Goal: Task Accomplishment & Management: Complete application form

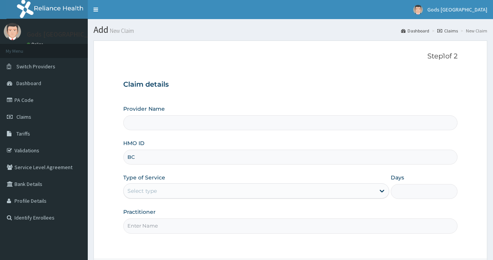
type input "BCC"
type input "Gods [GEOGRAPHIC_DATA] - [GEOGRAPHIC_DATA]"
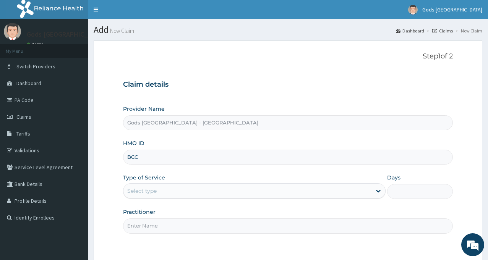
type input "BCC/10061/A"
click at [154, 190] on div "Select type" at bounding box center [141, 191] width 29 height 8
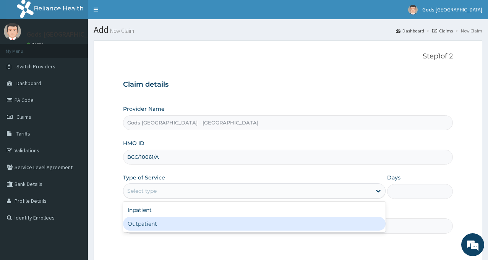
click at [158, 221] on div "Outpatient" at bounding box center [254, 224] width 262 height 14
type input "1"
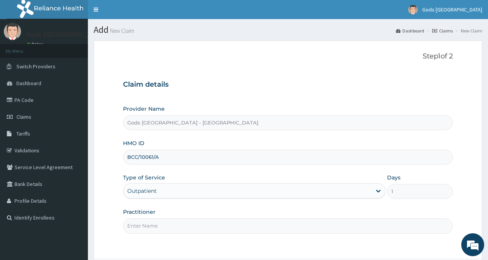
click at [168, 222] on input "Practitioner" at bounding box center [288, 225] width 330 height 15
type input "DR OPAFUNSO"
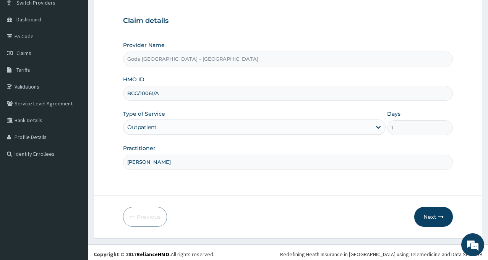
scroll to position [68, 0]
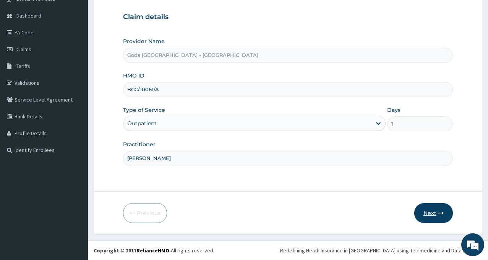
click at [426, 217] on button "Next" at bounding box center [433, 213] width 39 height 20
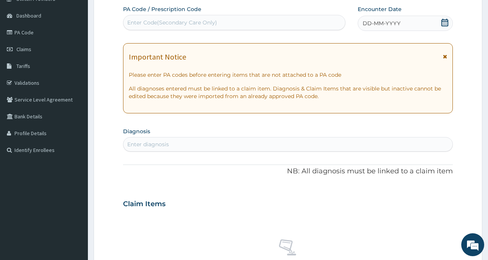
scroll to position [0, 0]
click at [444, 20] on icon at bounding box center [444, 23] width 7 height 8
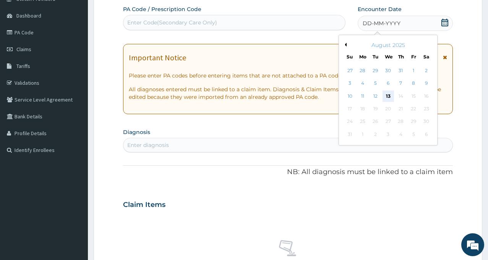
click at [388, 95] on div "13" at bounding box center [387, 96] width 11 height 11
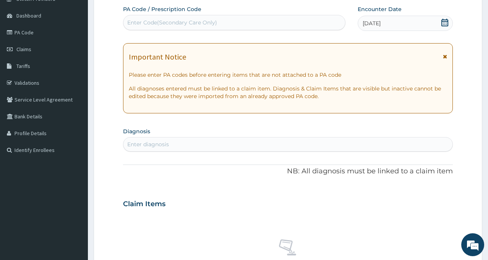
click at [212, 147] on div "Enter diagnosis" at bounding box center [287, 144] width 329 height 12
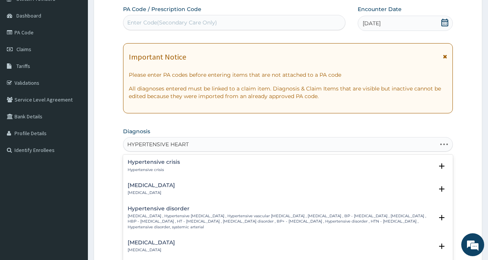
type input "HYPERTENSIVE HEART D"
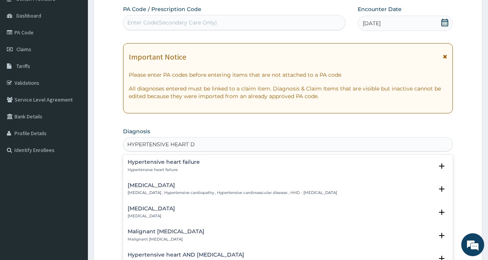
click at [163, 188] on h4 "Hypertensive heart disease" at bounding box center [232, 186] width 209 height 6
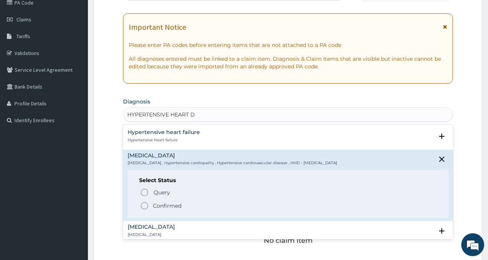
scroll to position [106, 0]
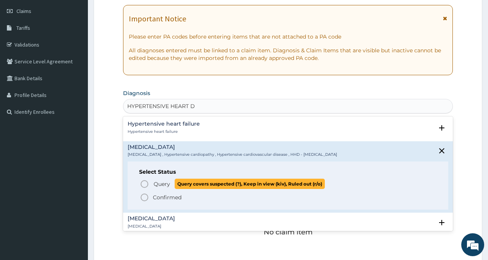
click at [156, 186] on span "Query" at bounding box center [162, 184] width 16 height 8
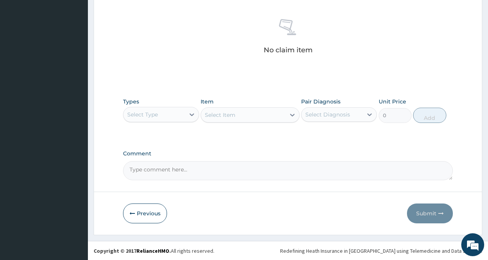
scroll to position [291, 0]
click at [154, 118] on div "Select Type" at bounding box center [142, 114] width 31 height 8
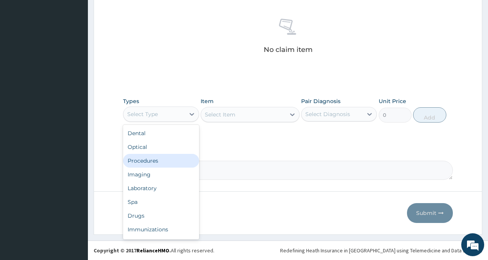
click at [157, 164] on div "Procedures" at bounding box center [161, 161] width 76 height 14
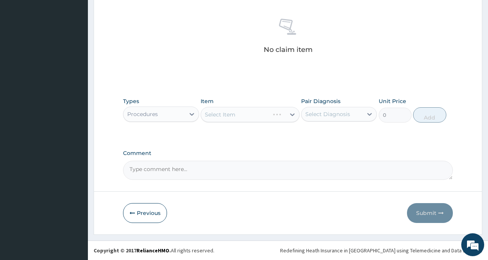
click at [349, 120] on div "Select Diagnosis" at bounding box center [331, 114] width 61 height 12
click at [346, 137] on label "Hypertensive heart disease" at bounding box center [337, 133] width 47 height 8
checkbox input "true"
click at [240, 114] on div "Select Item" at bounding box center [243, 114] width 84 height 12
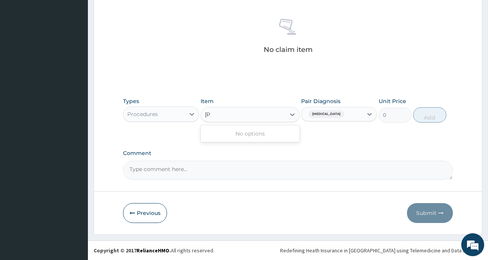
type input "["
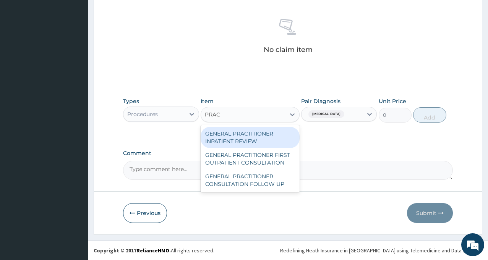
type input "PRACT"
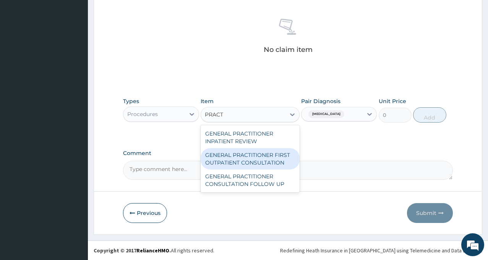
click at [253, 161] on div "GENERAL PRACTITIONER FIRST OUTPATIENT CONSULTATION" at bounding box center [249, 158] width 99 height 21
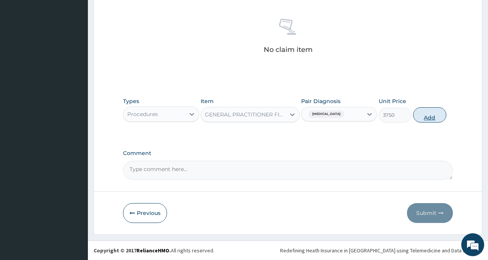
click at [420, 116] on button "Add" at bounding box center [429, 114] width 33 height 15
type input "0"
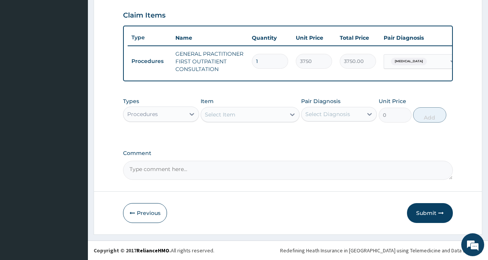
click at [333, 117] on div "Select Diagnosis" at bounding box center [327, 114] width 45 height 8
click at [329, 136] on label "Hypertensive heart disease" at bounding box center [337, 133] width 47 height 8
checkbox input "true"
click at [252, 114] on div "Select Item" at bounding box center [243, 114] width 84 height 12
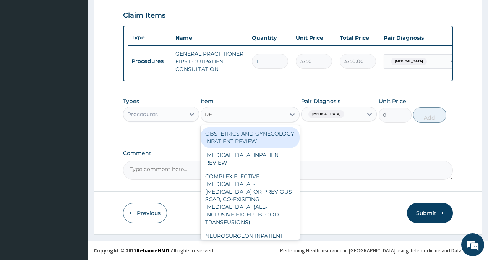
type input "REG"
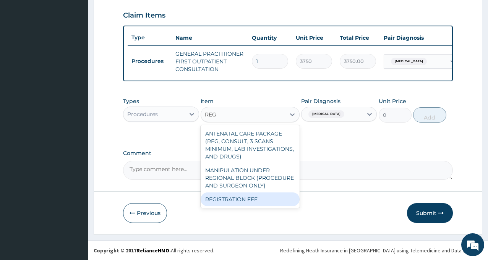
click at [242, 197] on div "REGISTRATION FEE" at bounding box center [249, 199] width 99 height 14
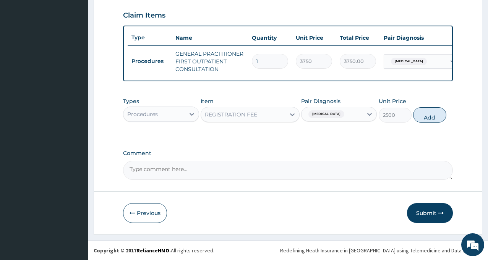
click at [424, 117] on button "Add" at bounding box center [429, 114] width 33 height 15
type input "0"
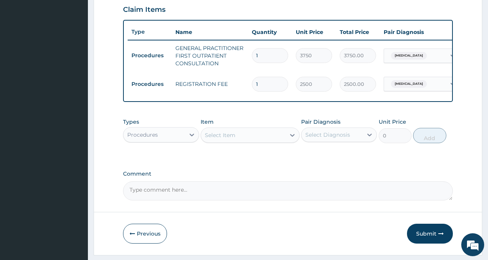
click at [356, 158] on div "Types Procedures Item Select Item Pair Diagnosis Select Diagnosis Unit Price 0 …" at bounding box center [288, 136] width 330 height 44
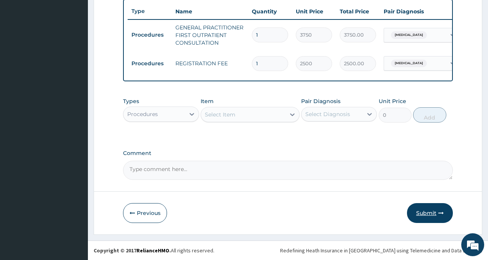
click at [422, 213] on button "Submit" at bounding box center [430, 213] width 46 height 20
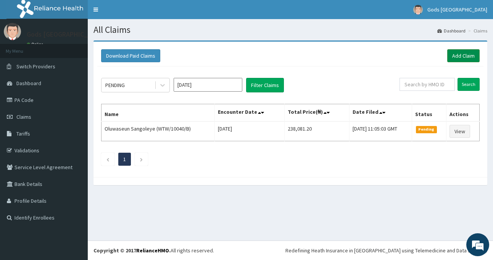
click at [457, 60] on link "Add Claim" at bounding box center [464, 55] width 32 height 13
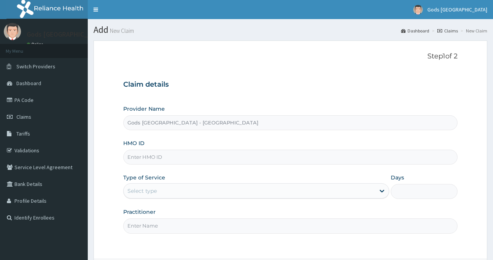
click at [149, 160] on input "HMO ID" at bounding box center [290, 157] width 335 height 15
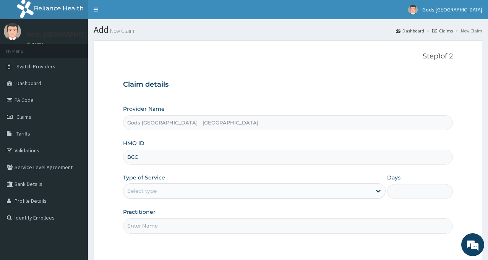
type input "BCC/10061/C"
click at [187, 176] on div "Type of Service Select type" at bounding box center [254, 186] width 262 height 25
click at [174, 193] on div "Select type" at bounding box center [247, 191] width 248 height 12
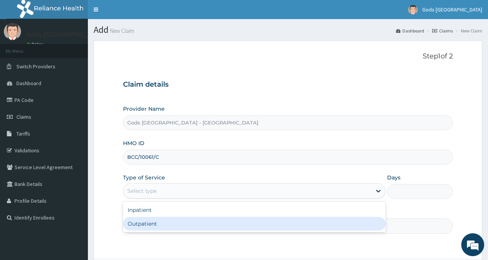
click at [168, 221] on div "Outpatient" at bounding box center [254, 224] width 262 height 14
type input "1"
click at [168, 221] on input "Practitioner" at bounding box center [288, 225] width 330 height 15
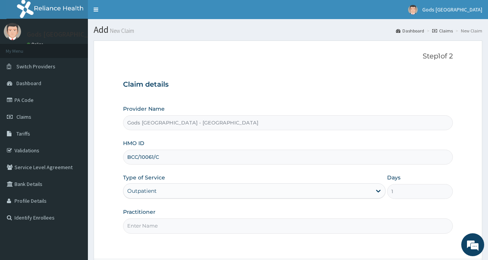
type input "[PERSON_NAME]"
click at [184, 205] on div "Provider Name Gods Apple city Hospital - Ojodu HMO ID BCC/10061/C Type of Servi…" at bounding box center [288, 169] width 330 height 128
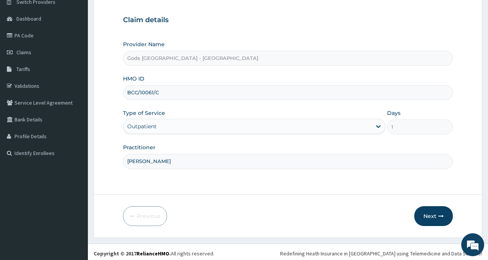
scroll to position [68, 0]
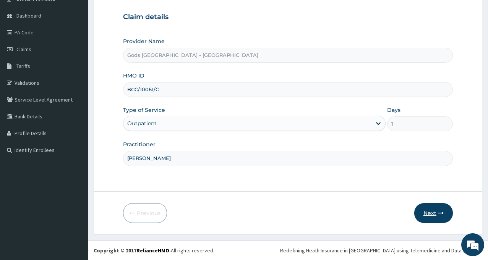
click at [432, 211] on button "Next" at bounding box center [433, 213] width 39 height 20
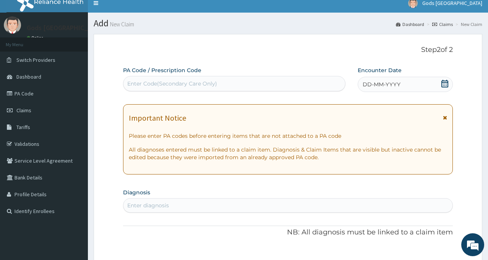
scroll to position [0, 0]
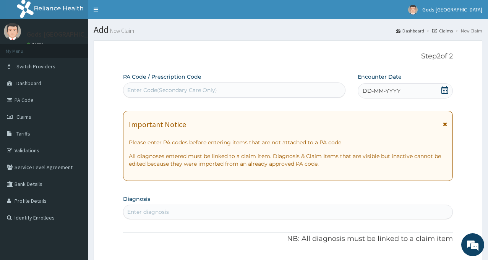
click at [445, 91] on icon at bounding box center [445, 90] width 8 height 8
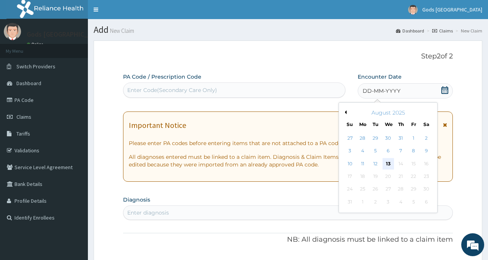
click at [388, 165] on div "13" at bounding box center [387, 163] width 11 height 11
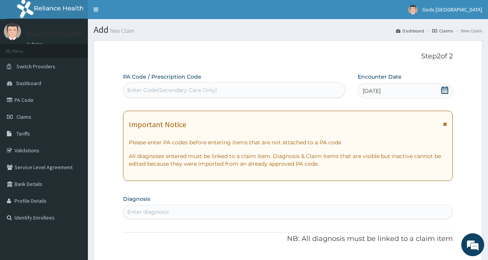
click at [306, 65] on div "Step 2 of 2 PA Code / Prescription Code Enter Code(Secondary Care Only) Encount…" at bounding box center [288, 260] width 330 height 416
click at [159, 209] on div "Enter diagnosis" at bounding box center [148, 212] width 42 height 8
type input "MALAR"
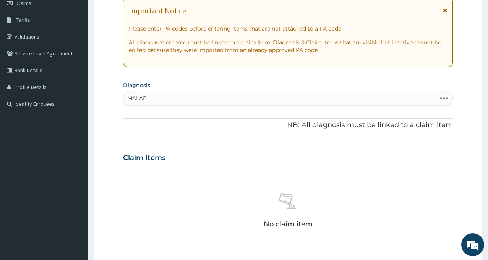
scroll to position [115, 0]
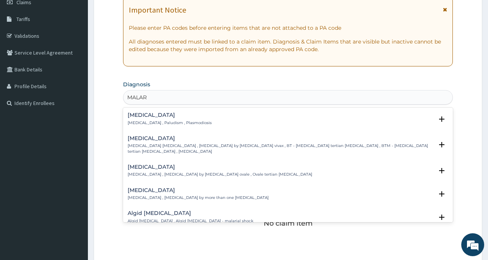
click at [152, 118] on h4 "Malaria" at bounding box center [170, 115] width 84 height 6
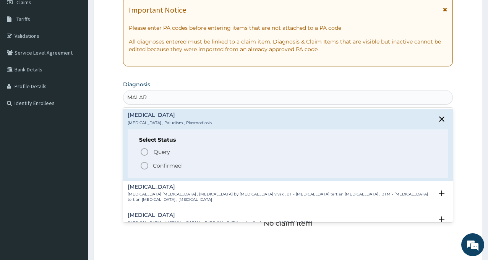
click at [147, 165] on icon "status option filled" at bounding box center [144, 165] width 9 height 9
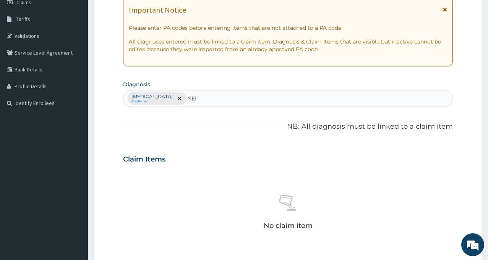
type input "SEPS"
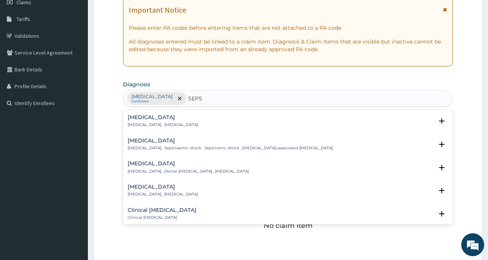
click at [139, 120] on h4 "Sepsis" at bounding box center [163, 118] width 70 height 6
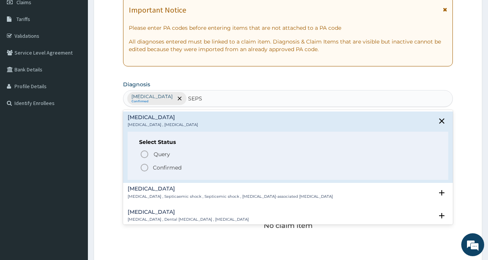
click at [150, 166] on span "Confirmed" at bounding box center [288, 167] width 297 height 9
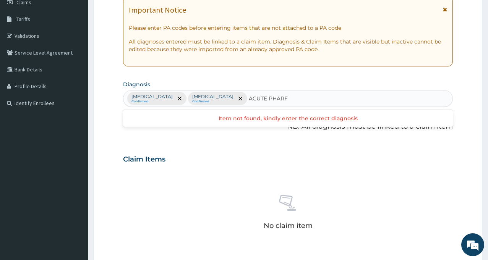
type input "ACUTE PHAR"
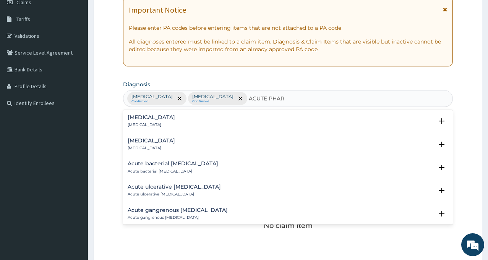
click at [143, 123] on p "Acute pharyngitis" at bounding box center [151, 124] width 47 height 5
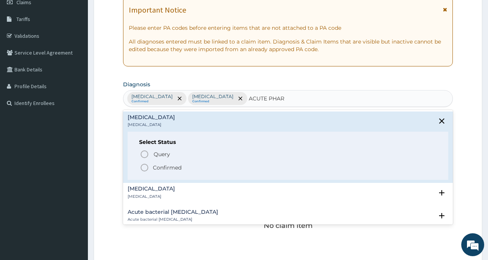
click at [147, 167] on icon "status option filled" at bounding box center [144, 167] width 9 height 9
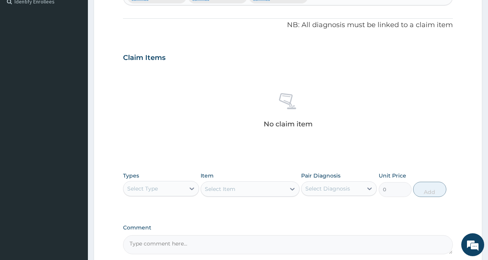
scroll to position [229, 0]
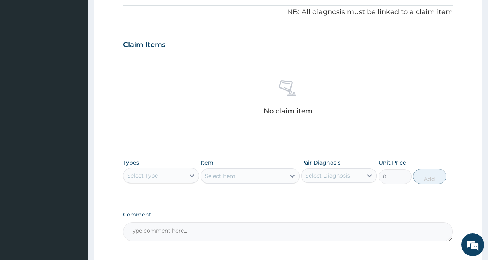
drag, startPoint x: 153, startPoint y: 170, endPoint x: 168, endPoint y: 152, distance: 23.6
click at [153, 170] on div "Select Type" at bounding box center [153, 176] width 61 height 12
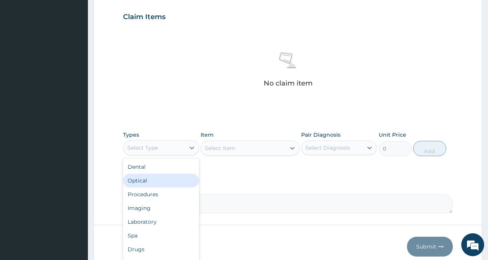
scroll to position [291, 0]
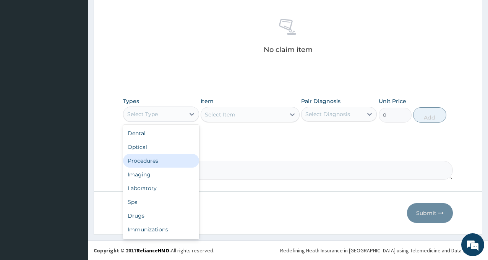
click at [169, 158] on div "Procedures" at bounding box center [161, 161] width 76 height 14
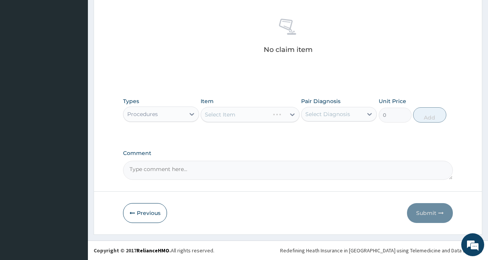
click at [339, 113] on div "Select Diagnosis" at bounding box center [327, 114] width 45 height 8
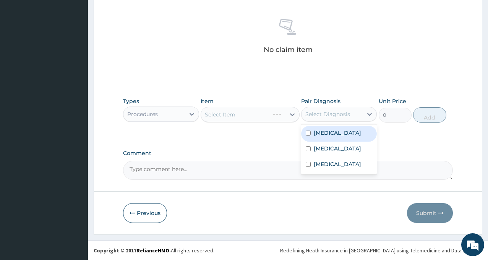
click at [337, 132] on div "Malaria" at bounding box center [339, 134] width 76 height 16
checkbox input "true"
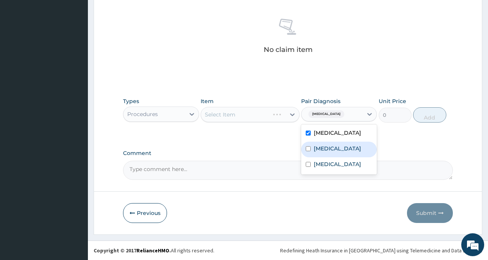
click at [334, 148] on div "Sepsis" at bounding box center [339, 150] width 76 height 16
checkbox input "true"
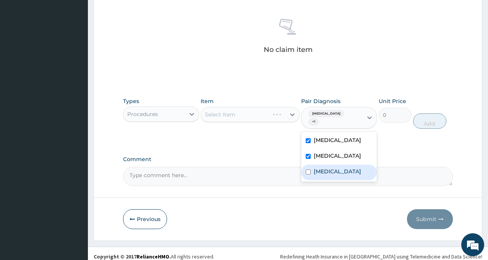
click at [331, 168] on label "Acute pharyngitis" at bounding box center [337, 172] width 47 height 8
checkbox input "true"
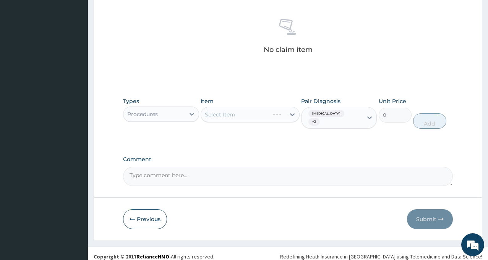
drag, startPoint x: 246, startPoint y: 137, endPoint x: 248, endPoint y: 120, distance: 17.3
click at [246, 136] on div "Types Procedures Item Select Item Pair Diagnosis Malaria + 2 Unit Price 0 Add" at bounding box center [288, 119] width 330 height 51
click at [246, 114] on div "Select Item" at bounding box center [243, 114] width 84 height 12
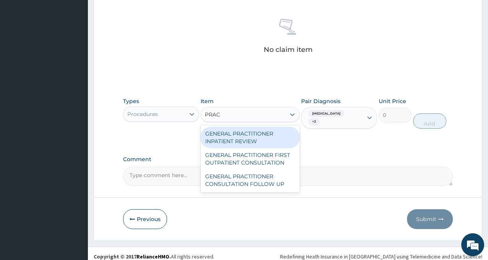
type input "PRACT"
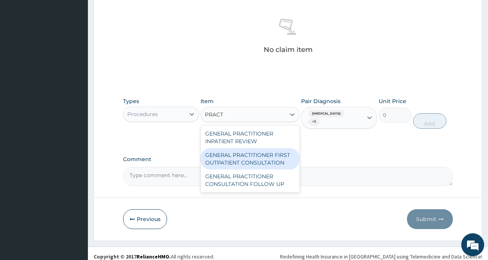
click at [252, 158] on div "GENERAL PRACTITIONER FIRST OUTPATIENT CONSULTATION" at bounding box center [249, 158] width 99 height 21
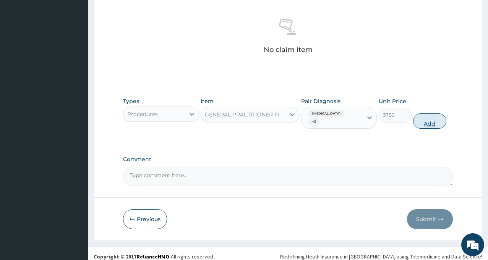
click at [428, 113] on button "Add" at bounding box center [429, 120] width 33 height 15
type input "0"
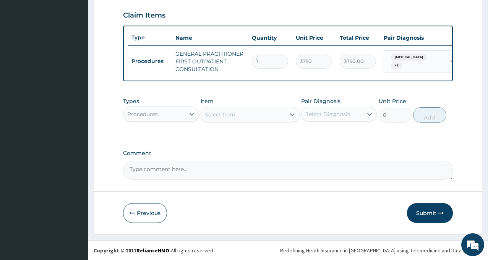
scroll to position [264, 0]
click at [328, 115] on div "Select Diagnosis" at bounding box center [327, 114] width 45 height 8
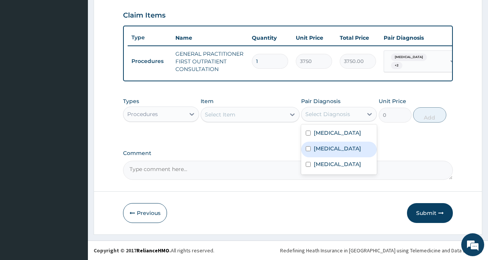
click at [329, 145] on label "Sepsis" at bounding box center [337, 149] width 47 height 8
checkbox input "true"
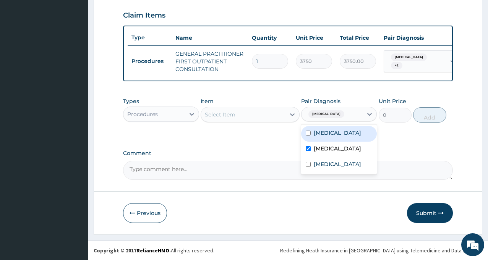
click at [332, 135] on label "Malaria" at bounding box center [337, 133] width 47 height 8
checkbox input "true"
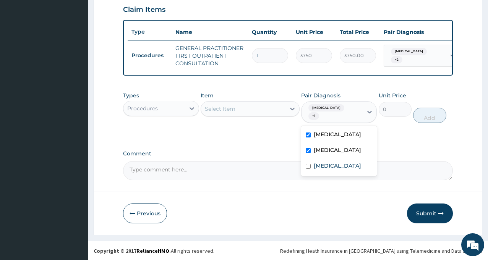
click at [260, 116] on div "Select Item" at bounding box center [249, 108] width 99 height 15
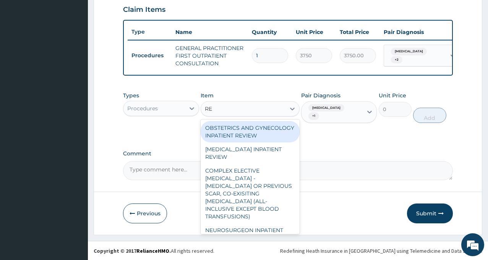
type input "REG"
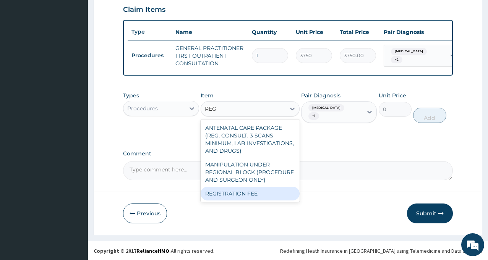
click at [254, 198] on div "REGISTRATION FEE" at bounding box center [249, 194] width 99 height 14
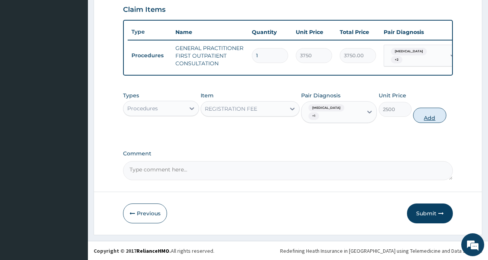
click at [428, 116] on button "Add" at bounding box center [429, 115] width 33 height 15
type input "0"
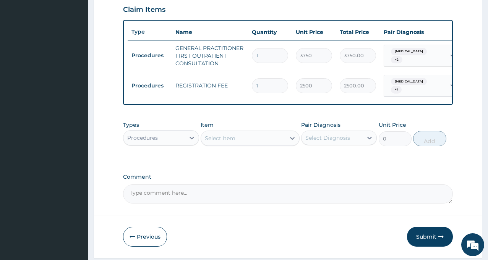
click at [154, 141] on div "Procedures" at bounding box center [142, 138] width 31 height 8
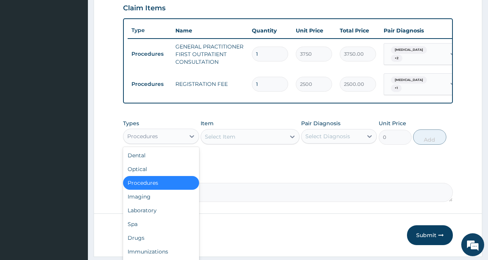
scroll to position [291, 0]
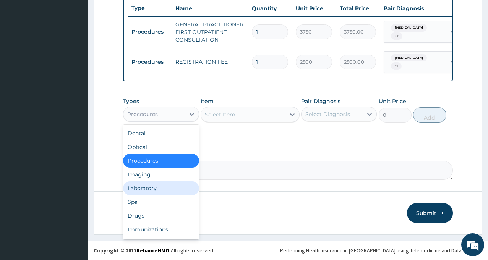
click at [162, 186] on div "Laboratory" at bounding box center [161, 188] width 76 height 14
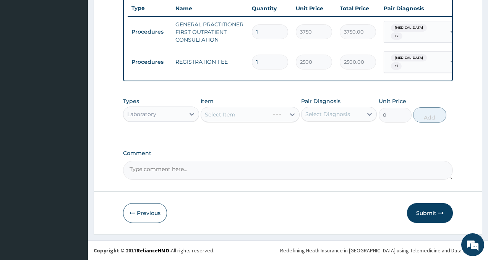
click at [330, 112] on div "Select Diagnosis" at bounding box center [327, 114] width 45 height 8
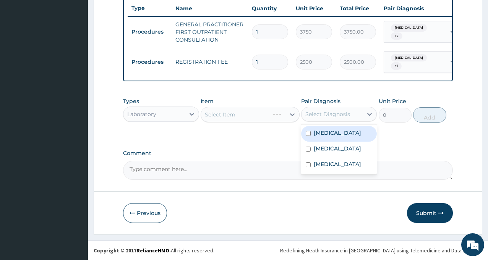
drag, startPoint x: 329, startPoint y: 134, endPoint x: 290, endPoint y: 139, distance: 39.7
click at [330, 133] on label "Malaria" at bounding box center [337, 133] width 47 height 8
checkbox input "true"
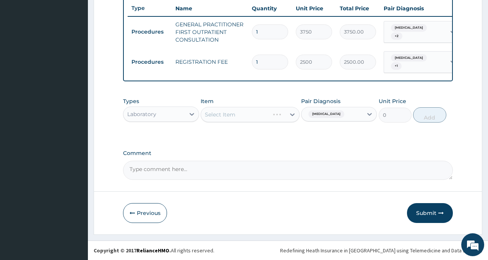
click at [238, 111] on div "Select Item" at bounding box center [249, 114] width 99 height 15
click at [241, 113] on div "Select Item" at bounding box center [243, 114] width 84 height 12
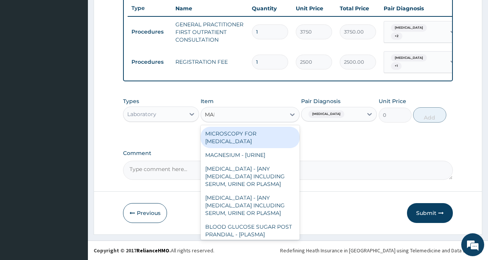
type input "MALA"
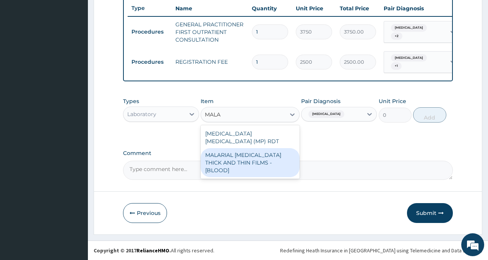
click at [235, 155] on div "MALARIAL PARASITE THICK AND THIN FILMS - [BLOOD]" at bounding box center [249, 162] width 99 height 29
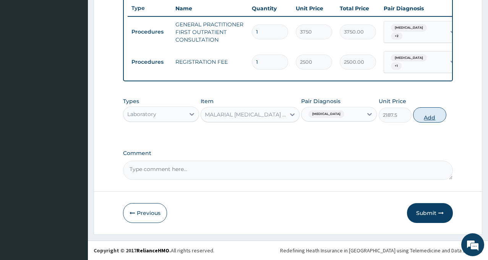
click at [436, 115] on button "Add" at bounding box center [429, 114] width 33 height 15
type input "0"
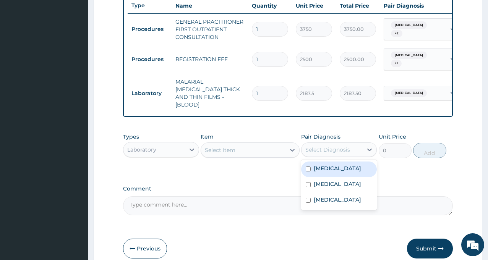
click at [322, 144] on div "Select Diagnosis" at bounding box center [331, 150] width 61 height 12
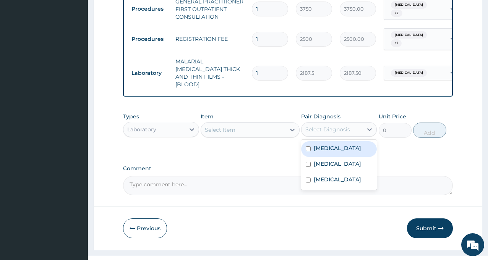
scroll to position [321, 0]
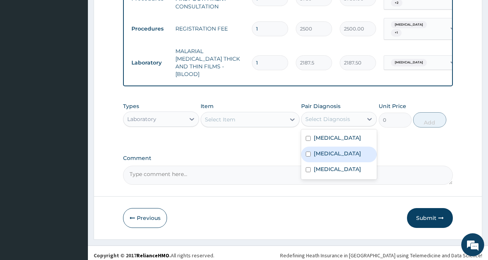
click at [327, 150] on label "Sepsis" at bounding box center [337, 154] width 47 height 8
checkbox input "true"
click at [247, 115] on div "Select Item" at bounding box center [243, 119] width 84 height 12
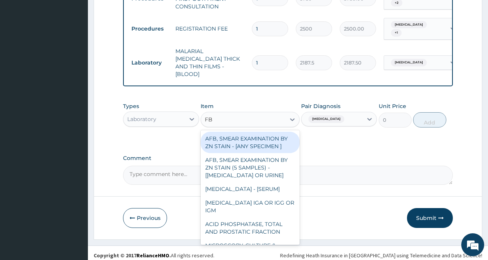
type input "FBC"
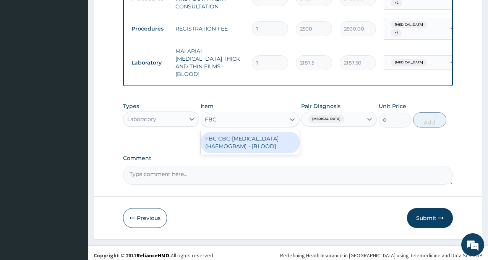
drag, startPoint x: 223, startPoint y: 146, endPoint x: 376, endPoint y: 110, distance: 157.7
click at [224, 144] on div "FBC CBC-COMPLETE BLOOD COUNT (HAEMOGRAM) - [BLOOD]" at bounding box center [249, 142] width 99 height 21
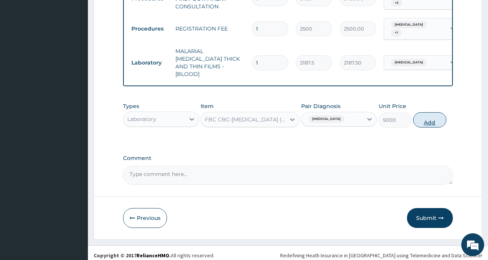
click at [425, 116] on button "Add" at bounding box center [429, 119] width 33 height 15
type input "0"
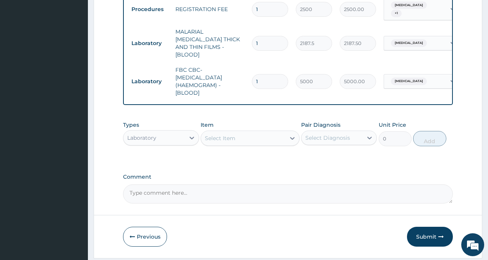
scroll to position [359, 0]
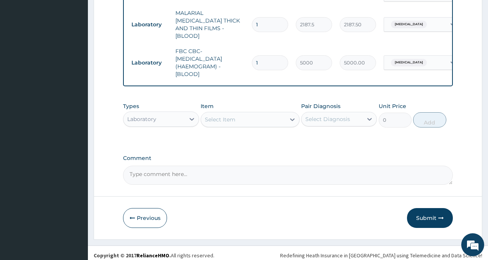
click at [174, 115] on div "Laboratory" at bounding box center [153, 119] width 61 height 12
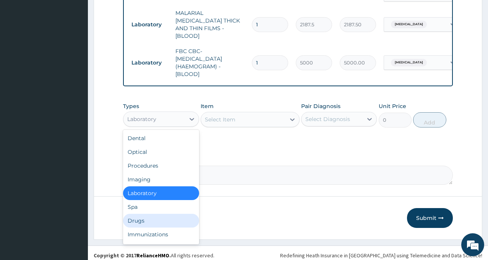
click at [159, 217] on div "Drugs" at bounding box center [161, 221] width 76 height 14
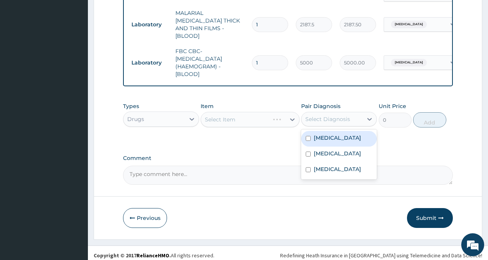
click at [331, 117] on div "Select Diagnosis" at bounding box center [327, 119] width 45 height 8
click at [330, 134] on label "Malaria" at bounding box center [337, 138] width 47 height 8
checkbox input "true"
click at [222, 113] on div "Select Item" at bounding box center [249, 119] width 99 height 15
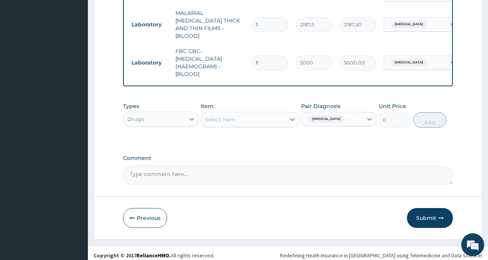
click at [223, 116] on div "Select Item" at bounding box center [220, 120] width 31 height 8
type input "COAR"
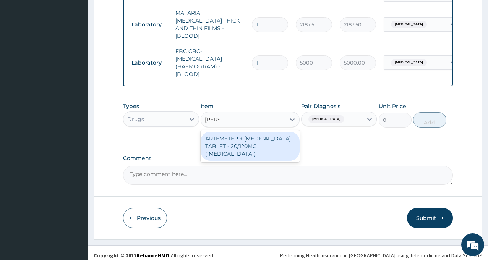
click at [250, 140] on div "ARTEMETER + LUMEFANTRINE TABLET - 20/120MG (COARTEM)" at bounding box center [249, 146] width 99 height 29
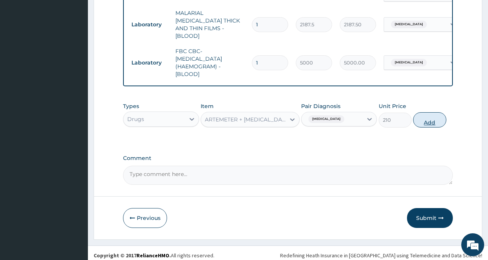
click at [426, 115] on button "Add" at bounding box center [429, 119] width 33 height 15
type input "0"
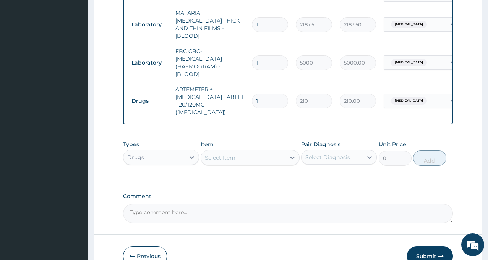
type input "13"
type input "2730.00"
type input "1"
type input "210.00"
type input "12"
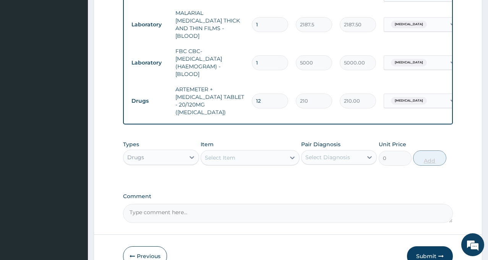
type input "2520.00"
type input "1"
type input "210.00"
type input "18"
type input "3780.00"
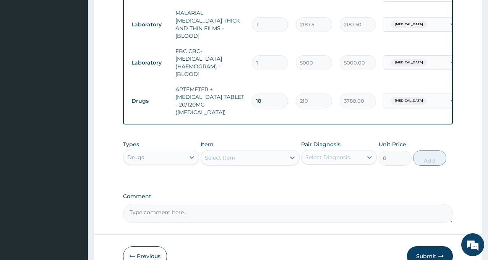
type input "18"
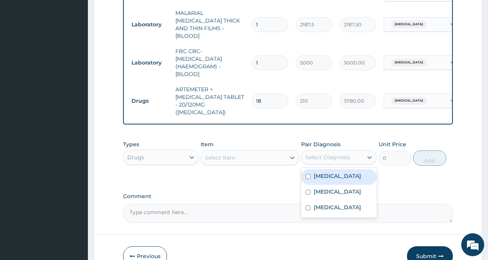
click at [335, 154] on div "Select Diagnosis" at bounding box center [327, 158] width 45 height 8
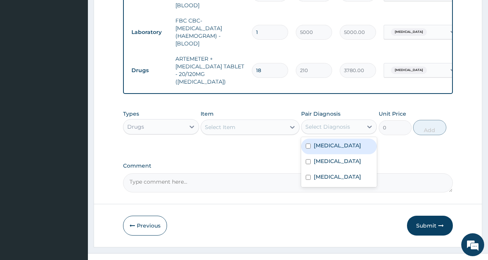
click at [330, 142] on label "Malaria" at bounding box center [337, 146] width 47 height 8
checkbox input "true"
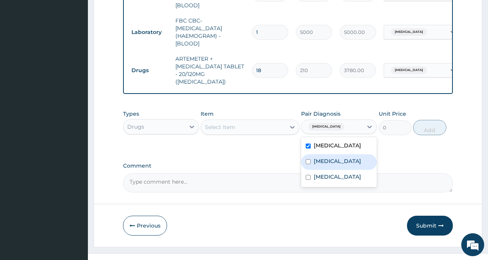
click at [328, 157] on label "Sepsis" at bounding box center [337, 161] width 47 height 8
checkbox input "true"
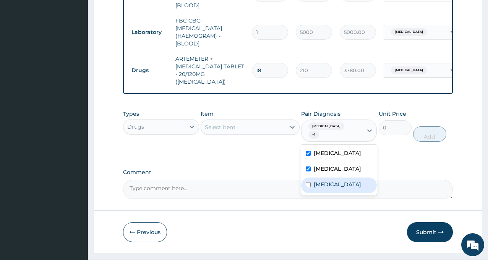
click at [327, 181] on label "Acute pharyngitis" at bounding box center [337, 185] width 47 height 8
checkbox input "true"
click at [334, 146] on div "Malaria" at bounding box center [339, 154] width 76 height 16
checkbox input "false"
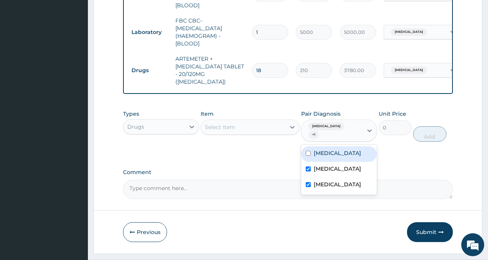
click at [236, 121] on div "Select Item" at bounding box center [243, 127] width 84 height 12
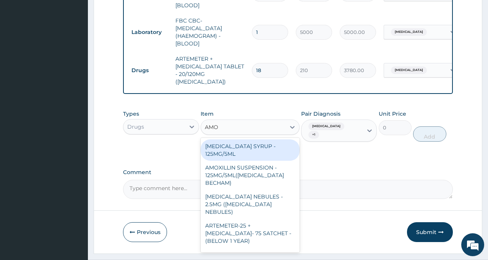
type input "AMOX"
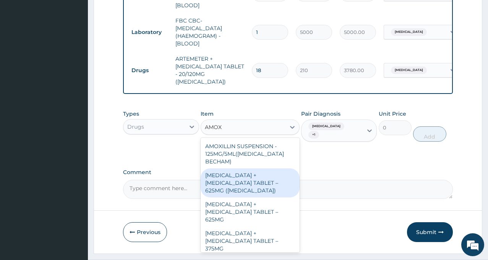
click at [249, 168] on div "AMOXICILLIN + CLAVULANIC ACID TABLET – 625MG (AUGMENTIN)" at bounding box center [249, 182] width 99 height 29
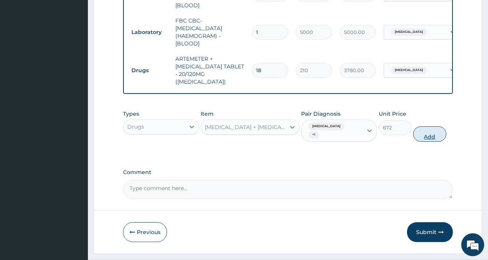
click at [430, 126] on button "Add" at bounding box center [429, 133] width 33 height 15
type input "0"
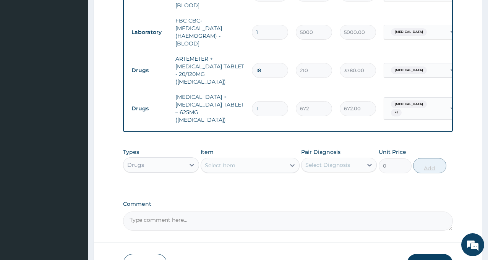
type input "14"
type input "9408.00"
type input "14"
click at [323, 161] on div "Select Diagnosis" at bounding box center [327, 165] width 45 height 8
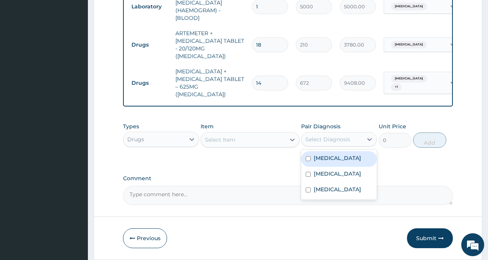
scroll to position [428, 0]
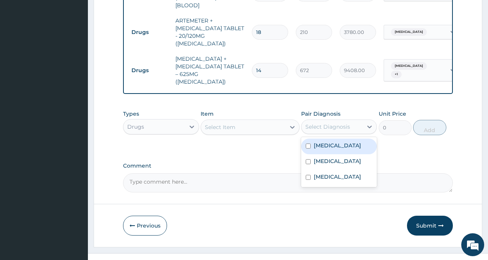
click at [339, 139] on div "Malaria" at bounding box center [339, 147] width 76 height 16
checkbox input "true"
click at [245, 121] on div "Select Item" at bounding box center [243, 127] width 84 height 12
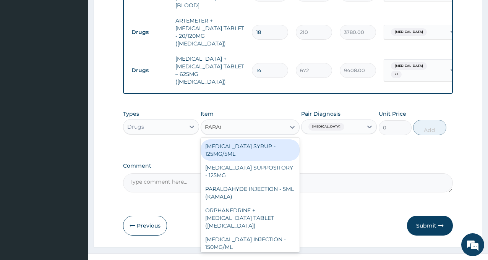
type input "PARACE"
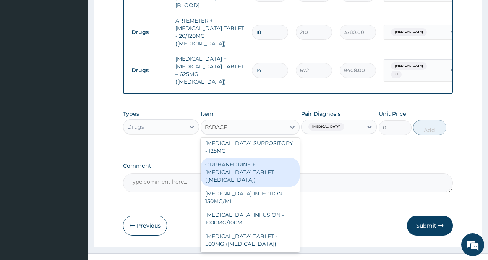
scroll to position [76, 0]
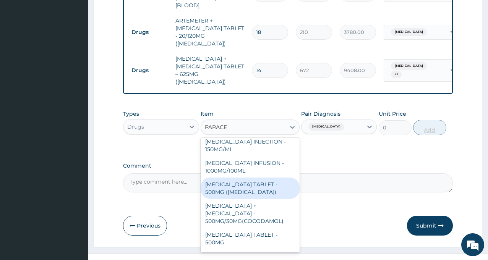
drag, startPoint x: 243, startPoint y: 180, endPoint x: 431, endPoint y: 117, distance: 198.2
click at [243, 180] on div "PARACETAMOL TABLET - 500MG (PANADOL)" at bounding box center [249, 188] width 99 height 21
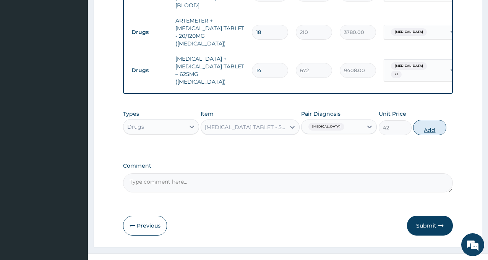
click at [431, 120] on button "Add" at bounding box center [429, 127] width 33 height 15
type input "0"
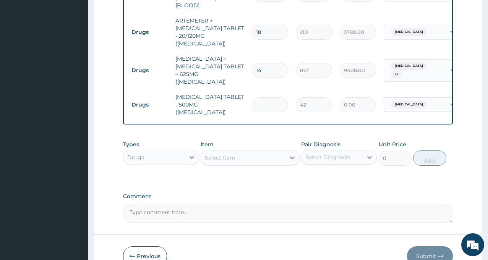
type input "0.00"
type input "8"
type input "336.00"
type input "9"
type input "378.00"
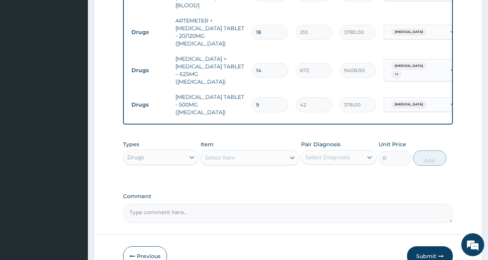
type input "9"
click at [291, 162] on div "Types Drugs Item Select Item Pair Diagnosis Select Diagnosis Unit Price 0 Add" at bounding box center [288, 159] width 330 height 44
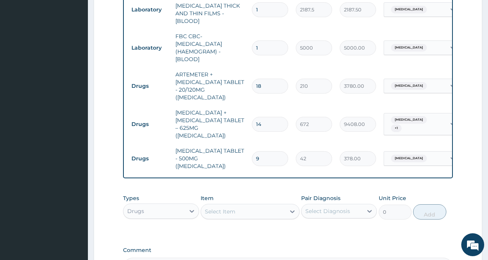
scroll to position [454, 0]
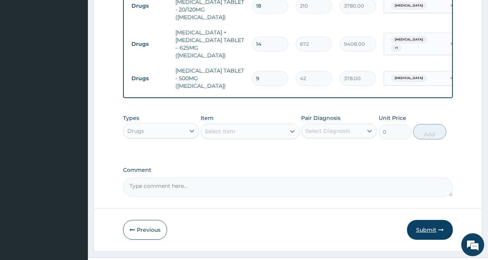
click at [430, 220] on button "Submit" at bounding box center [430, 230] width 46 height 20
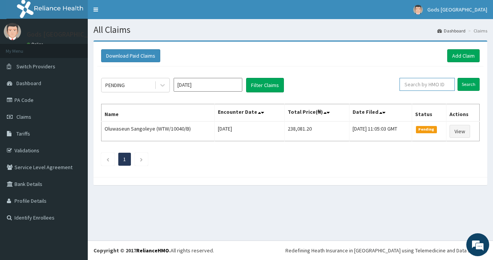
click at [414, 82] on input "text" at bounding box center [427, 84] width 55 height 13
type input "BCC/10061/A"
click at [462, 81] on input "Search" at bounding box center [469, 84] width 22 height 13
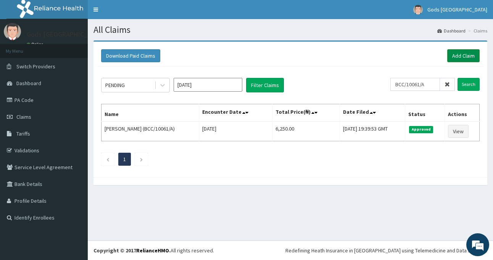
click at [473, 58] on link "Add Claim" at bounding box center [464, 55] width 32 height 13
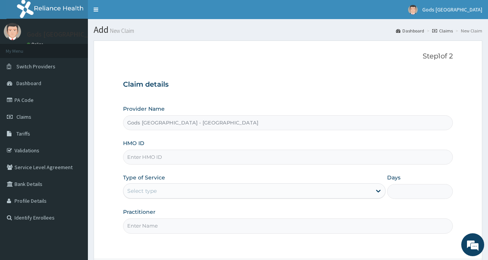
paste input "GTC/10035/C"
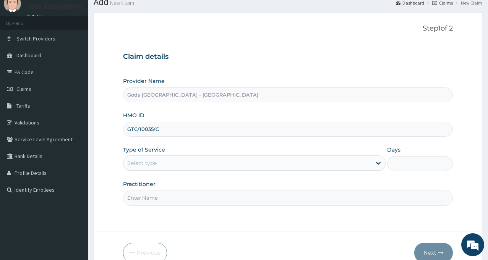
scroll to position [68, 0]
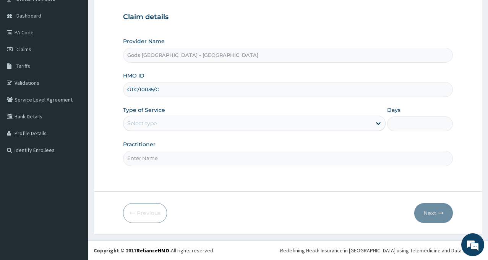
type input "GTC/10035/C"
click at [152, 124] on div "Select type" at bounding box center [141, 124] width 29 height 8
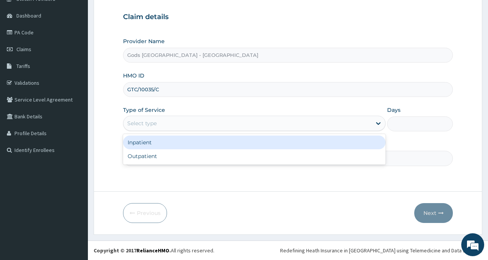
click at [154, 143] on div "Inpatient" at bounding box center [254, 143] width 262 height 14
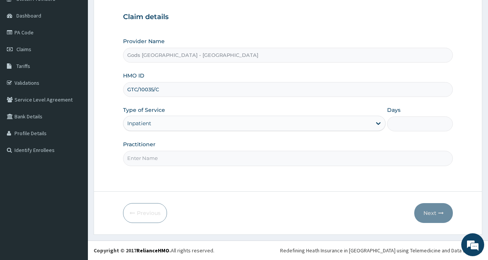
click at [408, 126] on input "Days" at bounding box center [420, 123] width 66 height 15
type input "2"
drag, startPoint x: 203, startPoint y: 158, endPoint x: 202, endPoint y: 166, distance: 7.7
click at [203, 158] on input "Practitioner" at bounding box center [288, 158] width 330 height 15
type input "DR OPAFUNSO"
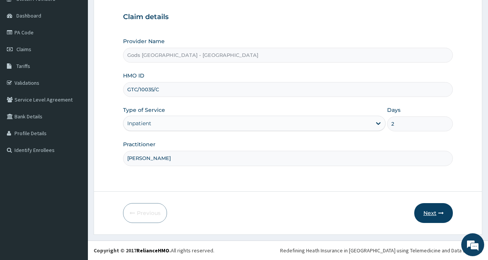
click at [430, 213] on button "Next" at bounding box center [433, 213] width 39 height 20
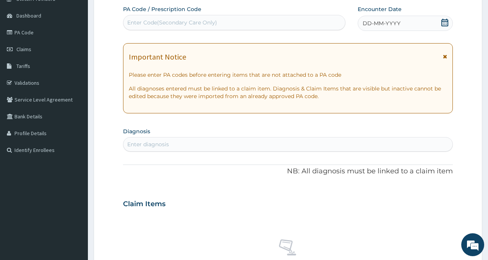
click at [161, 24] on div "Enter Code(Secondary Care Only)" at bounding box center [172, 23] width 90 height 8
paste input "PA/FC68B9"
type input "PA/FC68B9"
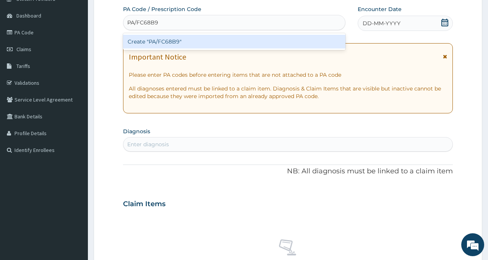
click at [147, 40] on div "Create "PA/FC68B9"" at bounding box center [234, 42] width 222 height 14
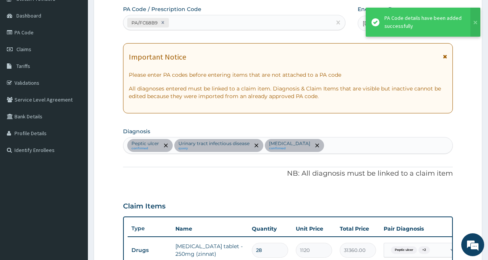
scroll to position [0, 0]
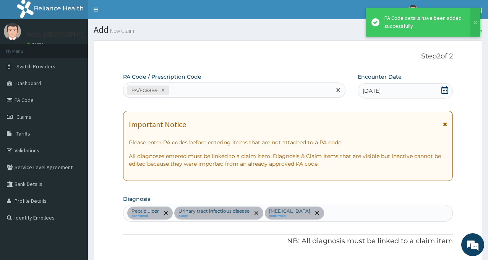
click at [195, 88] on div "PA/FC68B9" at bounding box center [227, 90] width 208 height 13
paste input "PA/E22E2A"
type input "PA/E22E2A"
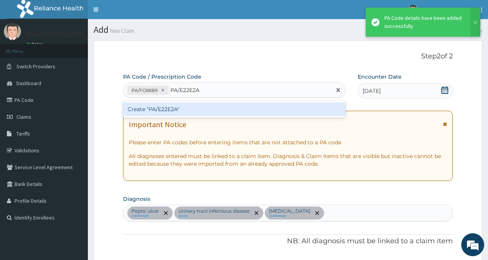
click at [187, 109] on div "Create "PA/E22E2A"" at bounding box center [234, 109] width 222 height 14
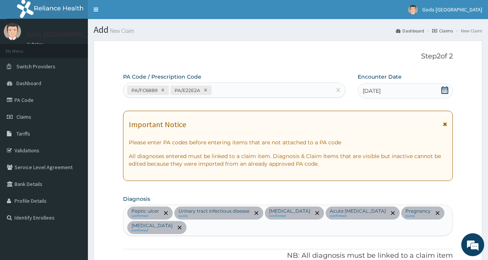
click at [223, 89] on div "PA/FC68B9 PA/E22E2A" at bounding box center [227, 90] width 208 height 13
paste input "PA/84AF45"
type input "PA/84AF45"
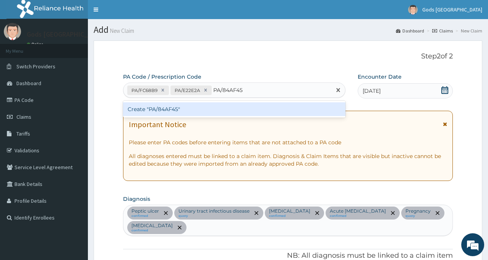
click at [191, 104] on div "Create "PA/84AF45"" at bounding box center [234, 109] width 222 height 14
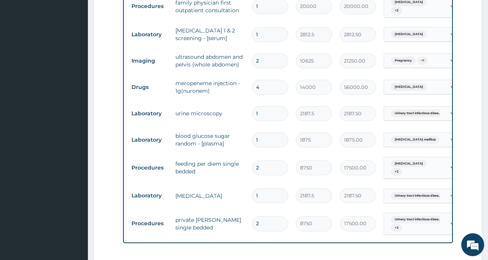
scroll to position [425, 0]
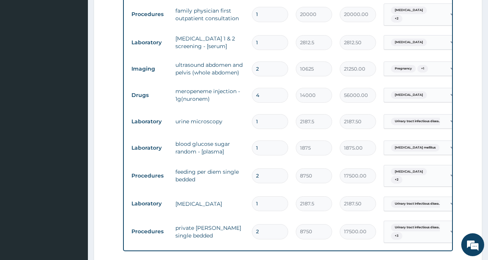
click at [208, 84] on td "meropeneme injection - 1g(nuronem)" at bounding box center [209, 95] width 76 height 23
click at [265, 61] on input "2" at bounding box center [270, 68] width 36 height 15
type input "1"
type input "10625.00"
type input "1"
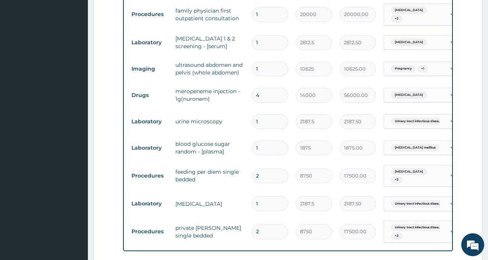
click at [223, 84] on td "meropeneme injection - 1g(nuronem)" at bounding box center [209, 95] width 76 height 23
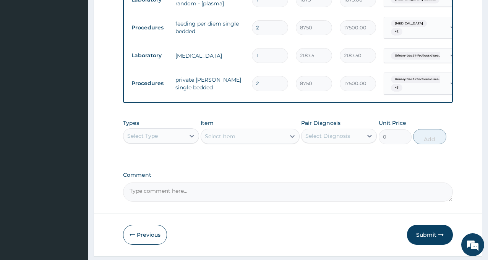
scroll to position [575, 0]
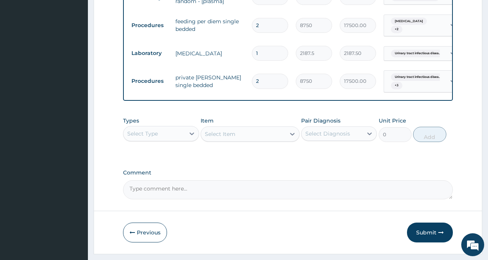
click at [158, 128] on div "Select Type" at bounding box center [153, 134] width 61 height 12
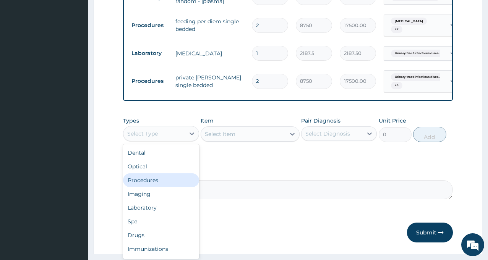
drag, startPoint x: 157, startPoint y: 163, endPoint x: 342, endPoint y: 115, distance: 190.5
click at [157, 173] on div "Procedures" at bounding box center [161, 180] width 76 height 14
click at [342, 130] on div "Select Diagnosis" at bounding box center [327, 134] width 45 height 8
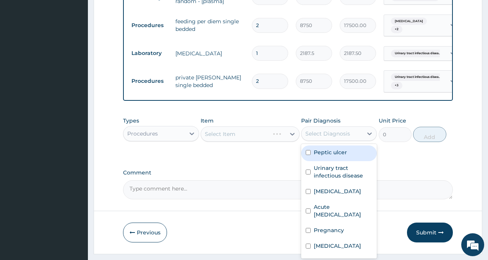
click at [332, 149] on label "Peptic ulcer" at bounding box center [330, 153] width 33 height 8
checkbox input "true"
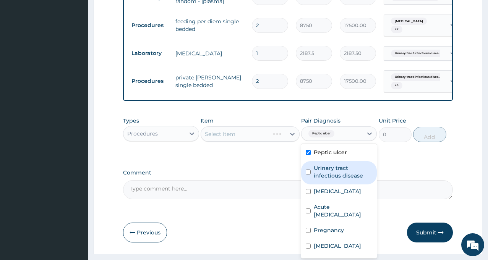
click at [332, 164] on label "Urinary tract infectious disease" at bounding box center [343, 171] width 58 height 15
checkbox input "true"
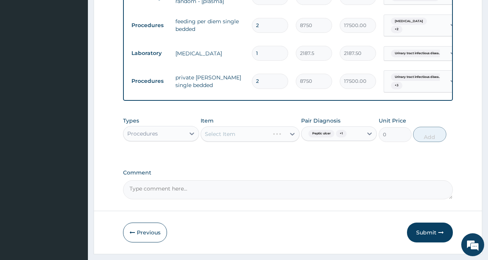
click at [239, 128] on div "Select Item" at bounding box center [235, 134] width 68 height 12
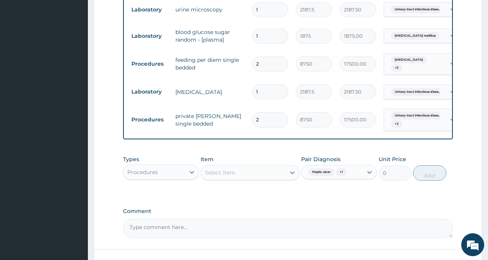
scroll to position [537, 0]
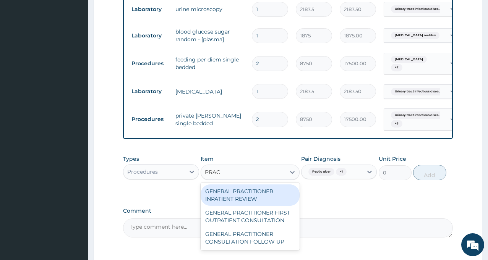
type input "PRACT"
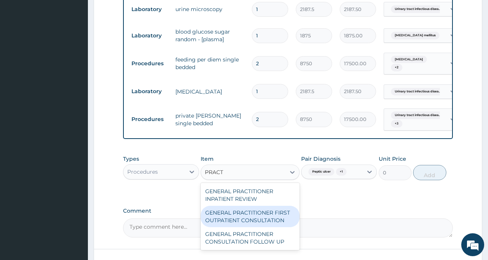
click at [266, 206] on div "GENERAL PRACTITIONER FIRST OUTPATIENT CONSULTATION" at bounding box center [249, 216] width 99 height 21
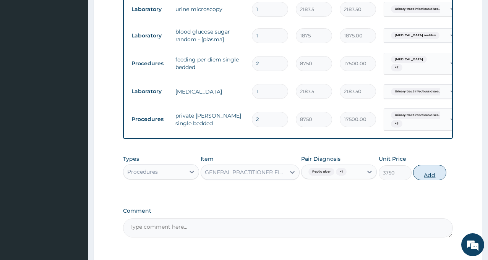
click at [432, 165] on button "Add" at bounding box center [429, 172] width 33 height 15
type input "0"
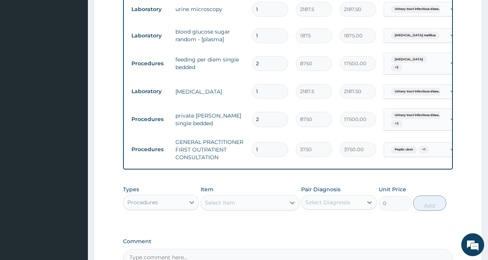
click at [146, 196] on div "Procedures" at bounding box center [153, 202] width 61 height 12
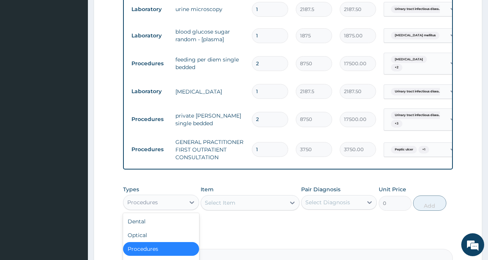
scroll to position [606, 0]
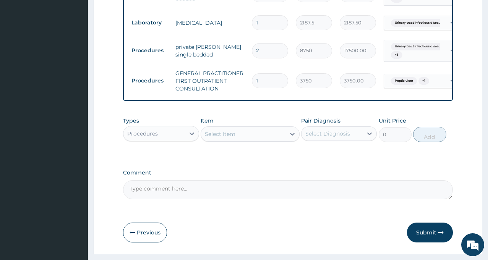
click at [157, 130] on div "Procedures" at bounding box center [142, 134] width 31 height 8
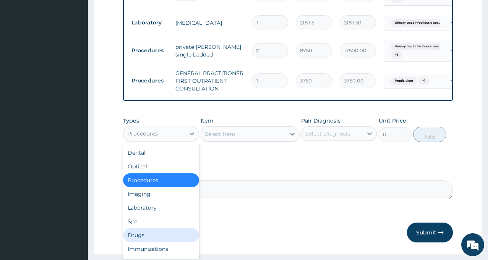
click at [142, 228] on div "Drugs" at bounding box center [161, 235] width 76 height 14
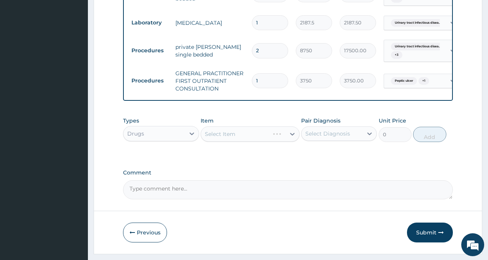
click at [160, 128] on div "Drugs" at bounding box center [153, 134] width 61 height 12
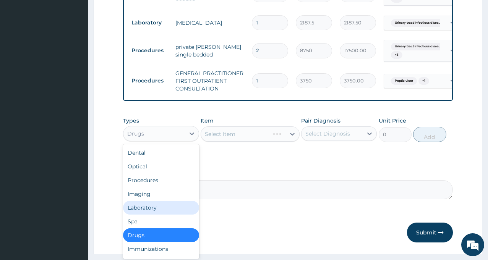
click at [155, 201] on div "Laboratory" at bounding box center [161, 208] width 76 height 14
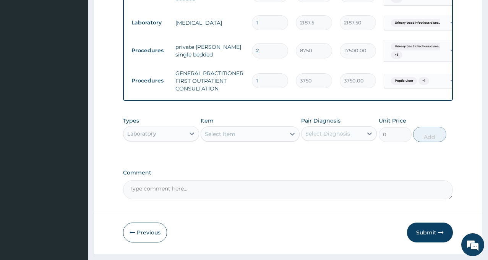
click at [334, 130] on div "Select Diagnosis" at bounding box center [327, 134] width 45 height 8
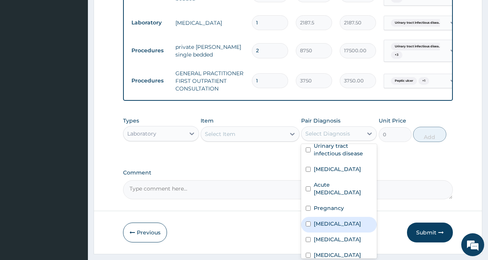
scroll to position [60, 0]
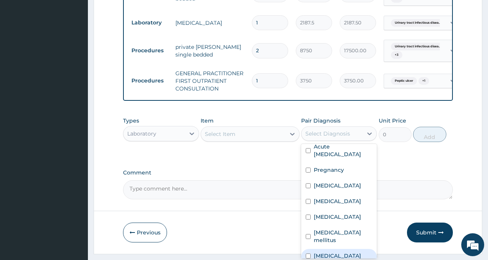
click at [327, 252] on label "Malaria" at bounding box center [337, 256] width 47 height 8
checkbox input "true"
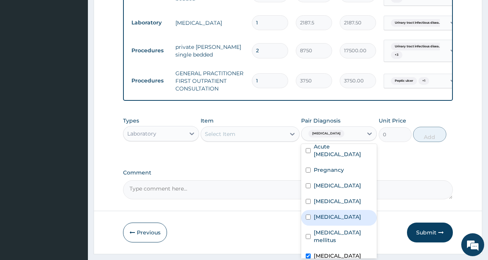
click at [236, 128] on div "Select Item" at bounding box center [243, 134] width 84 height 12
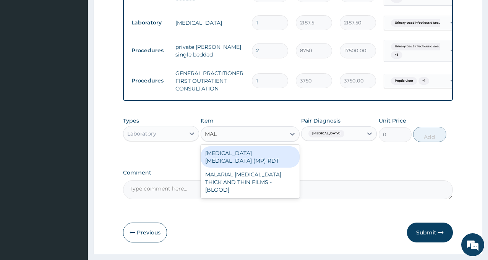
type input "MALA"
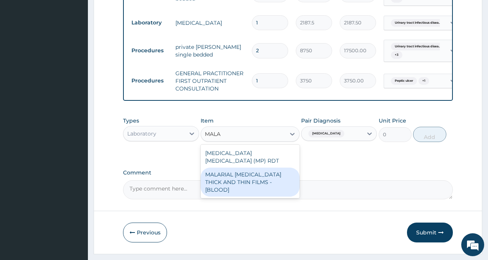
click at [243, 168] on div "MALARIAL PARASITE THICK AND THIN FILMS - [BLOOD]" at bounding box center [249, 182] width 99 height 29
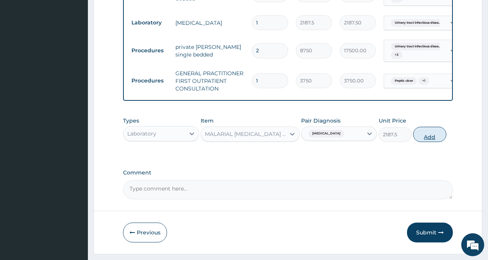
click at [432, 127] on button "Add" at bounding box center [429, 134] width 33 height 15
type input "0"
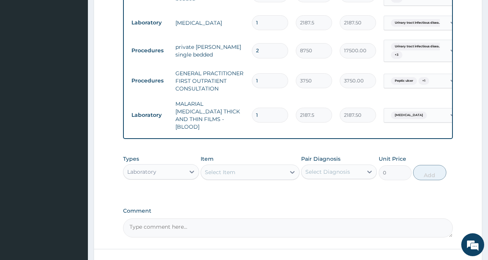
click at [321, 168] on div "Select Diagnosis" at bounding box center [327, 172] width 45 height 8
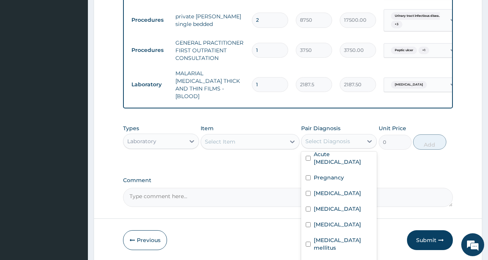
scroll to position [0, 0]
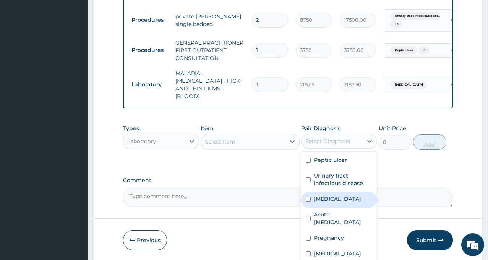
click at [336, 192] on div "Sepsis" at bounding box center [339, 200] width 76 height 16
checkbox input "true"
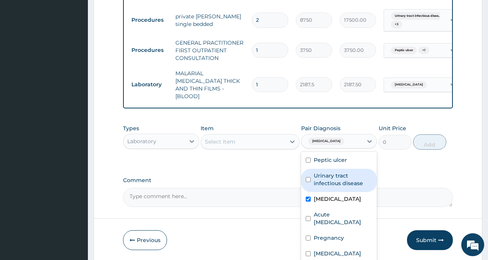
click at [253, 136] on div "Select Item" at bounding box center [243, 142] width 84 height 12
type input "FBC"
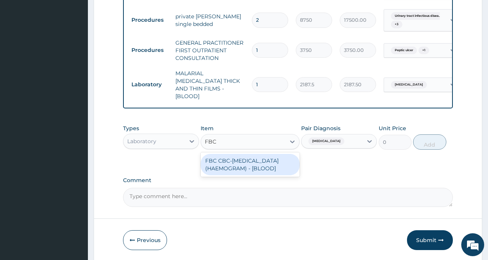
click at [252, 154] on div "FBC CBC-COMPLETE BLOOD COUNT (HAEMOGRAM) - [BLOOD]" at bounding box center [249, 164] width 99 height 21
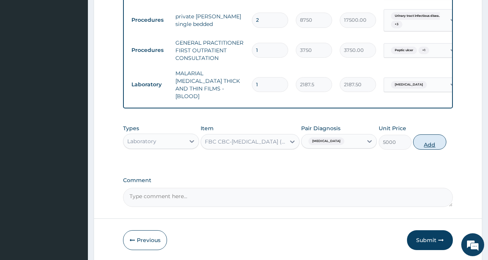
click at [428, 134] on button "Add" at bounding box center [429, 141] width 33 height 15
type input "0"
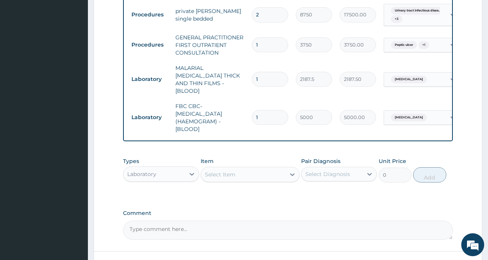
scroll to position [674, 0]
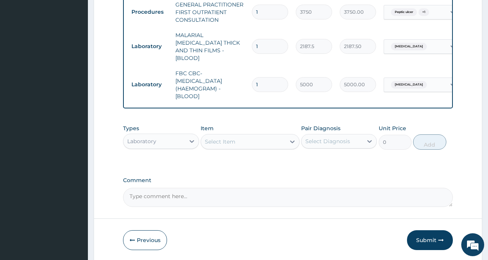
click at [160, 135] on div "Laboratory" at bounding box center [153, 141] width 61 height 12
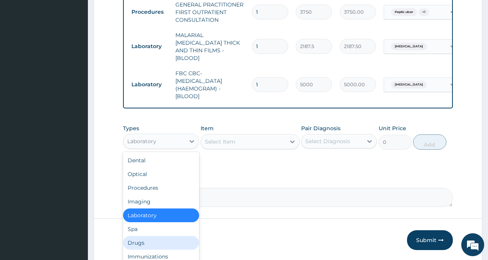
click at [154, 236] on div "Drugs" at bounding box center [161, 243] width 76 height 14
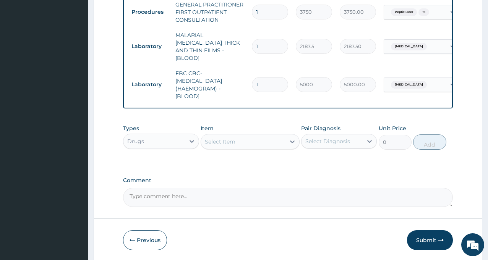
click at [316, 137] on div "Select Diagnosis" at bounding box center [327, 141] width 45 height 8
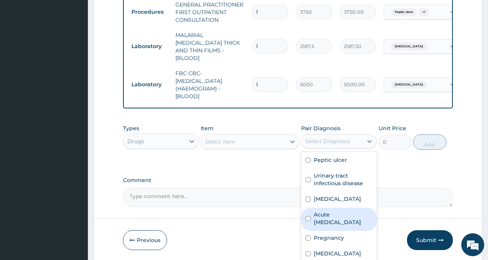
scroll to position [60, 0]
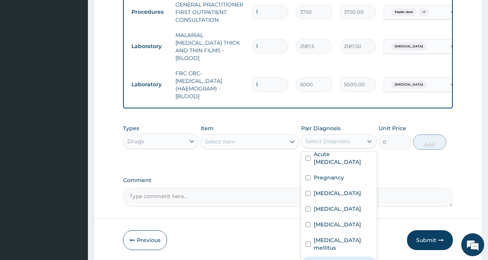
click at [331, 260] on label "Malaria" at bounding box center [337, 264] width 47 height 8
checkbox input "true"
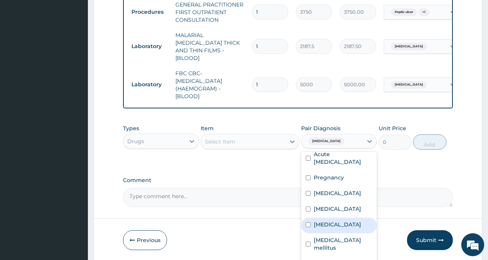
click at [234, 138] on div "Select Item" at bounding box center [220, 142] width 31 height 8
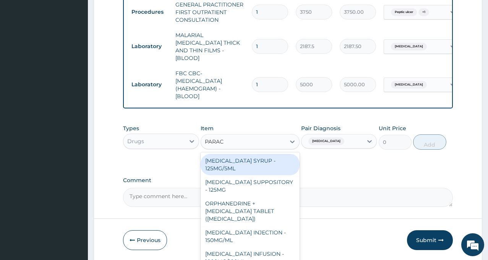
type input "PARACE"
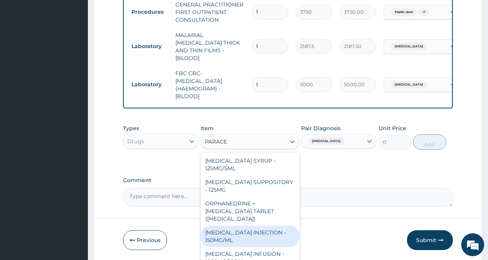
click at [227, 226] on div "PARACETAMOL INJECTION - 150MG/ML" at bounding box center [249, 236] width 99 height 21
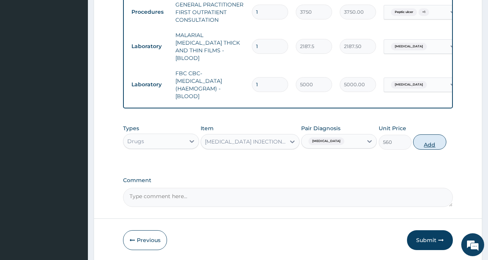
click at [430, 134] on button "Add" at bounding box center [429, 141] width 33 height 15
type input "0"
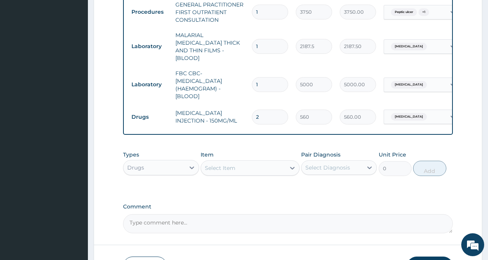
type input "24"
type input "13440.00"
type input "24"
click at [329, 164] on div "Select Diagnosis" at bounding box center [327, 168] width 45 height 8
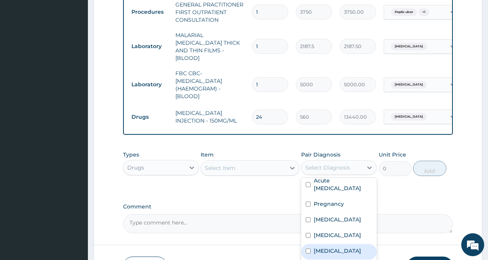
click at [329, 247] on label "Acute abdominal pain" at bounding box center [337, 251] width 47 height 8
checkbox input "true"
click at [241, 151] on div "Item Select Item" at bounding box center [249, 163] width 99 height 25
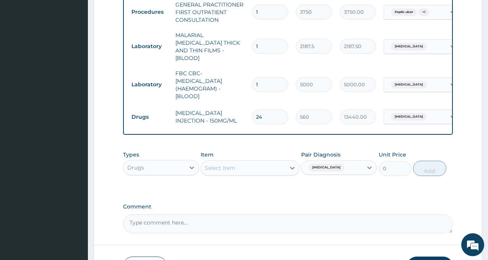
click at [241, 162] on div "Select Item" at bounding box center [243, 168] width 84 height 12
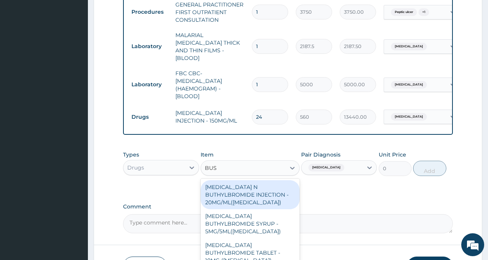
type input "BUSC"
click at [251, 180] on div "[MEDICAL_DATA] N BUTHYLBROMIDE INJECTION - 20MG/ML([MEDICAL_DATA])" at bounding box center [249, 194] width 99 height 29
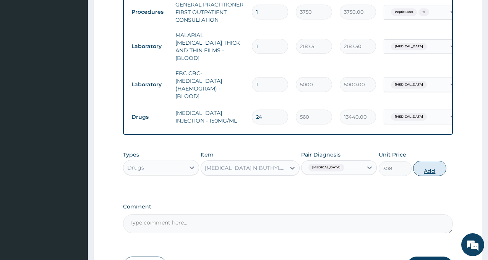
click at [433, 161] on button "Add" at bounding box center [429, 168] width 33 height 15
type input "0"
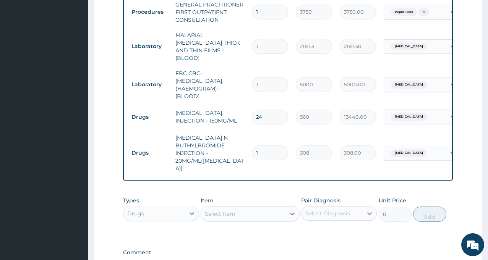
click at [352, 207] on div "Select Diagnosis" at bounding box center [331, 213] width 61 height 12
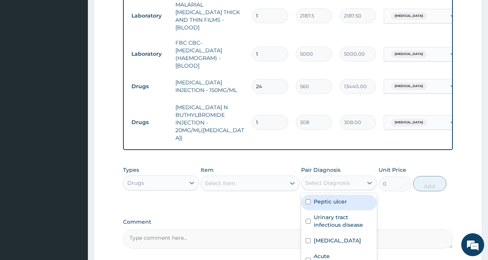
scroll to position [713, 0]
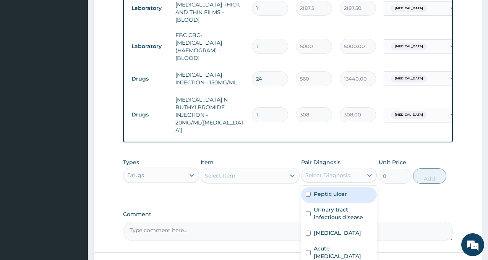
click at [335, 187] on div "Peptic ulcer" at bounding box center [339, 195] width 76 height 16
checkbox input "true"
click at [250, 170] on div "Select Item" at bounding box center [243, 176] width 84 height 12
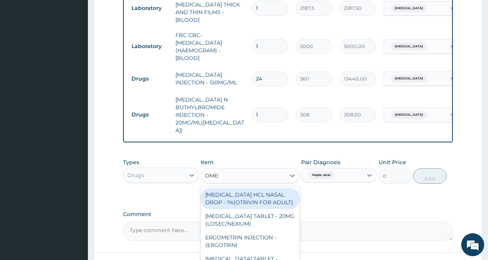
type input "OMEPR"
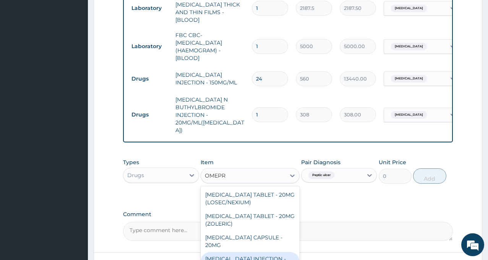
click at [252, 252] on div "OMEPRAZOLE INJECTION - 40MG" at bounding box center [249, 262] width 99 height 21
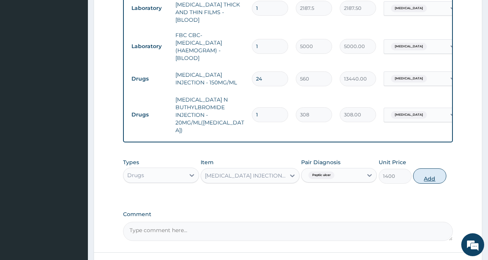
click at [424, 168] on button "Add" at bounding box center [429, 175] width 33 height 15
type input "0"
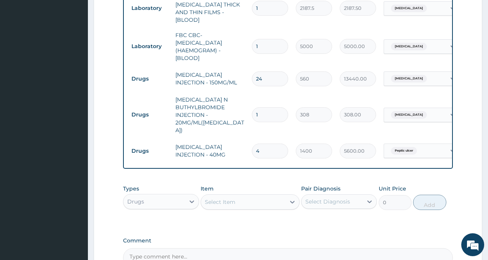
type input "4"
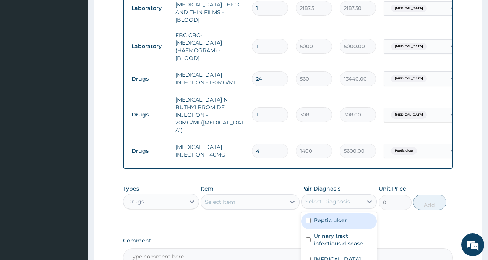
click at [330, 198] on div "Select Diagnosis" at bounding box center [327, 202] width 45 height 8
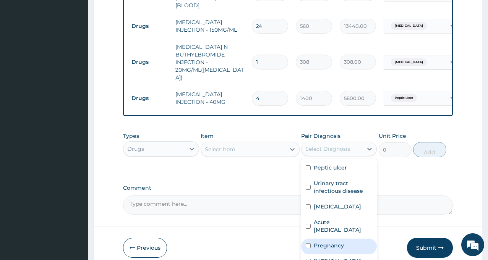
scroll to position [60, 0]
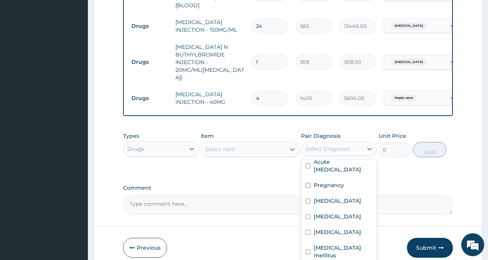
checkbox input "true"
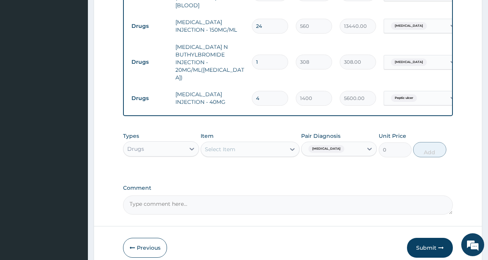
click at [236, 143] on div "Select Item" at bounding box center [243, 149] width 84 height 12
type input "ARTESU"
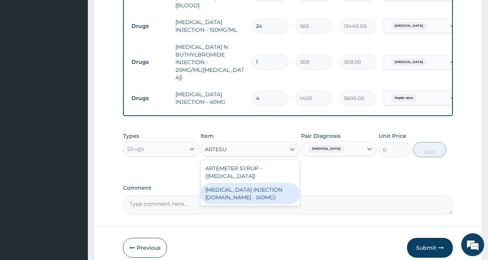
click at [239, 183] on div "[MEDICAL_DATA] INJECTION [DOMAIN_NAME] - (60MG)" at bounding box center [249, 193] width 99 height 21
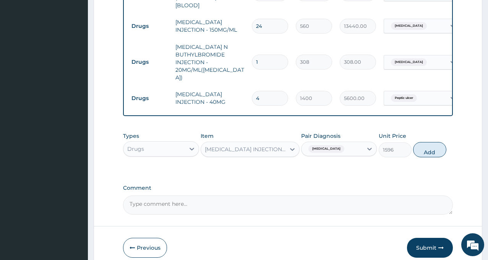
click at [428, 142] on button "Add" at bounding box center [429, 149] width 33 height 15
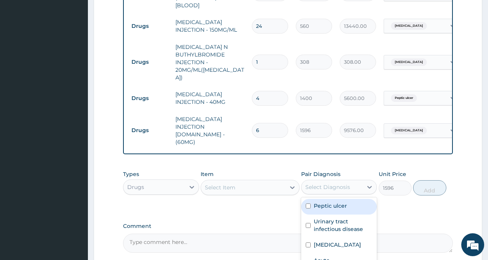
type input "0"
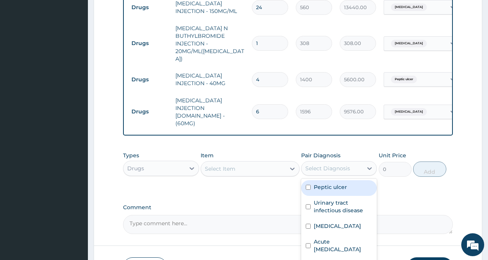
scroll to position [792, 0]
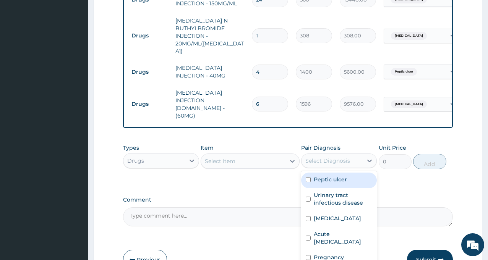
click at [342, 176] on label "Peptic ulcer" at bounding box center [330, 180] width 33 height 8
checkbox input "true"
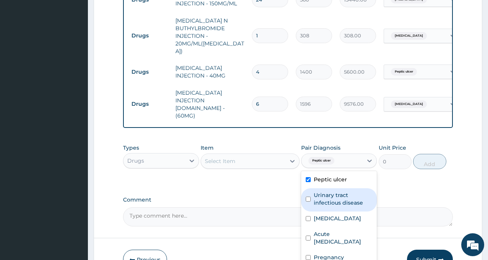
click at [342, 191] on label "Urinary tract infectious disease" at bounding box center [343, 198] width 58 height 15
checkbox input "true"
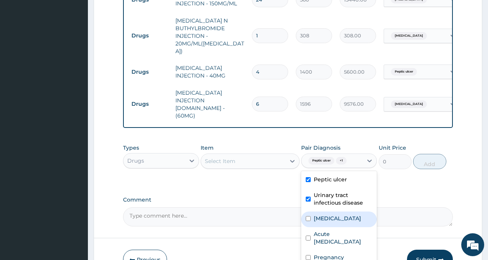
click at [339, 212] on div "Sepsis" at bounding box center [339, 220] width 76 height 16
checkbox input "true"
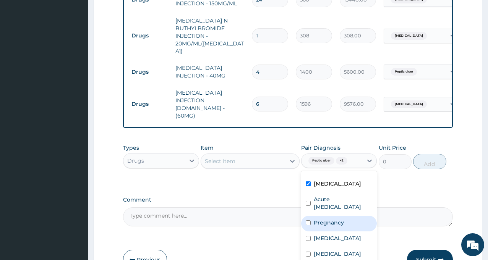
scroll to position [60, 0]
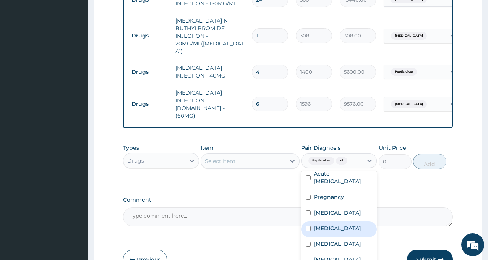
click at [341, 225] on label "Bronchopneumonia" at bounding box center [337, 229] width 47 height 8
checkbox input "true"
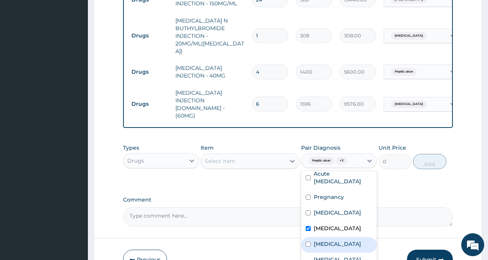
click at [238, 155] on div "Select Item" at bounding box center [243, 161] width 84 height 12
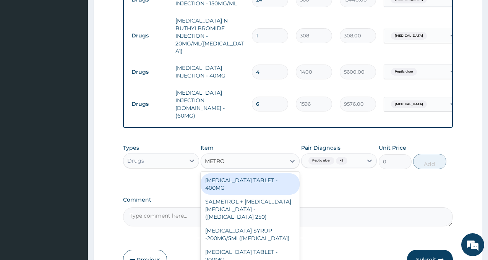
type input "METRON"
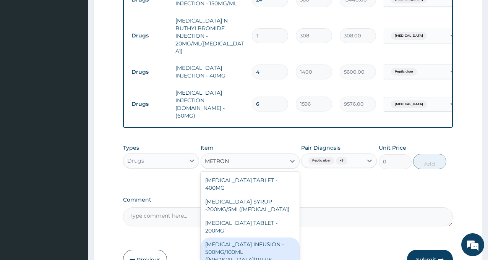
click at [254, 238] on div "METRONIDAZOLE INFUSION - 500MG/100ML (FLAGYL)(PLUS INFUSION SET)" at bounding box center [249, 256] width 99 height 37
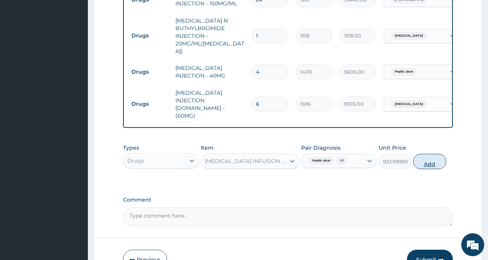
click at [431, 154] on button "Add" at bounding box center [429, 161] width 33 height 15
type input "0"
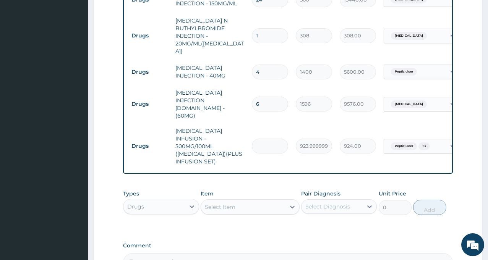
type input "0.00"
type input "6"
type input "5544.00"
type input "6"
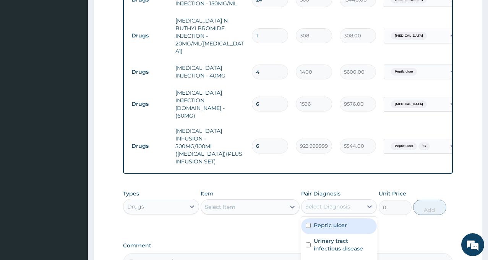
click at [339, 203] on div "Select Diagnosis" at bounding box center [327, 207] width 45 height 8
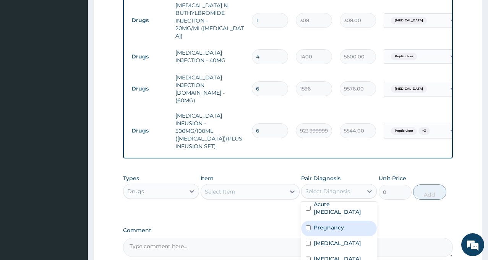
scroll to position [830, 0]
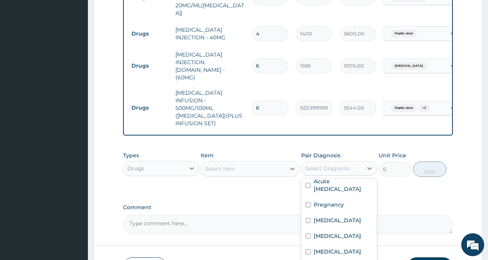
checkbox input "true"
click at [244, 163] on div "Select Item" at bounding box center [243, 169] width 84 height 12
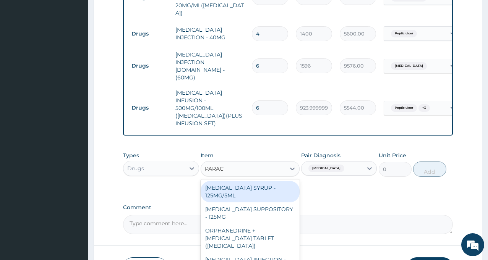
type input "PARACE"
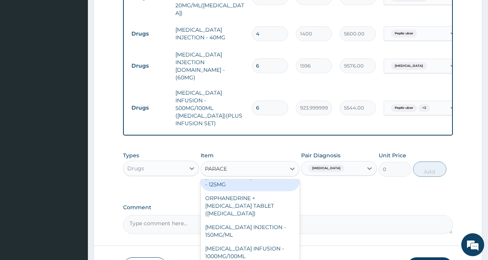
scroll to position [38, 0]
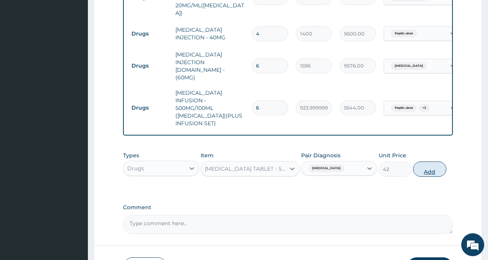
click at [431, 162] on button "Add" at bounding box center [429, 169] width 33 height 15
type input "0"
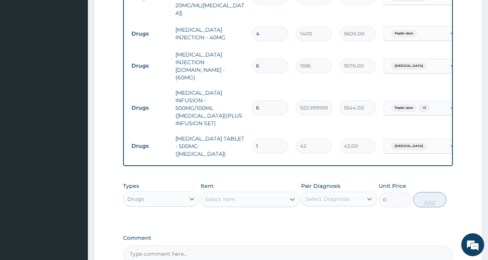
type input "18"
type input "756.00"
type input "18"
click at [329, 195] on div "Select Diagnosis" at bounding box center [327, 199] width 45 height 8
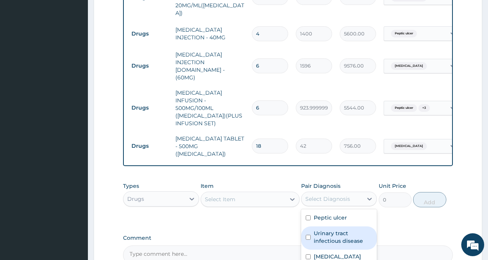
scroll to position [60, 0]
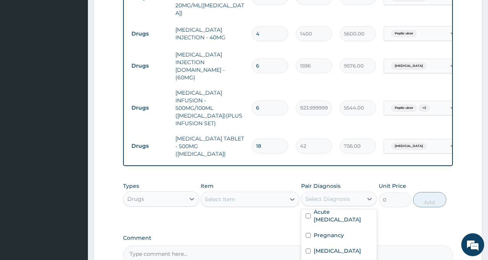
checkbox input "true"
click at [244, 193] on div "Select Item" at bounding box center [243, 199] width 84 height 12
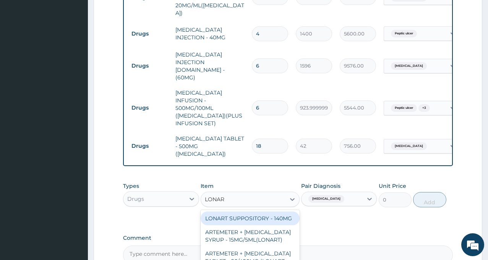
type input "LONART"
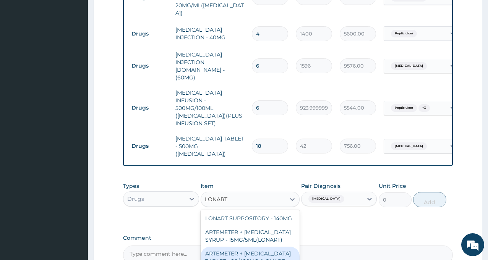
click at [255, 247] on div "ARTEMETER + [MEDICAL_DATA] TABLET - 80/480MG (LONART DS)" at bounding box center [249, 261] width 99 height 29
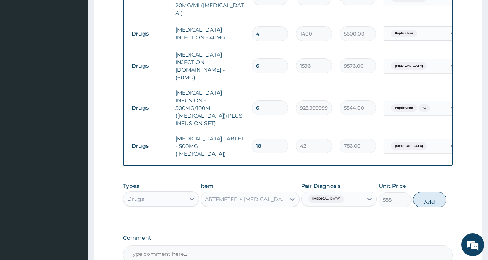
click at [426, 192] on button "Add" at bounding box center [429, 199] width 33 height 15
type input "0"
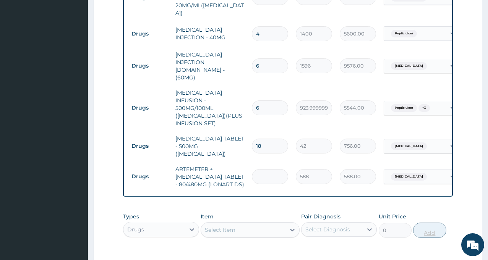
type input "0.00"
type input "6"
type input "3528.00"
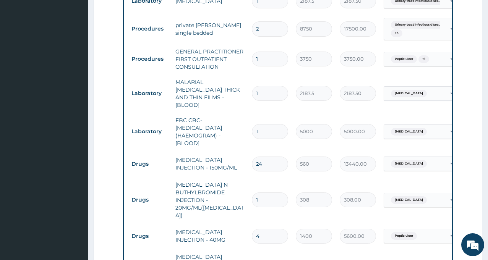
scroll to position [601, 0]
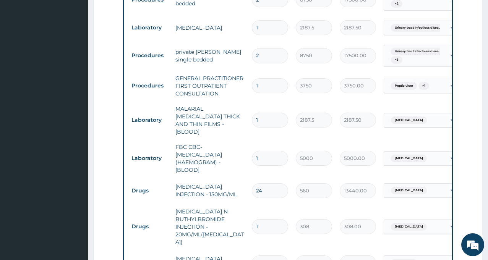
type input "6"
click at [275, 183] on input "24" at bounding box center [270, 190] width 36 height 15
type input "2"
type input "1120.00"
type input "20"
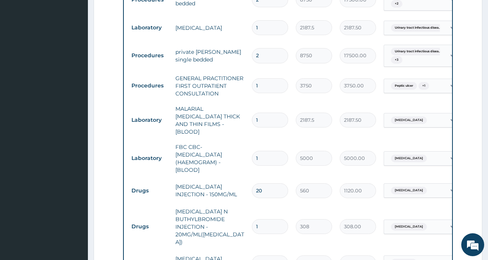
type input "11200.00"
type input "20"
click at [268, 215] on td "1" at bounding box center [270, 226] width 44 height 23
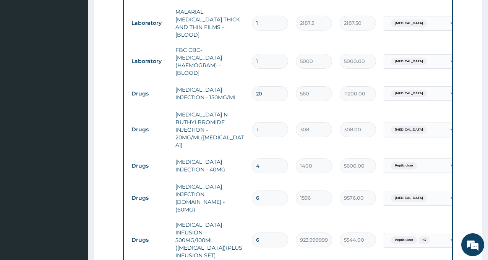
scroll to position [830, 0]
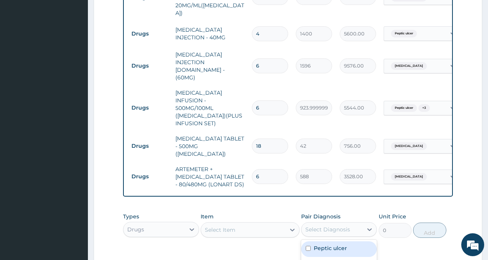
click at [330, 226] on div "Select Diagnosis" at bounding box center [327, 230] width 45 height 8
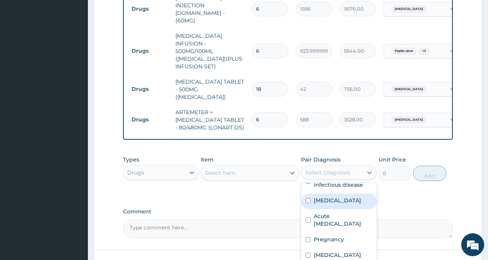
scroll to position [60, 0]
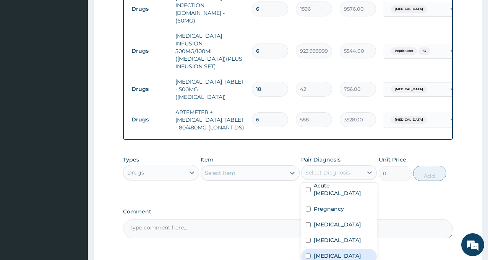
click at [336, 252] on label "Acute abdominal pain" at bounding box center [337, 256] width 47 height 8
checkbox input "true"
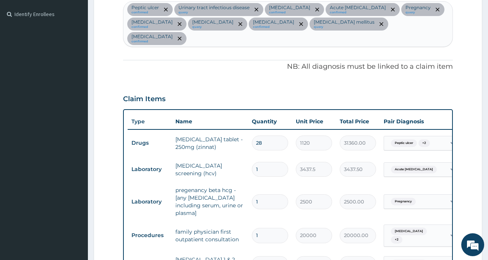
scroll to position [199, 0]
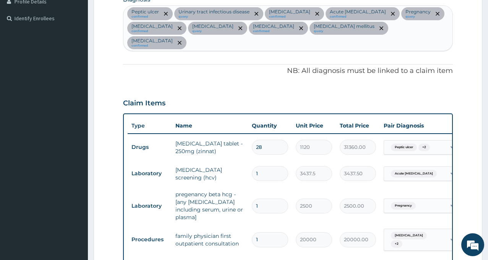
click at [432, 25] on div "Peptic ulcer confirmed Urinary tract infectious disease query Sepsis confirmed …" at bounding box center [287, 28] width 329 height 45
type input "VOMIT"
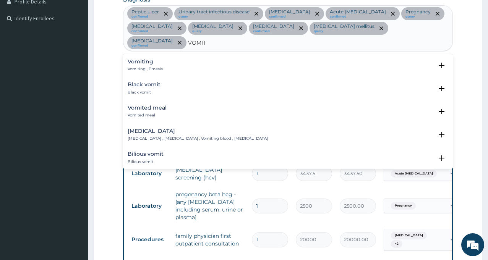
click at [142, 59] on div "Vomiting Vomiting , Emesis" at bounding box center [145, 65] width 35 height 13
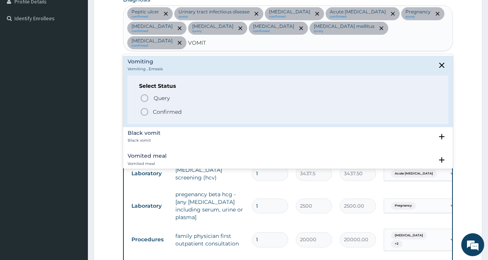
click at [152, 107] on span "Confirmed" at bounding box center [288, 111] width 297 height 9
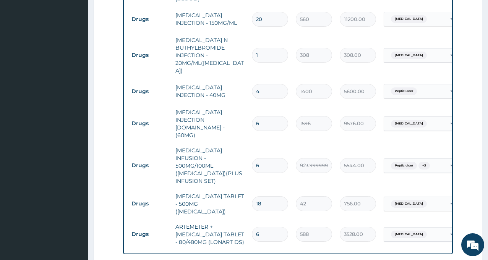
scroll to position [901, 0]
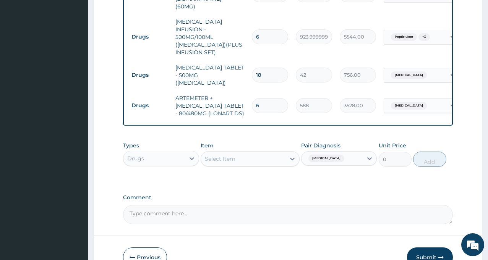
click at [341, 155] on span "Acute abdominal pain" at bounding box center [326, 159] width 36 height 8
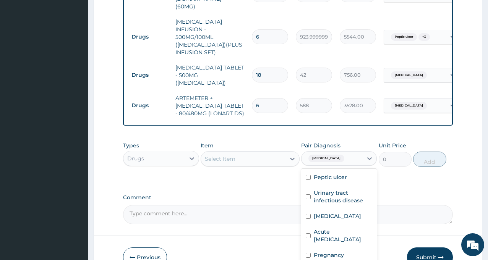
scroll to position [76, 0]
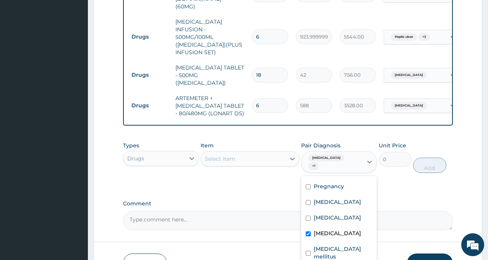
checkbox input "true"
click at [325, 230] on label "Acute abdominal pain" at bounding box center [337, 234] width 47 height 8
checkbox input "false"
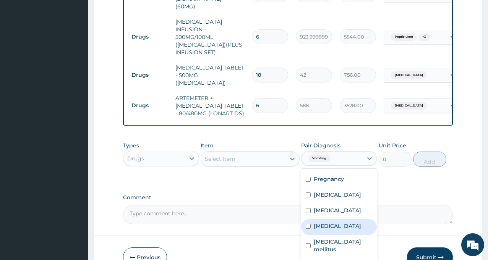
click at [236, 153] on div "Select Item" at bounding box center [243, 159] width 84 height 12
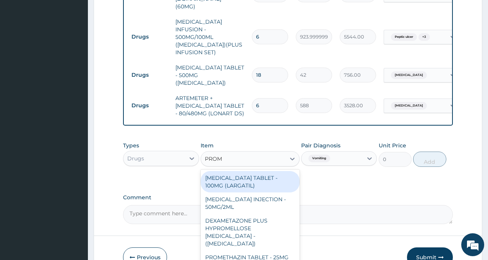
type input "PROME"
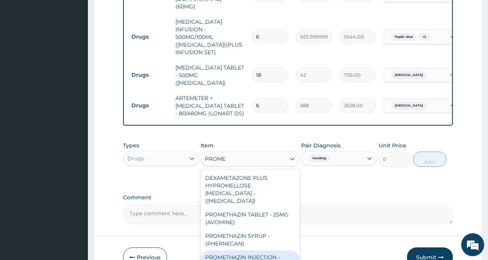
click at [259, 251] on div "PROMETHAZIN INJECTION - 50MG/2ML (PHERNEGAN)" at bounding box center [249, 261] width 99 height 21
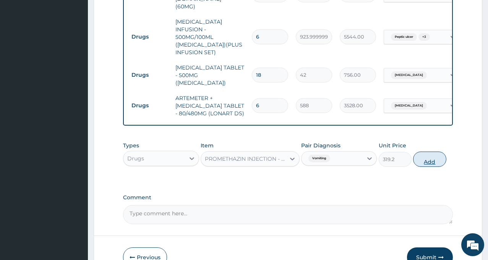
click at [428, 152] on button "Add" at bounding box center [429, 159] width 33 height 15
type input "0"
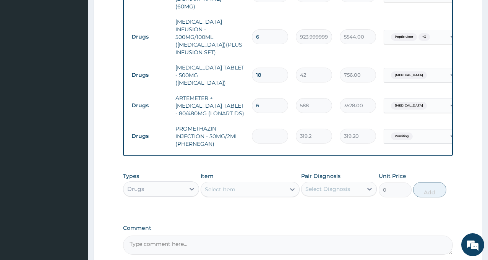
type input "0.00"
type input "2"
type input "638.40"
type input "2"
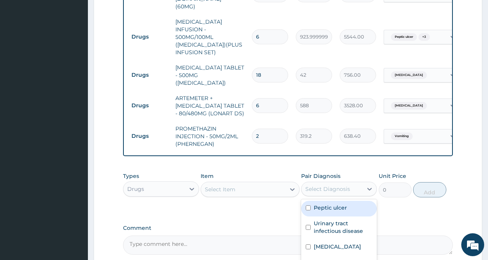
click at [343, 183] on div "Select Diagnosis" at bounding box center [331, 189] width 61 height 12
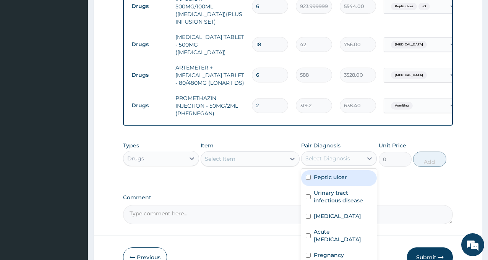
click at [332, 173] on label "Peptic ulcer" at bounding box center [330, 177] width 33 height 8
checkbox input "true"
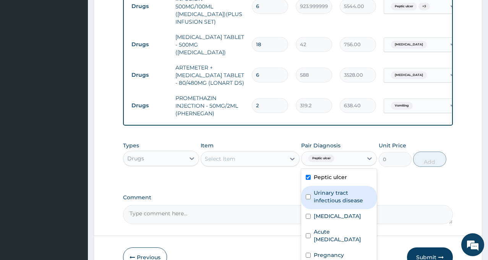
click at [333, 189] on label "Urinary tract infectious disease" at bounding box center [343, 196] width 58 height 15
checkbox input "true"
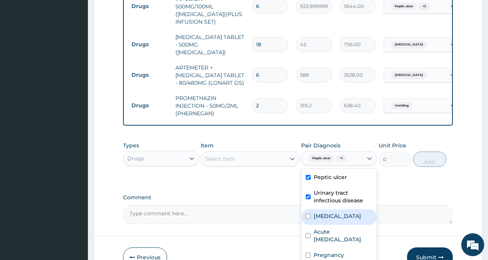
click at [335, 209] on div "Sepsis" at bounding box center [339, 217] width 76 height 16
checkbox input "true"
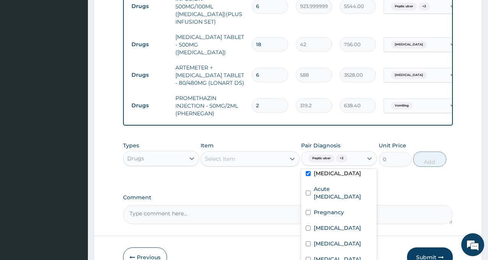
scroll to position [76, 0]
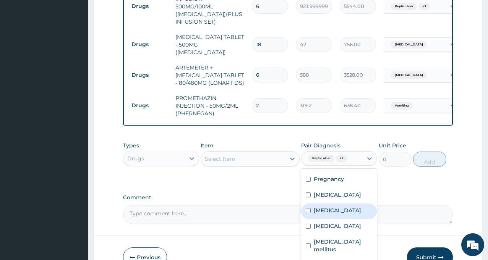
click at [338, 207] on label "Bronchopneumonia" at bounding box center [337, 211] width 47 height 8
checkbox input "true"
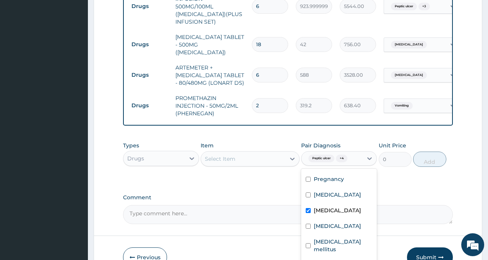
checkbox input "true"
click at [242, 153] on div "Select Item" at bounding box center [243, 159] width 84 height 12
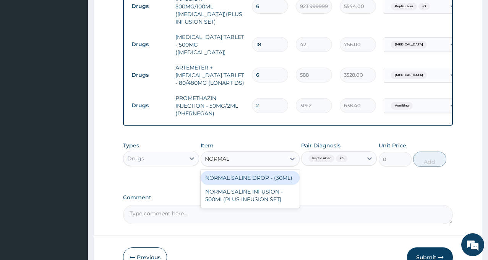
type input "NORMAL"
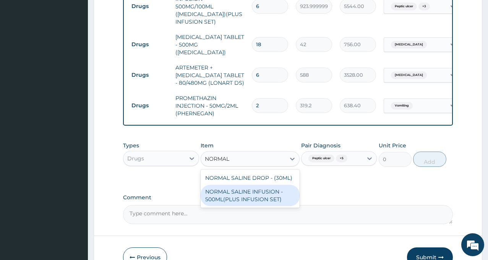
click at [241, 185] on div "NORMAL SALINE INFUSION - 500ML(PLUS INFUSION SET)" at bounding box center [249, 195] width 99 height 21
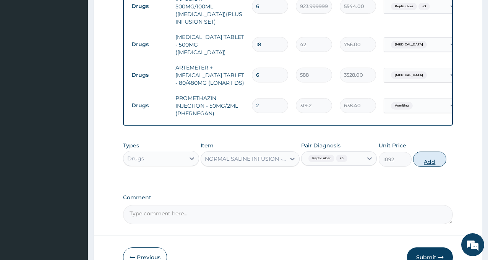
click at [427, 152] on button "Add" at bounding box center [429, 159] width 33 height 15
type input "0"
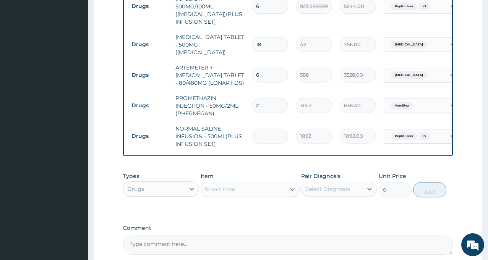
type input "0.00"
type input "6"
type input "6552.00"
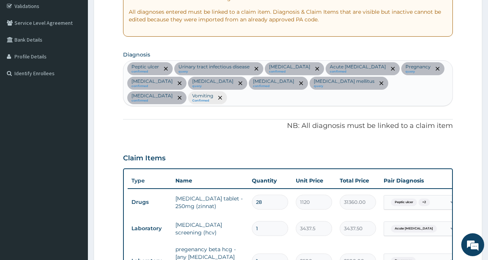
scroll to position [91, 0]
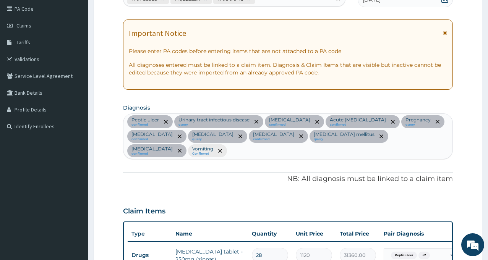
type input "6"
click at [216, 154] on div "Peptic ulcer confirmed Urinary tract infectious disease query Sepsis confirmed …" at bounding box center [287, 136] width 329 height 45
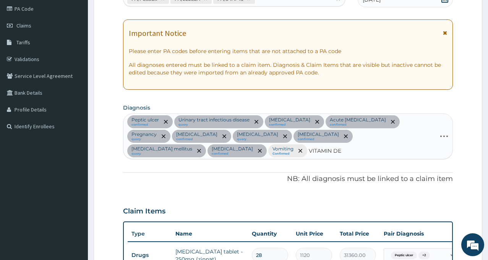
type input "VITAMIN DEF"
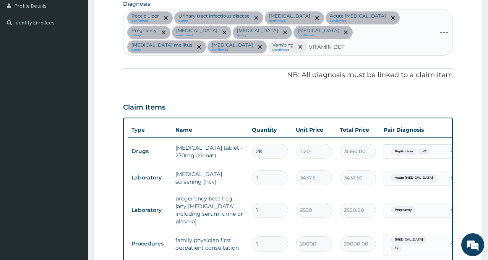
scroll to position [206, 0]
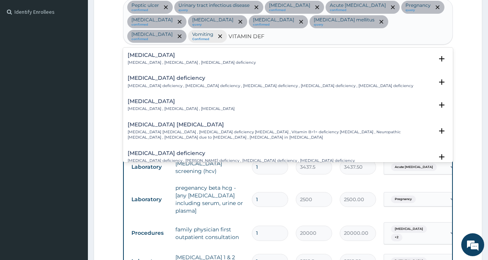
click at [151, 102] on h4 "Vitamin deficiency" at bounding box center [181, 102] width 107 height 6
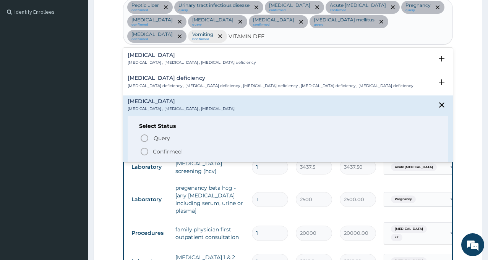
click at [152, 149] on span "Confirmed" at bounding box center [288, 151] width 297 height 9
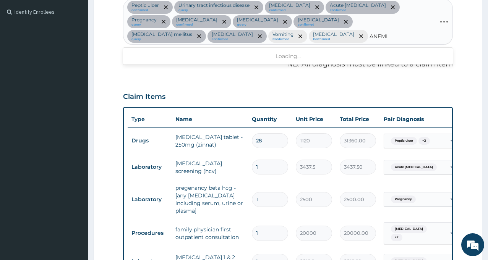
type input "ANEMIA"
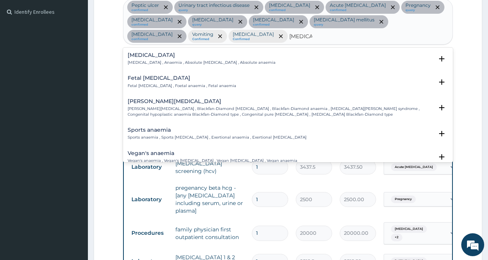
click at [149, 58] on div "Anemia Anemia , Anaemia , Absolute anemia , Absolute anaemia" at bounding box center [202, 58] width 148 height 13
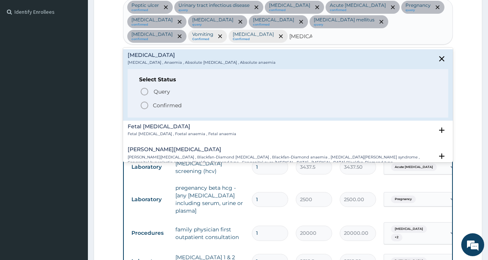
click at [151, 106] on span "Confirmed" at bounding box center [288, 105] width 297 height 9
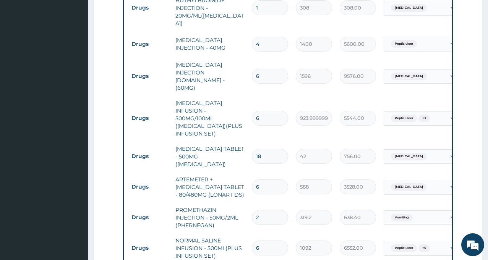
scroll to position [962, 0]
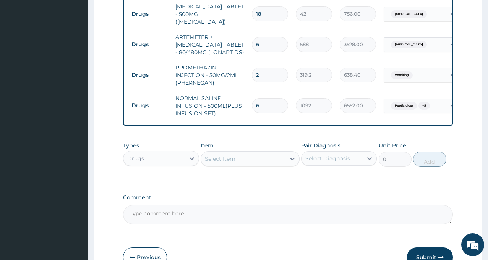
click at [333, 155] on div "Select Diagnosis" at bounding box center [327, 159] width 45 height 8
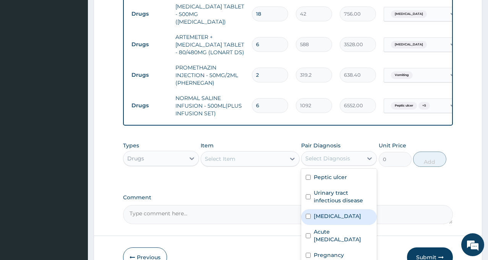
scroll to position [107, 0]
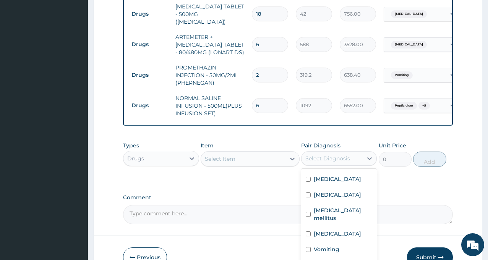
checkbox input "true"
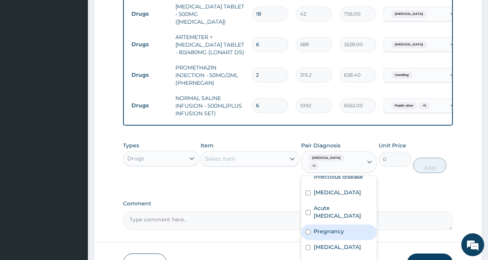
scroll to position [0, 0]
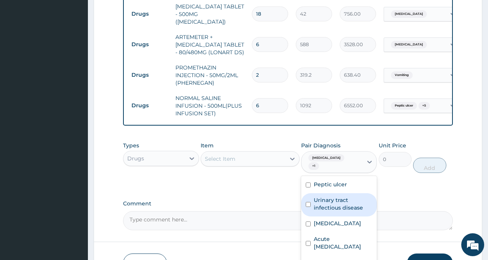
click at [258, 153] on div "Select Item" at bounding box center [243, 159] width 84 height 12
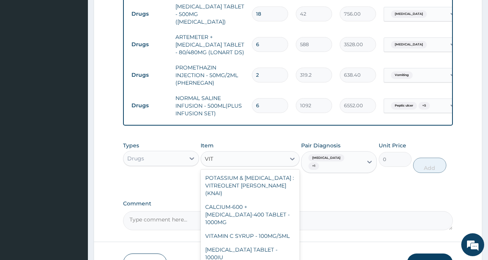
type input "VIT B"
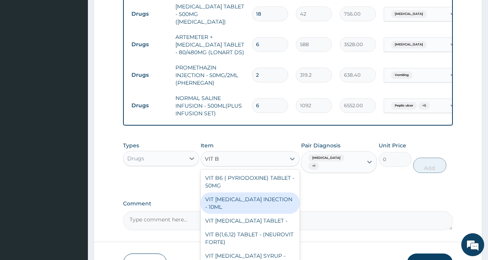
click at [266, 192] on div "VIT B- COMPLEX INJECTION - 10ML" at bounding box center [249, 202] width 99 height 21
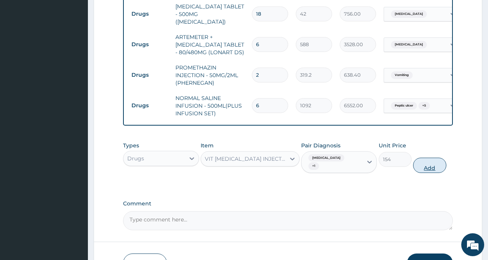
click at [435, 158] on button "Add" at bounding box center [429, 165] width 33 height 15
type input "0"
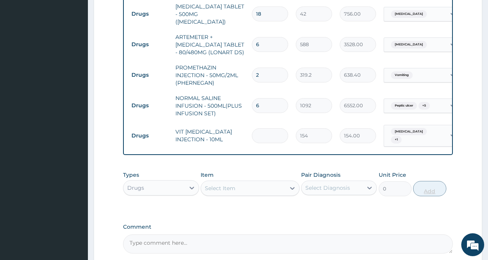
type input "0.00"
type input "6"
type input "924.00"
type input "6"
click at [253, 171] on div "Item Select Item" at bounding box center [249, 183] width 99 height 25
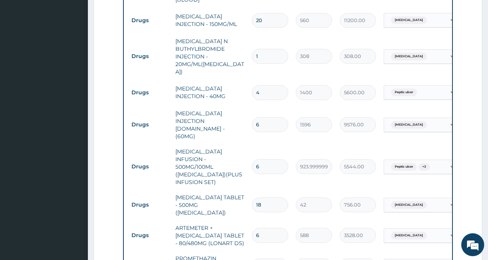
scroll to position [988, 0]
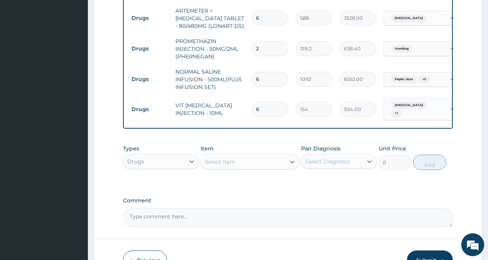
click at [432, 251] on button "Submit" at bounding box center [430, 261] width 46 height 20
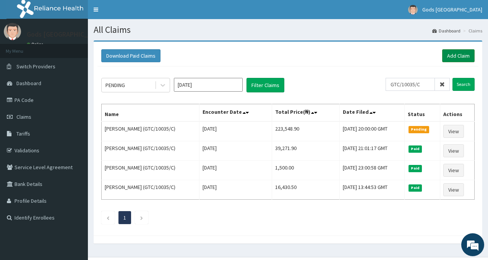
click at [466, 50] on link "Add Claim" at bounding box center [458, 55] width 32 height 13
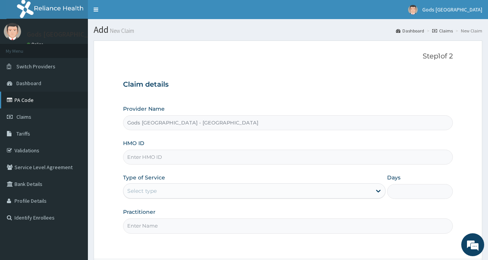
click at [35, 100] on link "PA Code" at bounding box center [44, 100] width 88 height 17
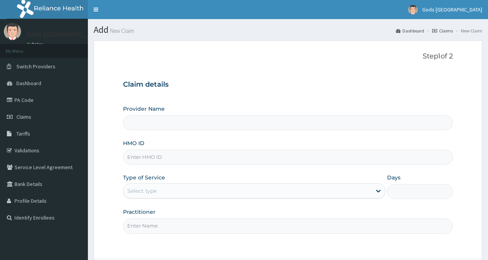
type input "Gods [GEOGRAPHIC_DATA] - [GEOGRAPHIC_DATA]"
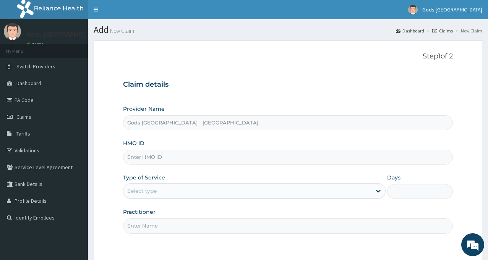
click at [151, 163] on input "HMO ID" at bounding box center [288, 157] width 330 height 15
type input "TML/10072/A"
click at [168, 193] on div "Select type" at bounding box center [247, 191] width 248 height 12
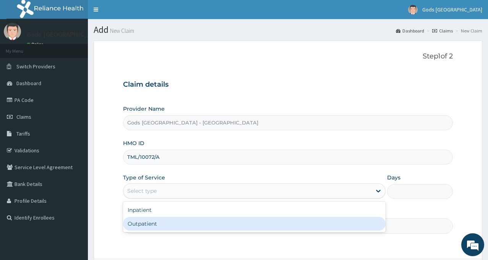
click at [161, 226] on div "Outpatient" at bounding box center [254, 224] width 262 height 14
type input "1"
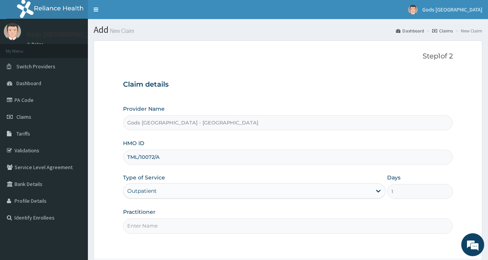
click at [161, 226] on input "Practitioner" at bounding box center [288, 225] width 330 height 15
type input "[PERSON_NAME]"
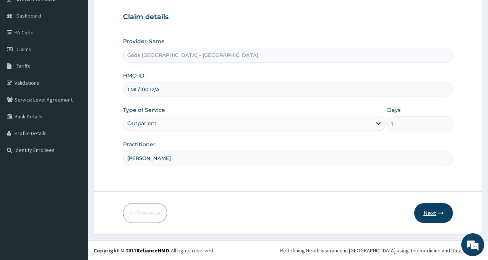
click at [432, 209] on button "Next" at bounding box center [433, 213] width 39 height 20
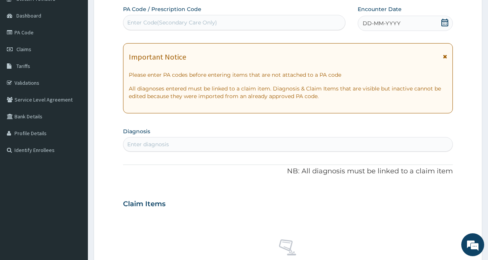
click at [447, 24] on icon at bounding box center [445, 23] width 8 height 8
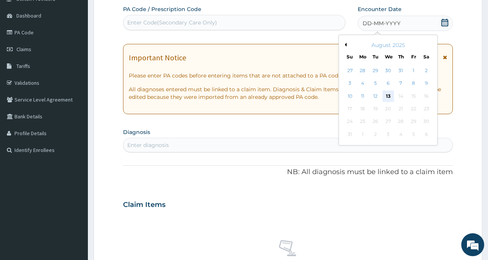
click at [387, 95] on div "13" at bounding box center [387, 96] width 11 height 11
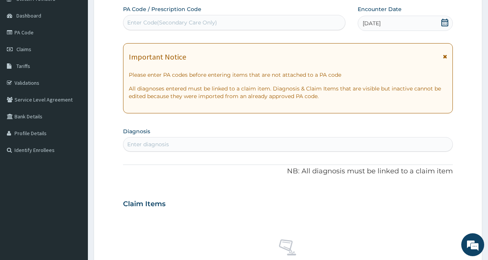
click at [170, 148] on div "Enter diagnosis" at bounding box center [287, 144] width 329 height 12
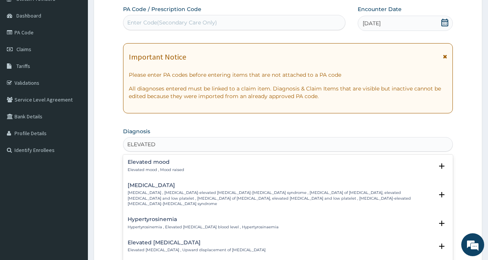
type input "ELEVATED B"
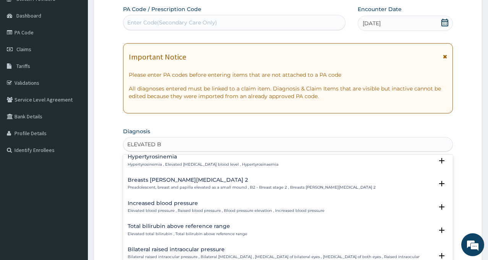
scroll to position [0, 0]
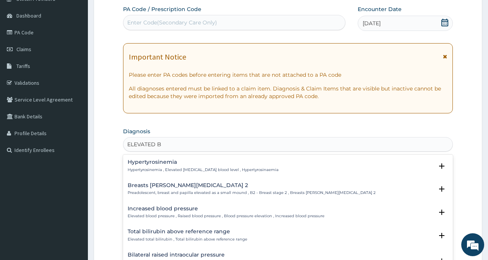
click at [149, 210] on h4 "Increased blood pressure" at bounding box center [226, 209] width 197 height 6
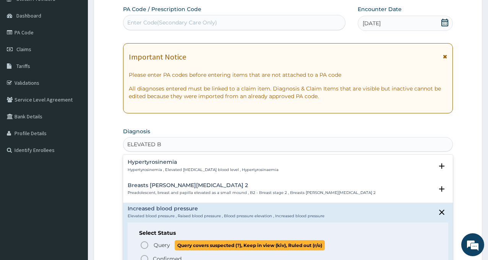
click at [147, 245] on icon "status option query" at bounding box center [144, 245] width 9 height 9
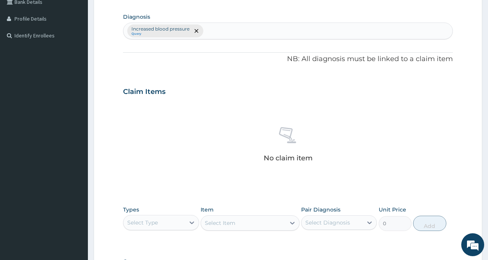
click at [161, 222] on div "Select Type" at bounding box center [153, 223] width 61 height 12
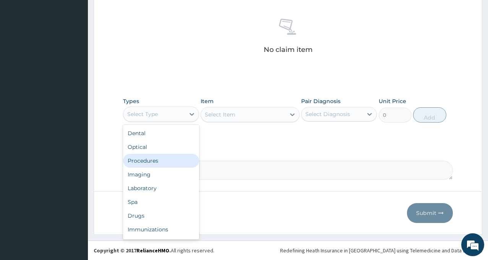
click at [155, 162] on div "Procedures" at bounding box center [161, 161] width 76 height 14
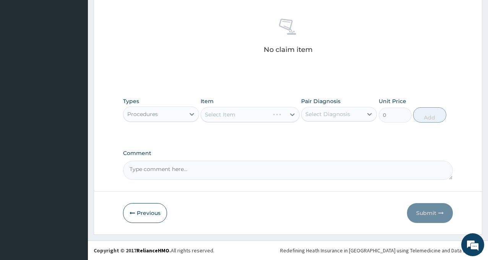
click at [330, 116] on div "Select Diagnosis" at bounding box center [327, 114] width 45 height 8
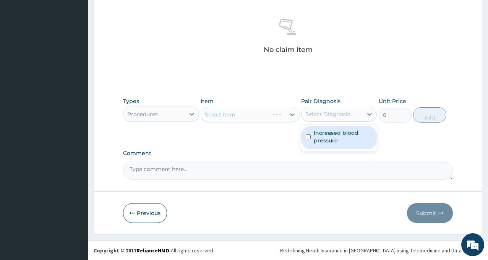
click at [331, 134] on label "Increased blood pressure" at bounding box center [343, 136] width 58 height 15
checkbox input "true"
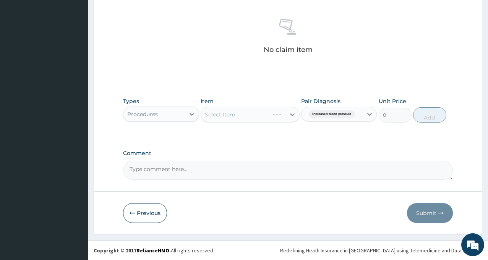
click at [247, 112] on div "Select Item" at bounding box center [243, 114] width 84 height 12
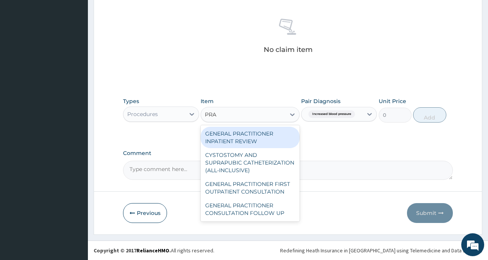
type input "PRAC"
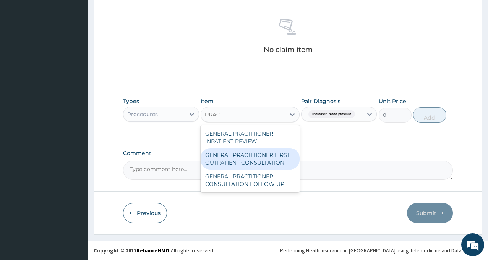
click at [242, 158] on div "GENERAL PRACTITIONER FIRST OUTPATIENT CONSULTATION" at bounding box center [249, 158] width 99 height 21
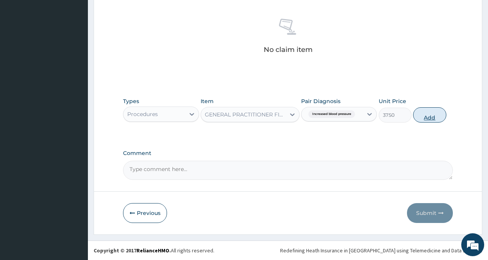
click at [422, 114] on button "Add" at bounding box center [429, 114] width 33 height 15
type input "0"
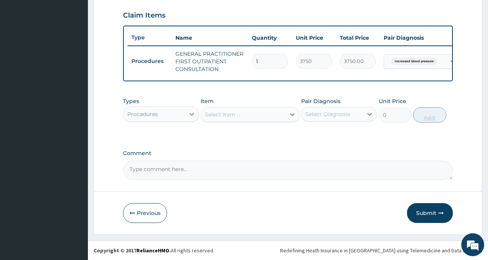
scroll to position [264, 0]
click at [425, 212] on button "Submit" at bounding box center [430, 213] width 46 height 20
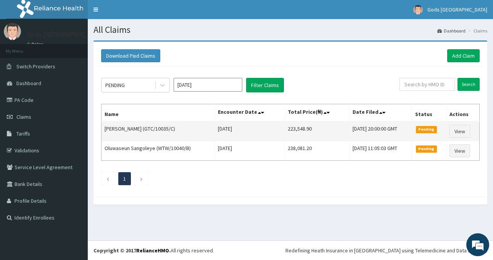
click at [432, 134] on td "Pending" at bounding box center [429, 131] width 34 height 20
click at [431, 131] on span "Pending" at bounding box center [426, 129] width 21 height 7
click at [460, 134] on link "View" at bounding box center [460, 131] width 21 height 13
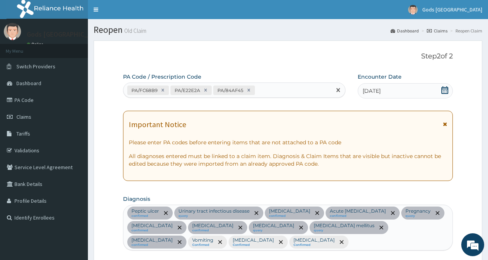
type input "PA/7DC683"
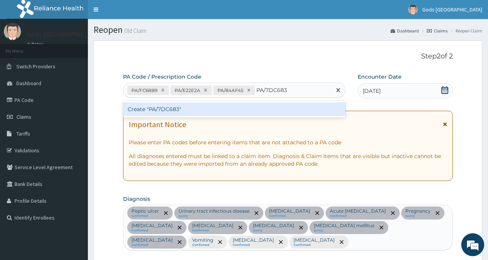
click at [268, 107] on div "Create "PA/7DC683"" at bounding box center [234, 109] width 222 height 14
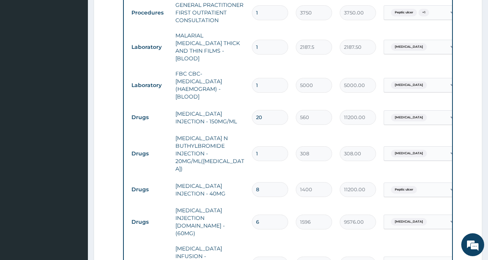
scroll to position [685, 0]
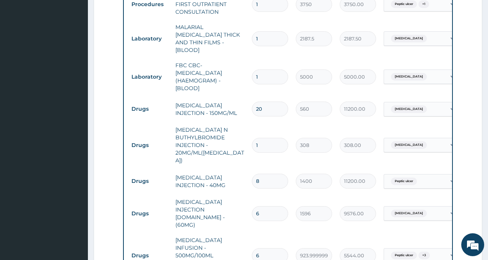
click at [265, 174] on input "8" at bounding box center [270, 181] width 36 height 15
type input "0.00"
type input "4"
type input "5600.00"
type input "4"
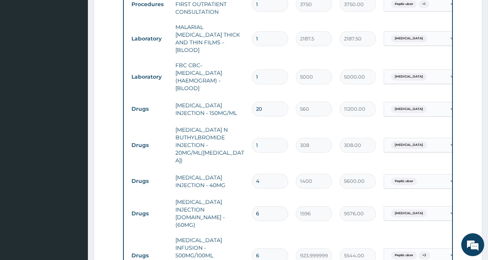
click at [220, 170] on td "OMEPRAZOLE INJECTION - 40MG" at bounding box center [209, 181] width 76 height 23
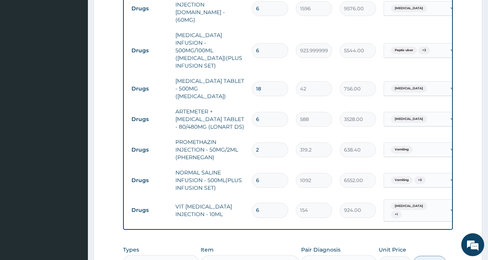
scroll to position [946, 0]
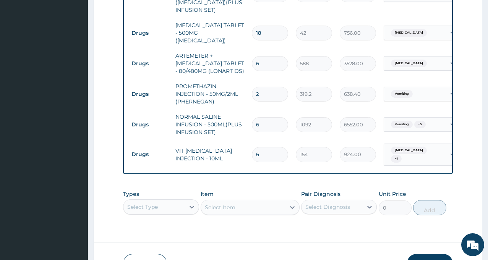
click at [426, 254] on button "Submit" at bounding box center [430, 264] width 46 height 20
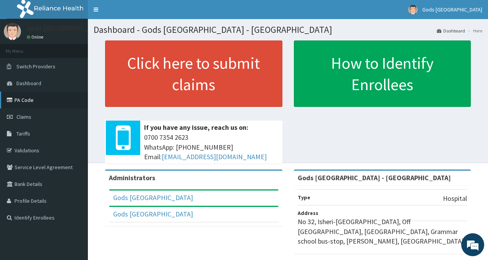
click at [32, 103] on link "PA Code" at bounding box center [44, 100] width 88 height 17
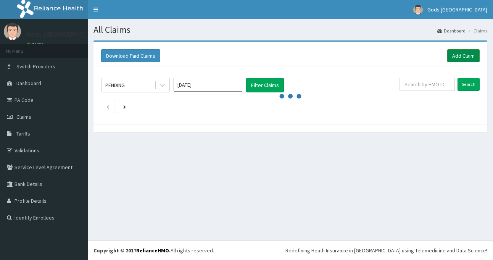
click at [463, 55] on link "Add Claim" at bounding box center [464, 55] width 32 height 13
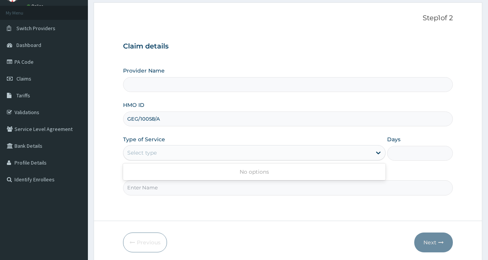
click at [119, 186] on form "Step 1 of 2 Claim details Provider Name HMO ID GEG/10058/A Type of Service Use …" at bounding box center [288, 133] width 388 height 262
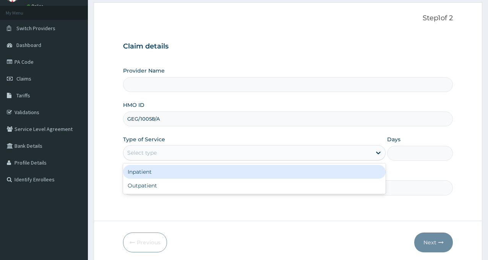
click at [149, 145] on div "Select type" at bounding box center [254, 152] width 262 height 15
type input "Gods [GEOGRAPHIC_DATA] - [GEOGRAPHIC_DATA]"
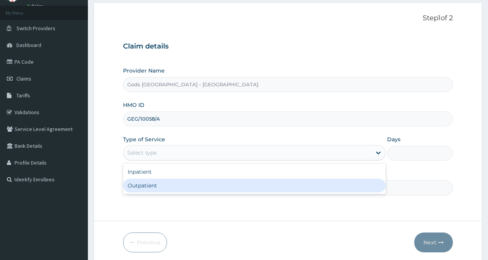
click at [150, 184] on div "Outpatient" at bounding box center [254, 186] width 262 height 14
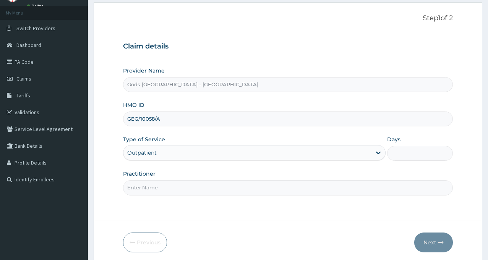
click at [150, 184] on input "Practitioner" at bounding box center [288, 187] width 330 height 15
type input "1"
type input "DR OPAFUNSO"
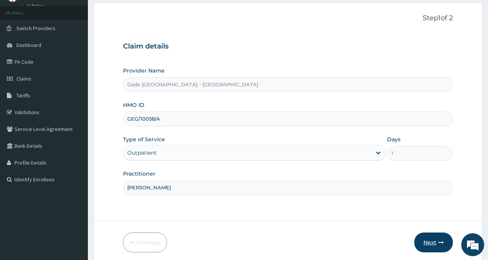
click at [435, 238] on button "Next" at bounding box center [433, 243] width 39 height 20
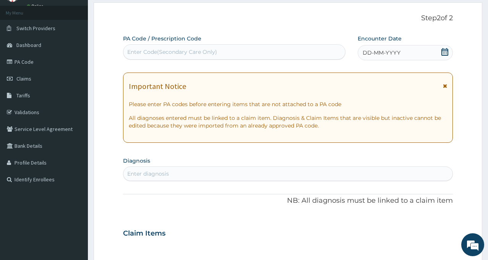
click at [160, 46] on div "Enter Code(Secondary Care Only)" at bounding box center [233, 52] width 221 height 12
paste input "PA/3C7688"
type input "PA/3C7688"
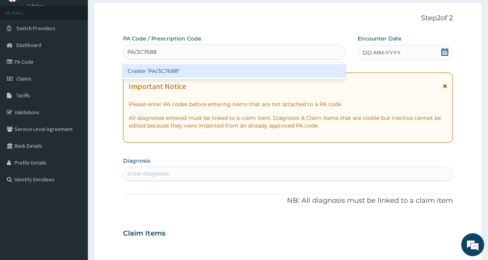
click at [164, 69] on div "Create "PA/3C7688"" at bounding box center [234, 71] width 222 height 14
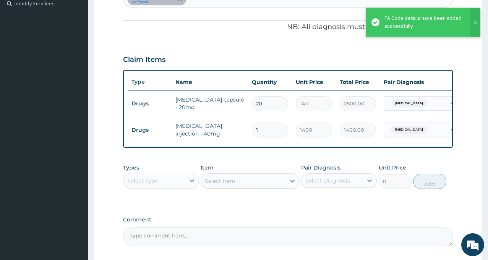
scroll to position [100, 0]
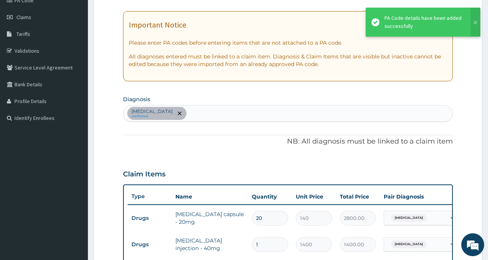
click at [204, 109] on div "Acute gastritis confirmed" at bounding box center [287, 113] width 329 height 16
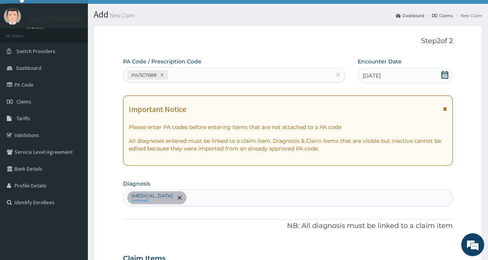
scroll to position [0, 0]
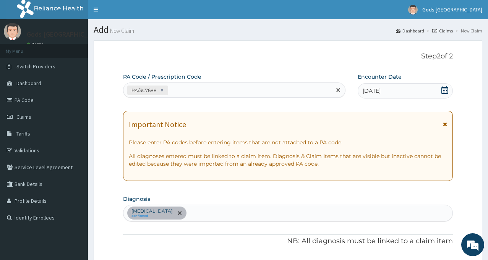
click at [194, 94] on div "PA/3C7688" at bounding box center [227, 90] width 208 height 13
paste input "PA/31CF6A"
type input "PA/31CF6A"
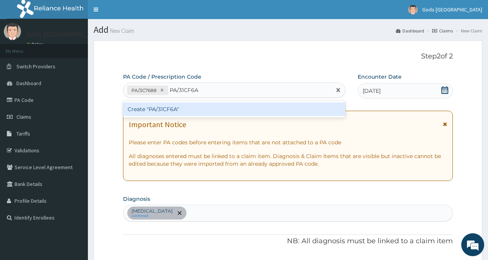
click at [194, 104] on div "Create "PA/31CF6A"" at bounding box center [234, 109] width 222 height 14
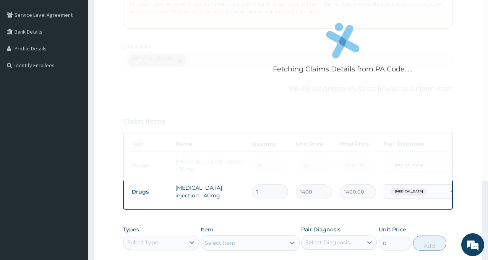
scroll to position [153, 0]
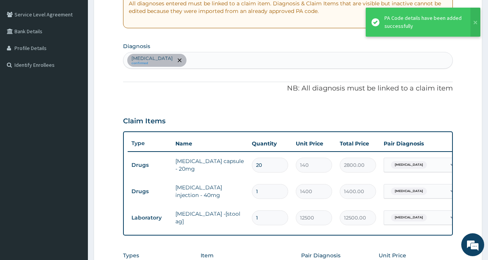
click at [197, 118] on div "Claim Items" at bounding box center [288, 120] width 330 height 20
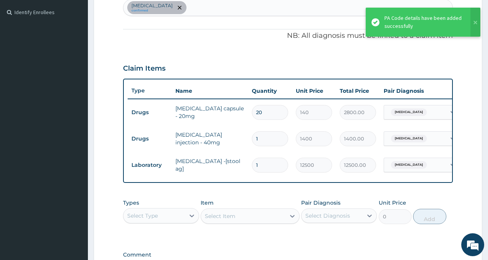
scroll to position [229, 0]
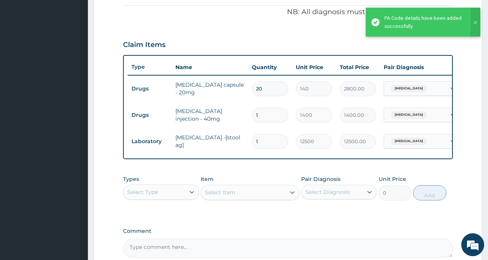
click at [155, 196] on div "Select Type" at bounding box center [142, 192] width 31 height 8
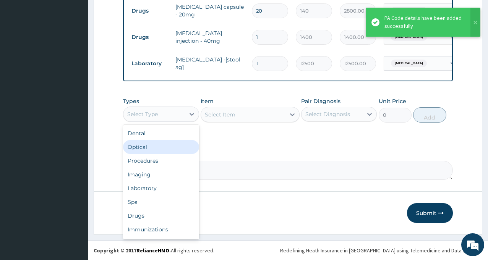
scroll to position [313, 0]
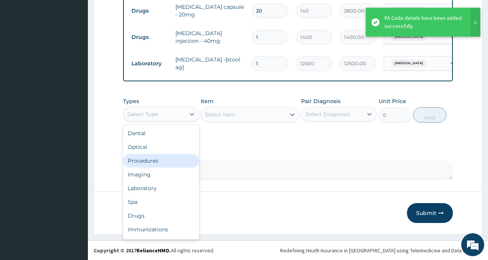
click at [169, 162] on div "Procedures" at bounding box center [161, 161] width 76 height 14
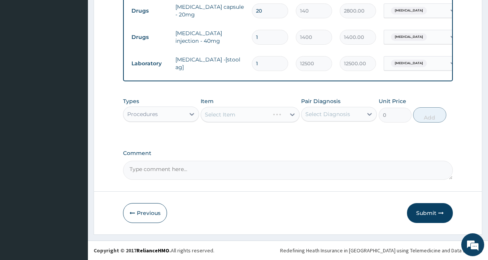
click at [319, 109] on div "Select Diagnosis" at bounding box center [331, 114] width 61 height 12
click at [324, 133] on label "Acute gastritis" at bounding box center [337, 133] width 47 height 8
checkbox input "true"
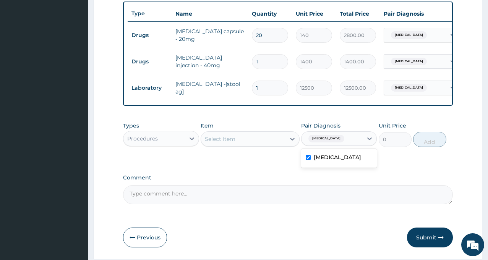
scroll to position [275, 0]
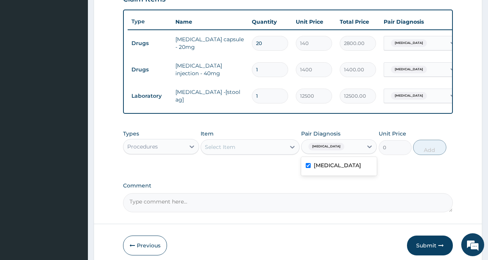
click at [247, 153] on div "Select Item" at bounding box center [243, 147] width 84 height 12
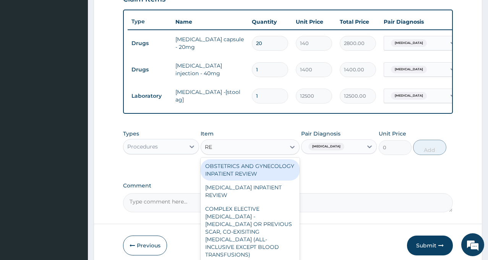
type input "REG"
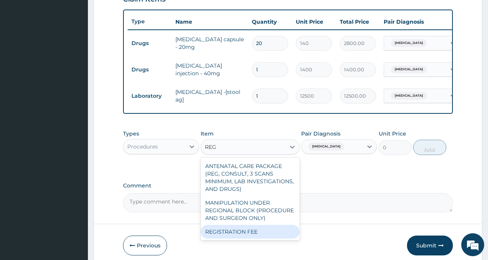
click at [252, 234] on div "REGISTRATION FEE" at bounding box center [249, 232] width 99 height 14
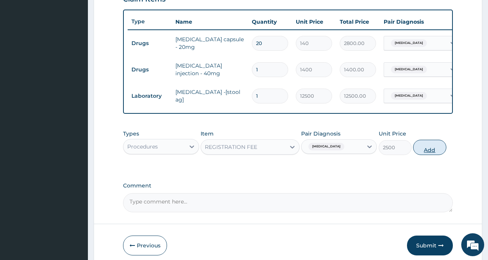
click at [420, 154] on button "Add" at bounding box center [429, 147] width 33 height 15
type input "0"
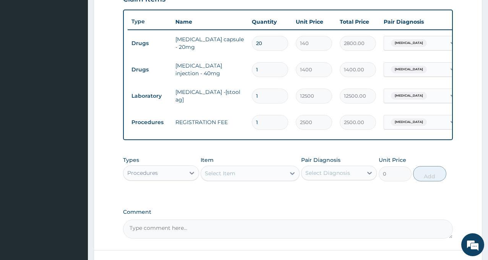
click at [354, 179] on div "Select Diagnosis" at bounding box center [331, 173] width 61 height 12
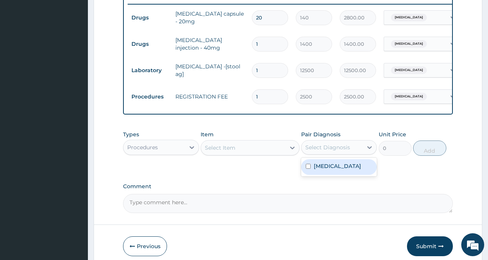
scroll to position [313, 0]
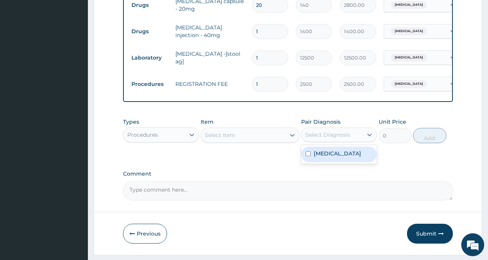
click at [331, 157] on label "Acute gastritis" at bounding box center [337, 154] width 47 height 8
checkbox input "true"
click at [252, 141] on div "Select Item" at bounding box center [243, 135] width 84 height 12
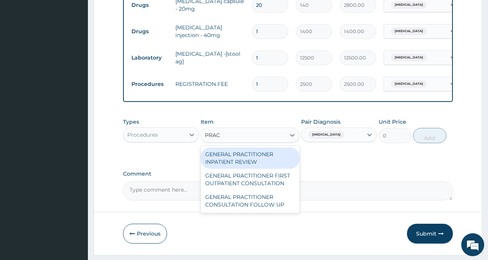
type input "PRACT"
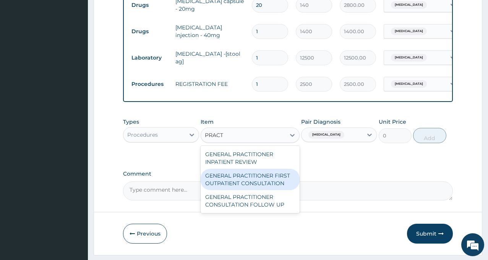
click at [233, 181] on div "GENERAL PRACTITIONER FIRST OUTPATIENT CONSULTATION" at bounding box center [249, 179] width 99 height 21
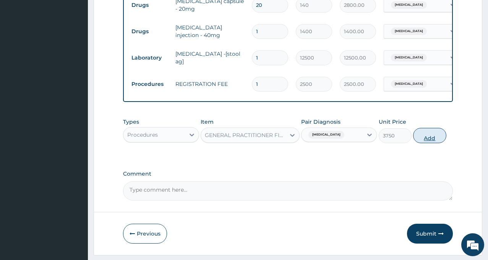
click at [433, 143] on button "Add" at bounding box center [429, 135] width 33 height 15
type input "0"
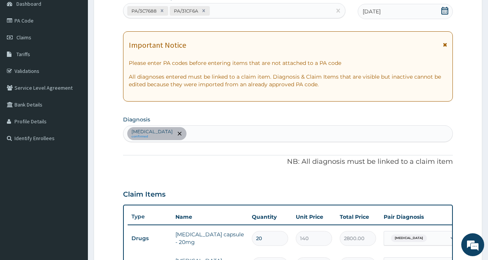
scroll to position [45, 0]
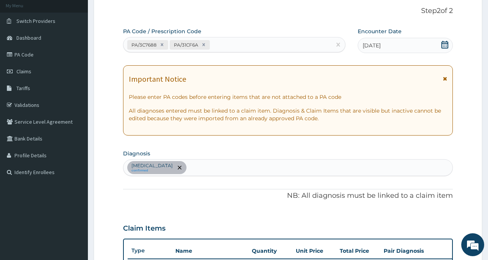
click at [198, 172] on div "Acute gastritis confirmed" at bounding box center [287, 168] width 329 height 16
type input "MALAR"
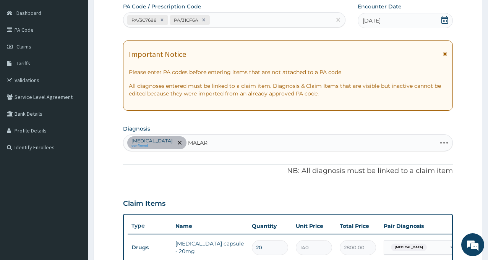
scroll to position [84, 0]
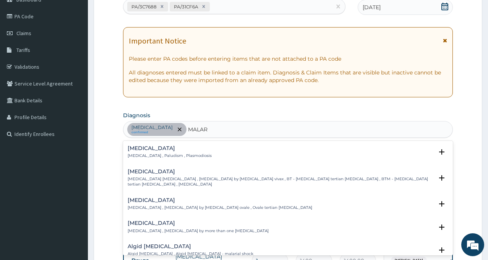
click at [145, 151] on h4 "[MEDICAL_DATA]" at bounding box center [170, 148] width 84 height 6
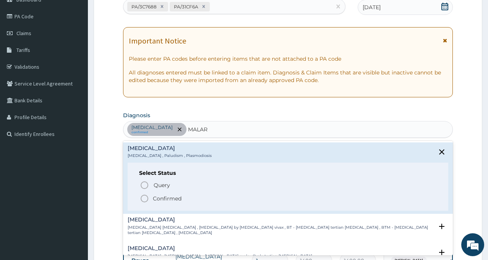
click at [151, 197] on span "Confirmed" at bounding box center [288, 198] width 297 height 9
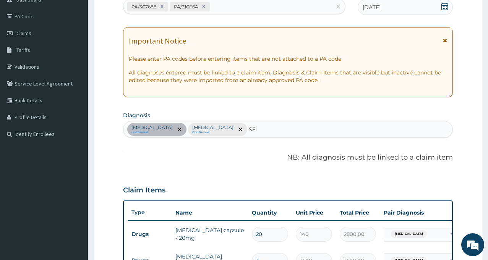
type input "SEPS"
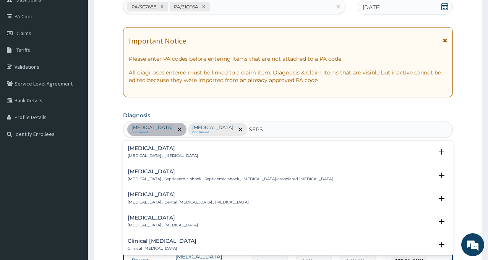
click at [139, 146] on h4 "[MEDICAL_DATA]" at bounding box center [163, 148] width 70 height 6
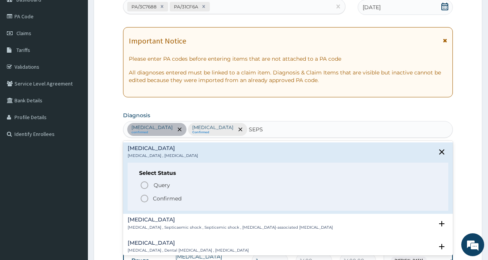
click at [149, 197] on icon "status option filled" at bounding box center [144, 198] width 9 height 9
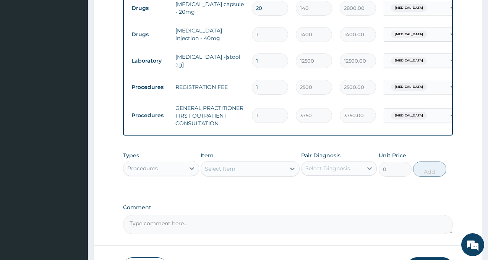
scroll to position [313, 0]
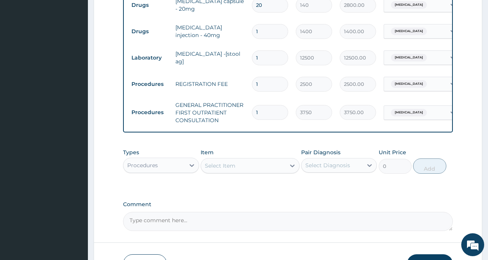
click at [154, 169] on div "Procedures" at bounding box center [142, 166] width 31 height 8
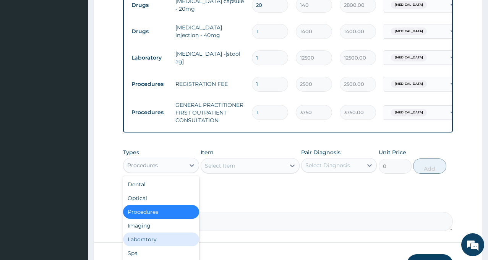
drag, startPoint x: 153, startPoint y: 242, endPoint x: 178, endPoint y: 226, distance: 30.1
click at [153, 243] on div "Laboratory" at bounding box center [161, 240] width 76 height 14
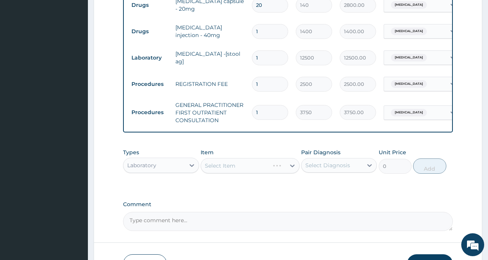
click at [316, 169] on div "Select Diagnosis" at bounding box center [327, 166] width 45 height 8
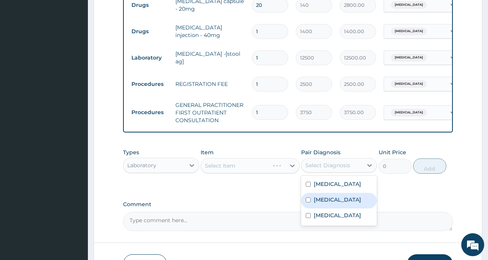
click at [321, 204] on label "Malaria" at bounding box center [337, 200] width 47 height 8
checkbox input "true"
click at [250, 189] on div "Types Laboratory Item Select Item Pair Diagnosis option Malaria, selected. opti…" at bounding box center [288, 167] width 330 height 44
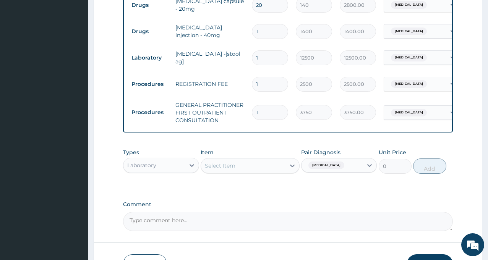
click at [250, 170] on div "Select Item" at bounding box center [243, 166] width 84 height 12
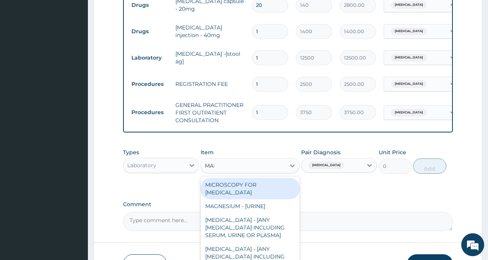
type input "MALA"
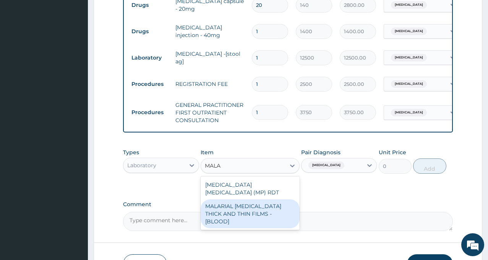
click at [229, 205] on div "MALARIAL PARASITE THICK AND THIN FILMS - [BLOOD]" at bounding box center [249, 213] width 99 height 29
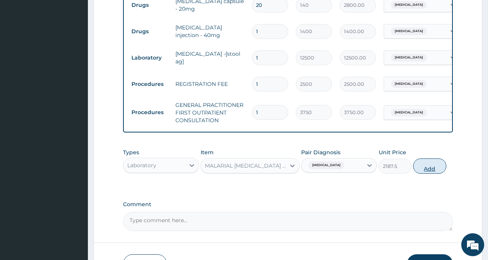
click at [425, 172] on button "Add" at bounding box center [429, 165] width 33 height 15
type input "0"
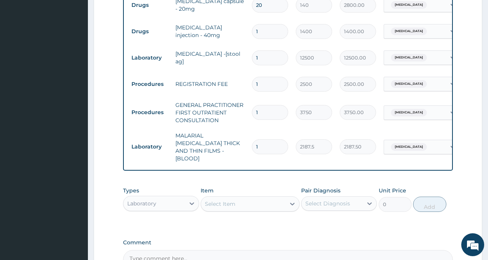
scroll to position [389, 0]
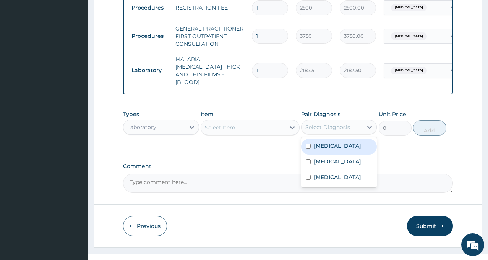
click at [326, 124] on div "Select Diagnosis" at bounding box center [327, 127] width 45 height 8
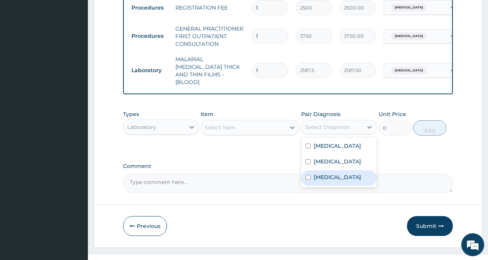
click at [318, 175] on label "Sepsis" at bounding box center [337, 177] width 47 height 8
checkbox input "true"
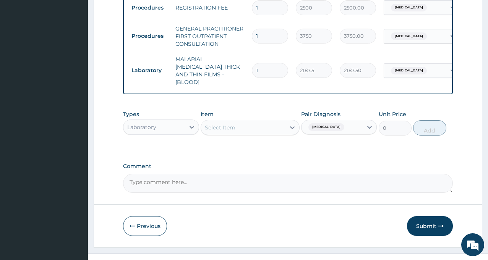
click at [240, 123] on div "Select Item" at bounding box center [243, 127] width 84 height 12
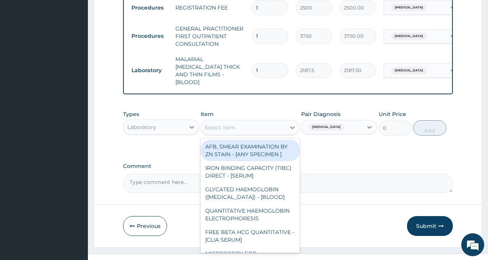
type input "FBC"
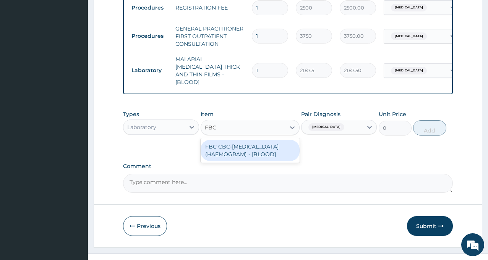
click at [240, 147] on div "FBC CBC-COMPLETE BLOOD COUNT (HAEMOGRAM) - [BLOOD]" at bounding box center [249, 150] width 99 height 21
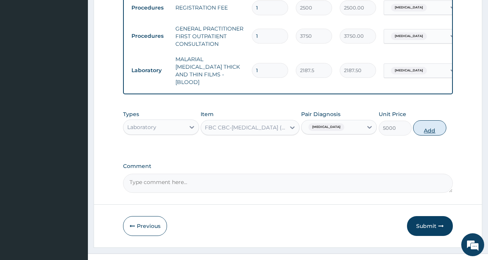
click at [425, 125] on button "Add" at bounding box center [429, 127] width 33 height 15
type input "0"
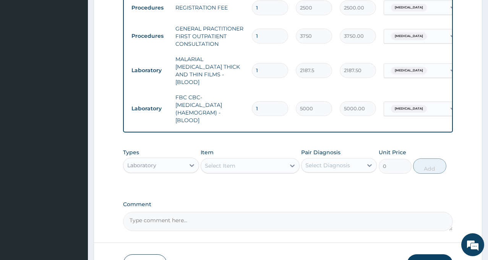
click at [157, 159] on div "Laboratory" at bounding box center [153, 165] width 61 height 12
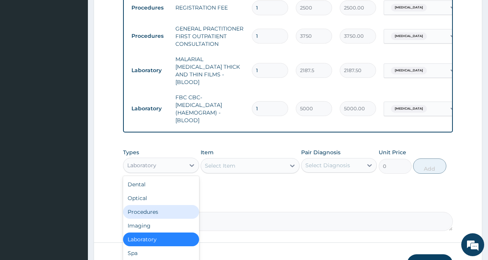
scroll to position [26, 0]
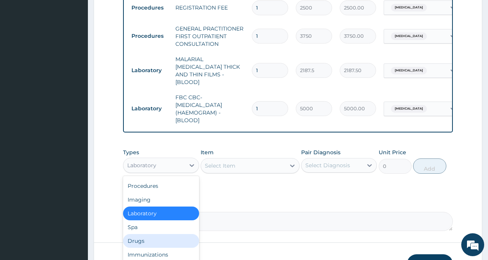
click at [159, 239] on div "Drugs" at bounding box center [161, 241] width 76 height 14
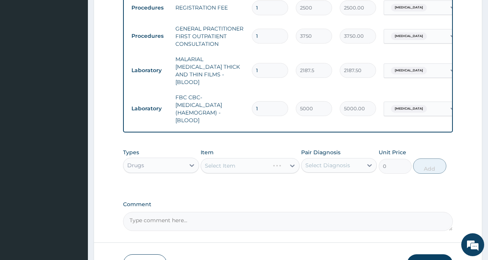
click at [353, 160] on div "Select Diagnosis" at bounding box center [331, 165] width 61 height 12
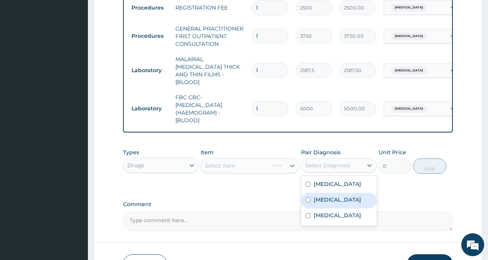
click at [333, 202] on div "Malaria" at bounding box center [339, 201] width 76 height 16
checkbox input "true"
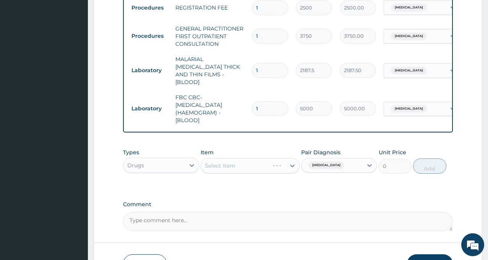
click at [249, 181] on div "Types Drugs Item Select Item Pair Diagnosis Malaria Unit Price 0 Add" at bounding box center [288, 167] width 330 height 44
click at [250, 166] on div "Select Item" at bounding box center [243, 166] width 84 height 12
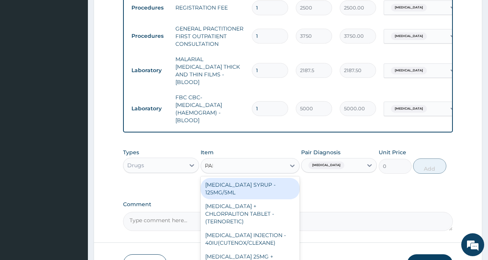
type input "PARACE"
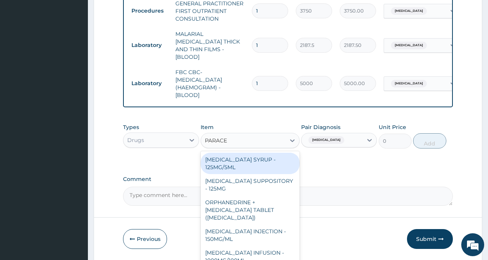
scroll to position [427, 0]
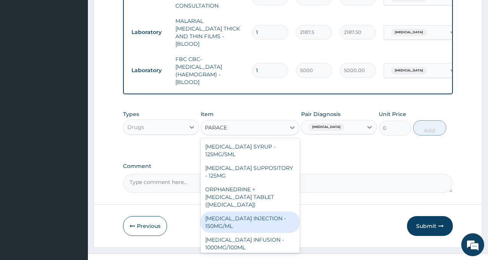
click at [254, 218] on div "PARACETAMOL INJECTION - 150MG/ML" at bounding box center [249, 222] width 99 height 21
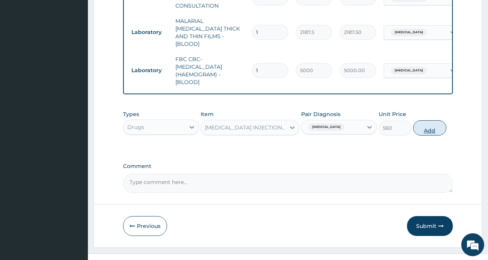
click at [429, 128] on button "Add" at bounding box center [429, 127] width 33 height 15
type input "0"
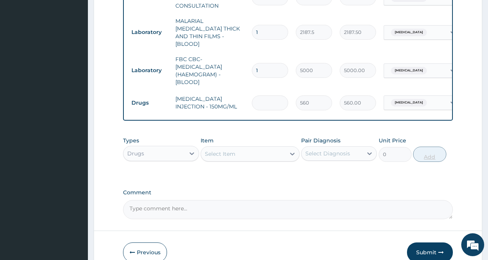
type input "0.00"
type input "4"
type input "2240.00"
type input "4"
click at [329, 160] on div "Types Drugs Item Select Item Pair Diagnosis Select Diagnosis Unit Price 0 Add" at bounding box center [288, 149] width 330 height 33
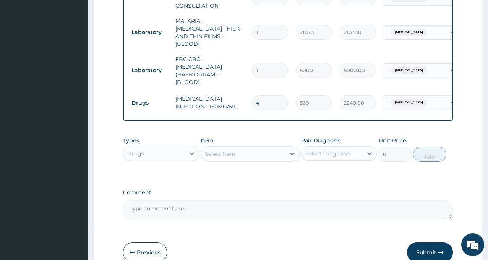
click at [321, 152] on div "Select Diagnosis" at bounding box center [327, 154] width 45 height 8
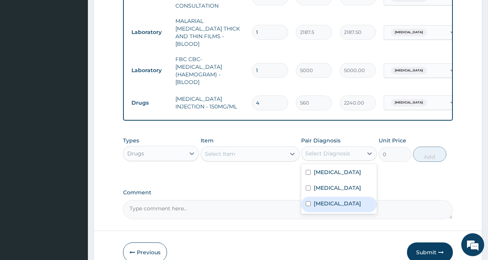
click at [326, 200] on label "Sepsis" at bounding box center [337, 204] width 47 height 8
checkbox input "true"
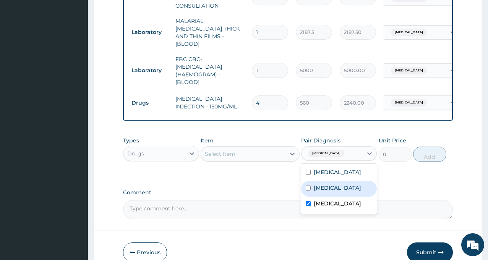
click at [327, 186] on label "Malaria" at bounding box center [337, 188] width 47 height 8
checkbox input "true"
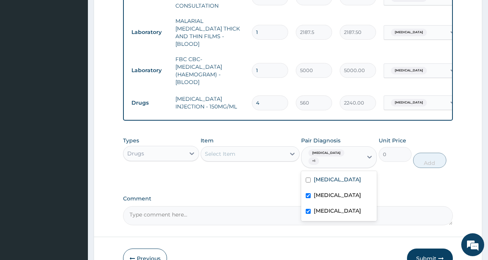
click at [325, 207] on label "Sepsis" at bounding box center [337, 211] width 47 height 8
checkbox input "false"
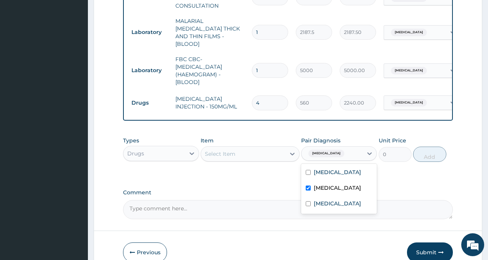
click at [254, 152] on div "Select Item" at bounding box center [243, 154] width 84 height 12
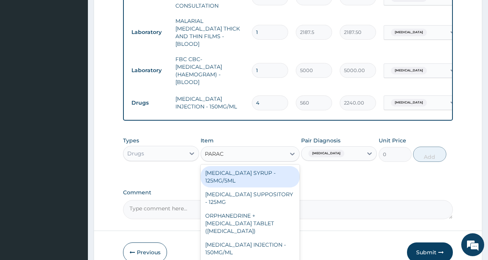
type input "PARACE"
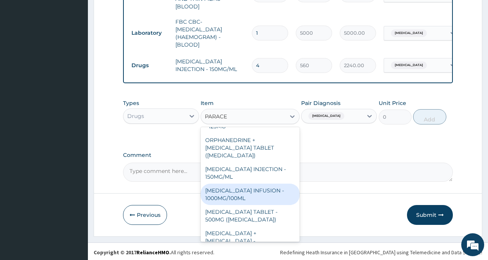
scroll to position [76, 0]
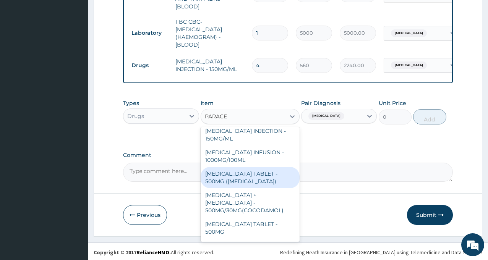
click at [250, 180] on div "PARACETAMOL TABLET - 500MG (PANADOL)" at bounding box center [249, 177] width 99 height 21
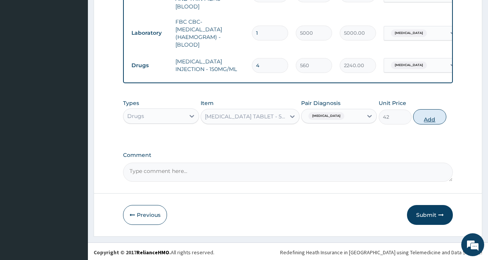
click at [431, 111] on button "Add" at bounding box center [429, 116] width 33 height 15
type input "0"
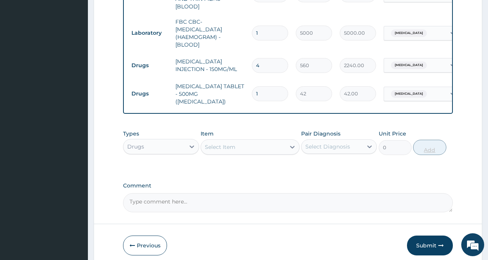
type input "18"
type input "756.00"
type input "18"
click at [435, 239] on button "Submit" at bounding box center [430, 246] width 46 height 20
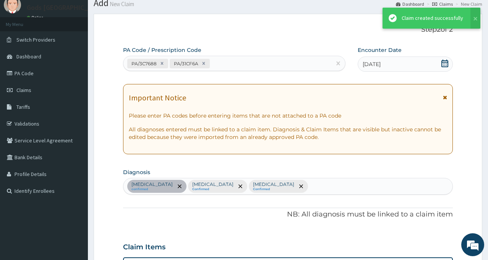
scroll to position [465, 0]
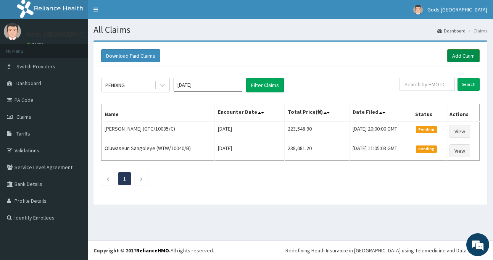
click at [466, 55] on link "Add Claim" at bounding box center [464, 55] width 32 height 13
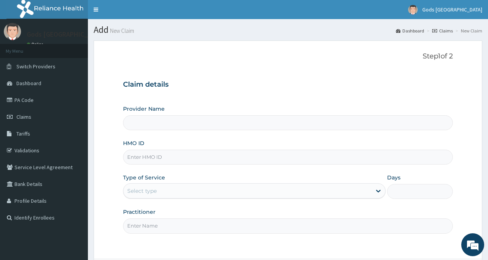
type input "Gods [GEOGRAPHIC_DATA] - [GEOGRAPHIC_DATA]"
paste input "WTW/10073/D"
type input "WTW/10073/D"
click at [154, 192] on div "Select type" at bounding box center [141, 191] width 29 height 8
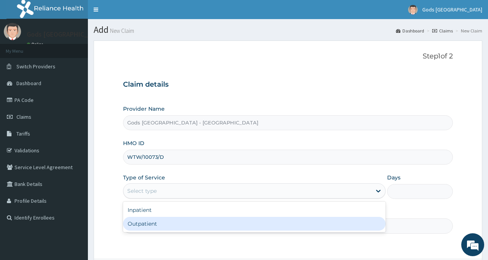
click at [152, 222] on div "Outpatient" at bounding box center [254, 224] width 262 height 14
type input "1"
click at [153, 222] on input "Practitioner" at bounding box center [288, 225] width 330 height 15
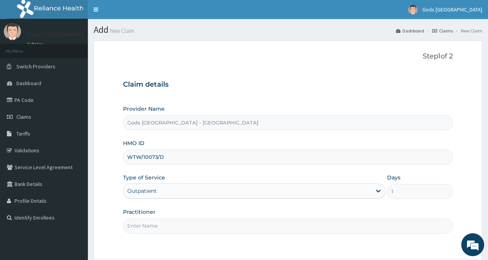
type input "DR OPAFUNSO"
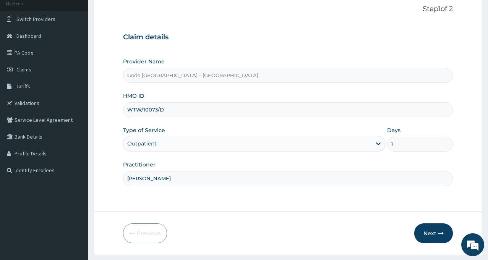
scroll to position [68, 0]
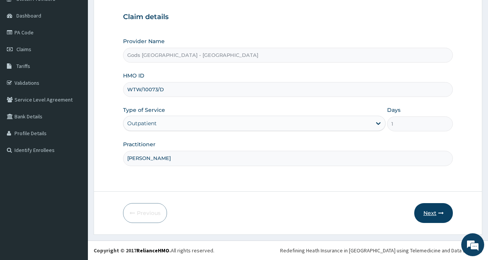
click at [426, 213] on button "Next" at bounding box center [433, 213] width 39 height 20
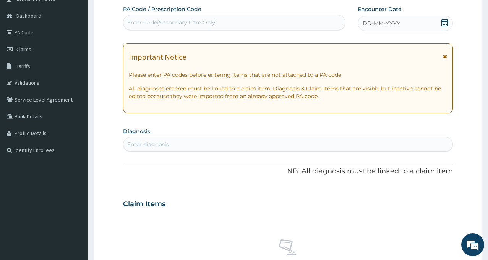
click at [153, 21] on div "Enter Code(Secondary Care Only)" at bounding box center [172, 23] width 90 height 8
paste input "PA/5C7B73"
type input "PA/5C7B73"
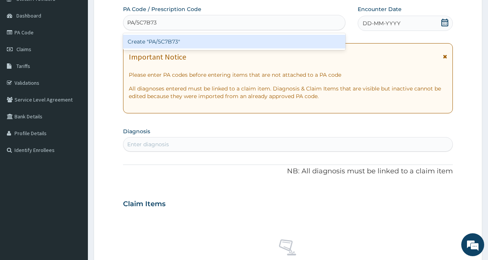
click at [148, 41] on div "Create "PA/5C7B73"" at bounding box center [234, 42] width 222 height 14
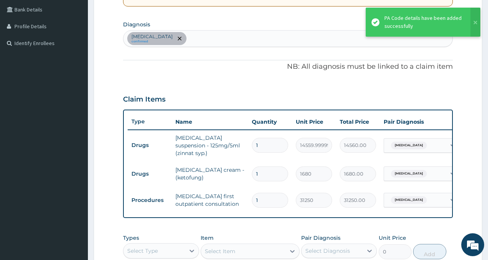
scroll to position [126, 0]
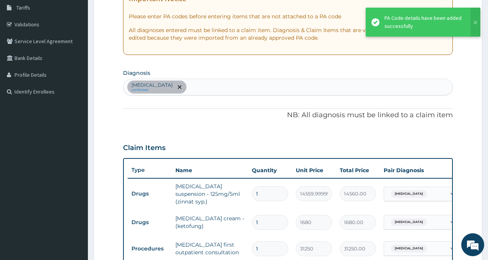
click at [205, 85] on div "Tinea capitis confirmed" at bounding box center [287, 87] width 329 height 16
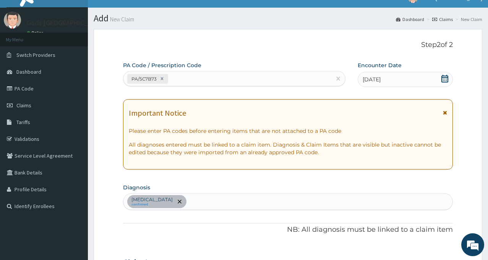
click at [205, 79] on div "PA/5C7B73" at bounding box center [227, 79] width 208 height 13
paste input "PA/9B2D4C"
type input "PA/9B2D4C"
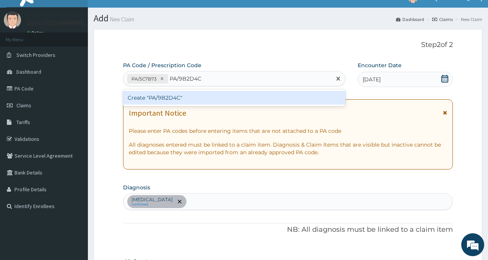
click at [208, 97] on div "Create "PA/9B2D4C"" at bounding box center [234, 98] width 222 height 14
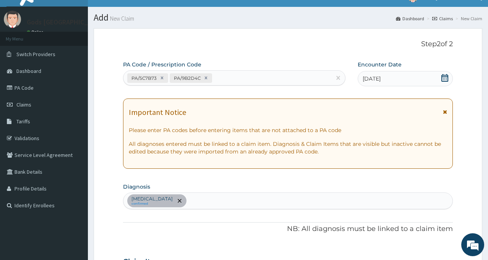
scroll to position [0, 0]
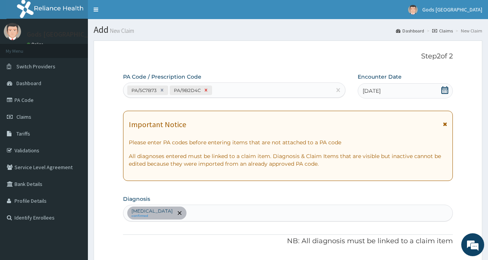
click at [204, 89] on icon at bounding box center [205, 89] width 5 height 5
type input "1"
type input "14560.00"
type input "1"
type input "1680.00"
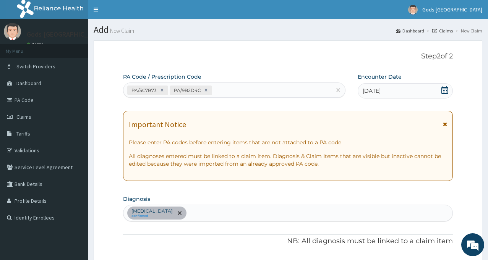
type input "1"
type input "31250.00"
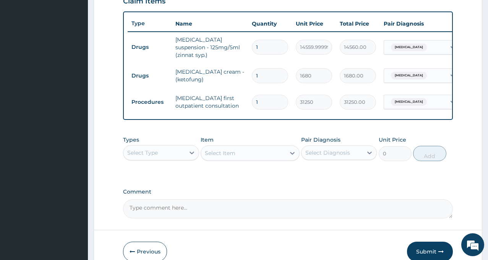
scroll to position [236, 0]
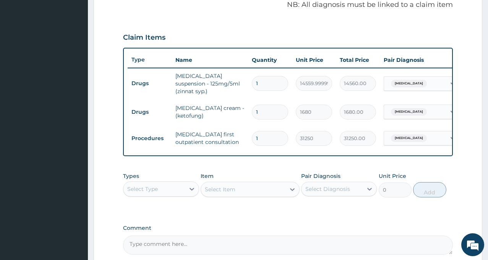
click at [157, 192] on div "Select Type" at bounding box center [142, 189] width 31 height 8
click at [151, 236] on div "Procedures" at bounding box center [161, 236] width 76 height 14
click at [322, 193] on div "Select Diagnosis" at bounding box center [327, 189] width 45 height 8
drag, startPoint x: 333, startPoint y: 211, endPoint x: 266, endPoint y: 226, distance: 69.2
click at [333, 212] on label "Tinea capitis" at bounding box center [337, 208] width 47 height 8
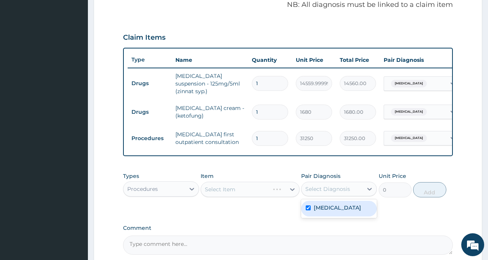
checkbox input "true"
click at [252, 219] on div "PA Code / Prescription Code PA/5C7B73 Encounter Date 12-08-2025 Important Notic…" at bounding box center [288, 46] width 330 height 418
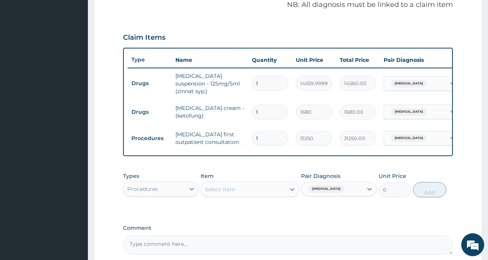
click at [230, 190] on div "Select Item" at bounding box center [220, 190] width 31 height 8
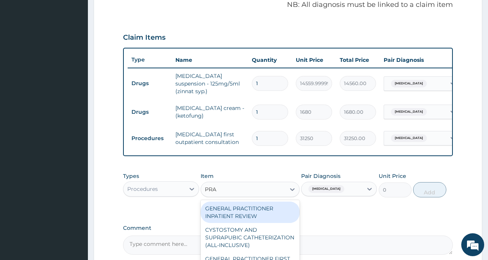
type input "PRAC"
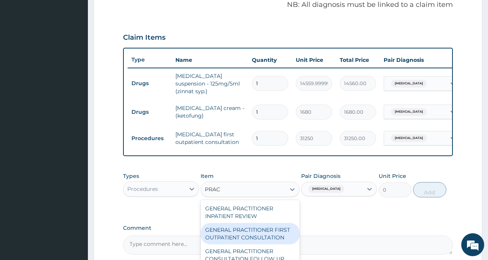
click at [251, 233] on div "GENERAL PRACTITIONER FIRST OUTPATIENT CONSULTATION" at bounding box center [249, 233] width 99 height 21
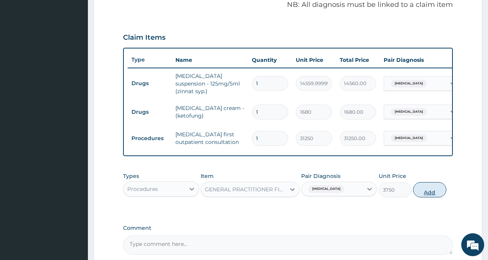
click at [424, 192] on button "Add" at bounding box center [429, 189] width 33 height 15
type input "0"
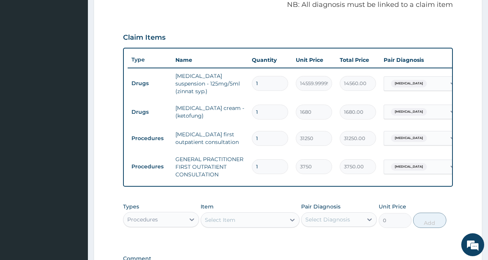
click at [322, 216] on div "Select Diagnosis" at bounding box center [331, 219] width 61 height 12
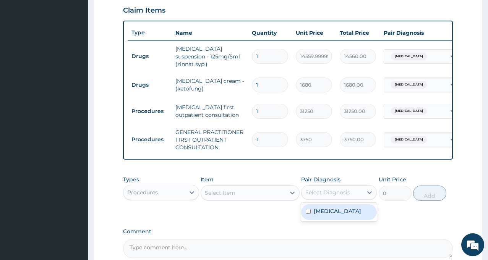
scroll to position [275, 0]
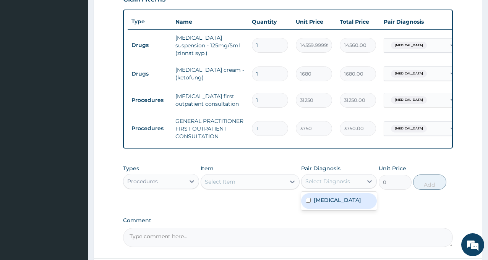
click at [324, 202] on label "Tinea capitis" at bounding box center [337, 200] width 47 height 8
checkbox input "true"
click at [249, 186] on div "Select Item" at bounding box center [243, 182] width 84 height 12
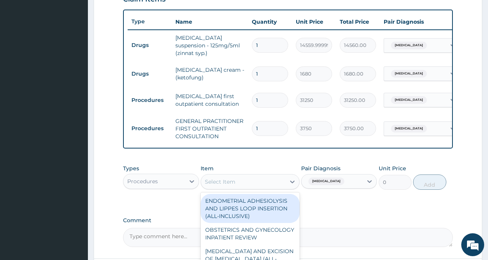
type input "E"
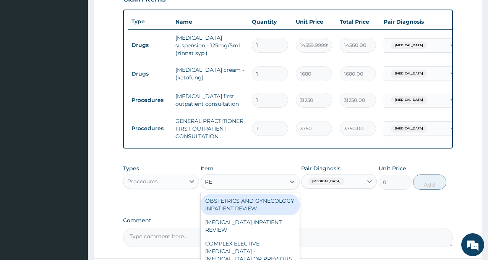
type input "REG"
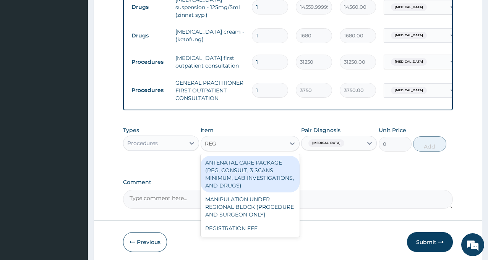
scroll to position [343, 0]
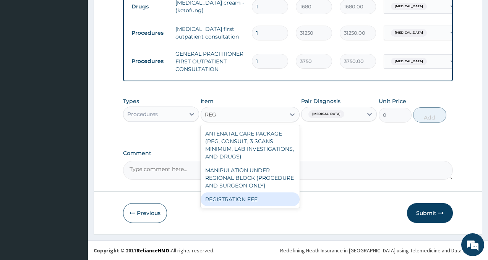
click at [260, 198] on div "REGISTRATION FEE" at bounding box center [249, 199] width 99 height 14
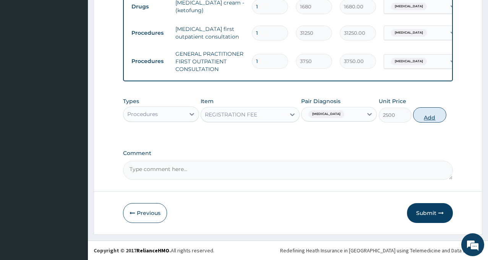
click at [429, 115] on button "Add" at bounding box center [429, 114] width 33 height 15
type input "0"
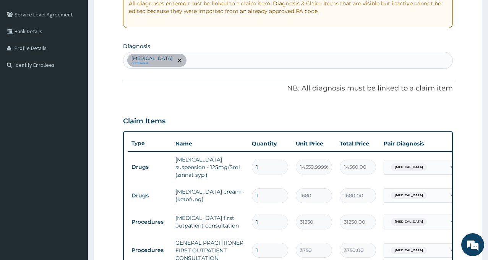
scroll to position [152, 0]
click at [196, 65] on div "Tinea capitis confirmed" at bounding box center [287, 61] width 329 height 16
type input "RTI"
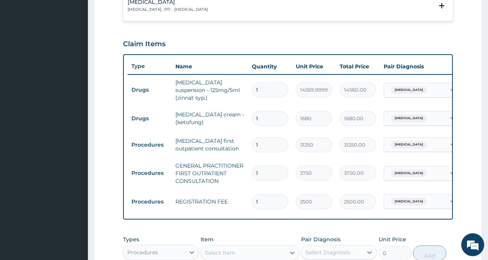
scroll to position [229, 0]
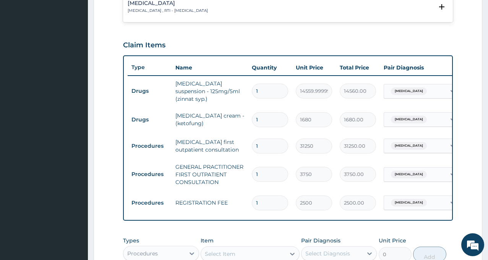
click at [155, 8] on p "[MEDICAL_DATA] , RTI - [MEDICAL_DATA]" at bounding box center [168, 10] width 80 height 5
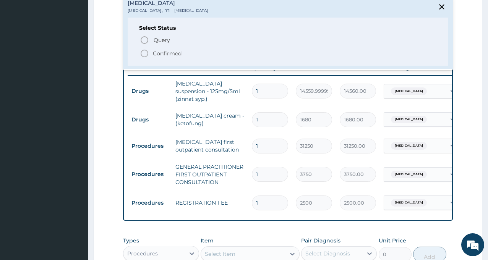
click at [155, 53] on p "Confirmed" at bounding box center [167, 54] width 29 height 8
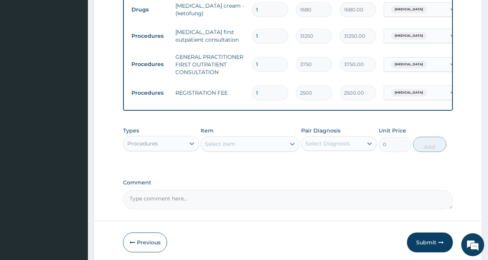
scroll to position [343, 0]
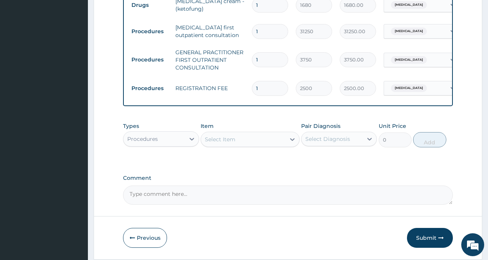
click at [162, 139] on div "Procedures" at bounding box center [153, 139] width 61 height 12
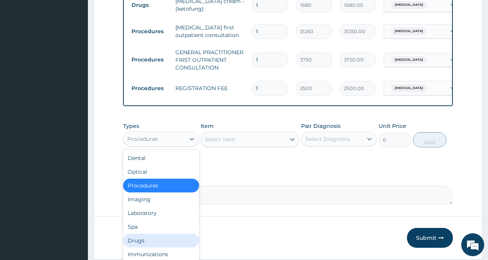
click at [146, 243] on div "Drugs" at bounding box center [161, 241] width 76 height 14
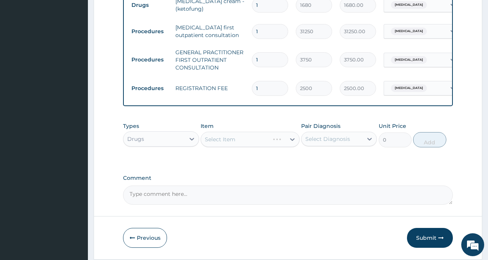
click at [329, 143] on div "Select Diagnosis" at bounding box center [327, 139] width 45 height 8
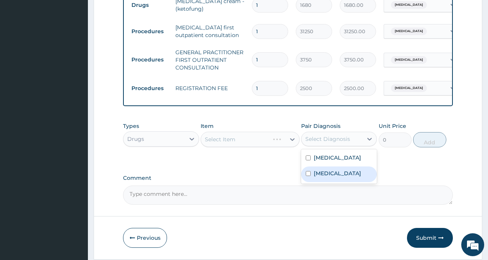
click at [331, 177] on label "[MEDICAL_DATA]" at bounding box center [337, 174] width 47 height 8
checkbox input "true"
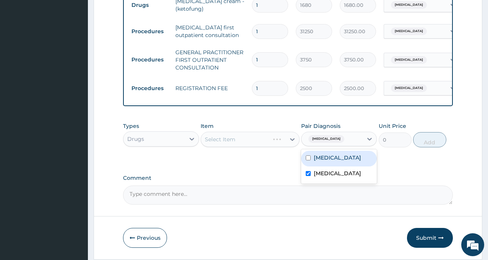
click at [332, 162] on label "Tinea capitis" at bounding box center [337, 158] width 47 height 8
checkbox input "true"
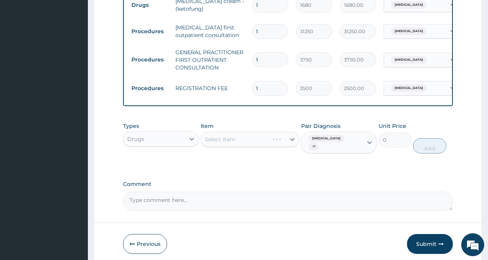
click at [243, 166] on div "Types Drugs Item Select Item Pair Diagnosis Respiratory tract infection + 1 Uni…" at bounding box center [288, 143] width 330 height 51
click at [232, 141] on div "Select Item" at bounding box center [249, 139] width 99 height 15
click at [232, 141] on div "Select Item" at bounding box center [220, 140] width 31 height 8
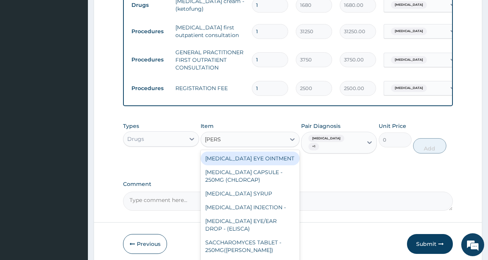
type input "LORAT"
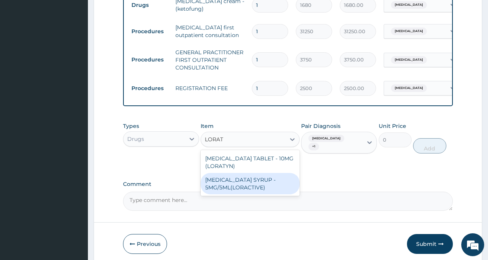
click at [240, 191] on div "[MEDICAL_DATA] SYRUP - 5MG/5ML(LORACTIVE)" at bounding box center [249, 183] width 99 height 21
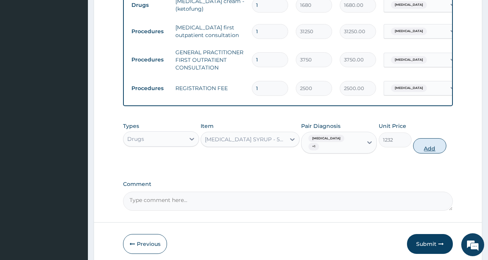
click at [427, 150] on button "Add" at bounding box center [429, 145] width 33 height 15
type input "0"
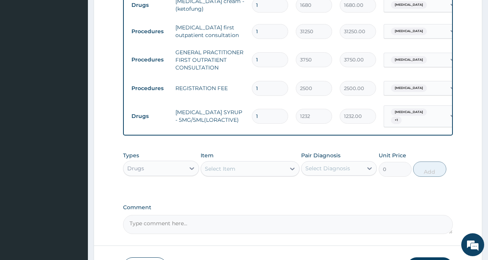
click at [378, 189] on div "Types Drugs Item Select Item Pair Diagnosis Select Diagnosis Unit Price 0 Add" at bounding box center [288, 170] width 330 height 44
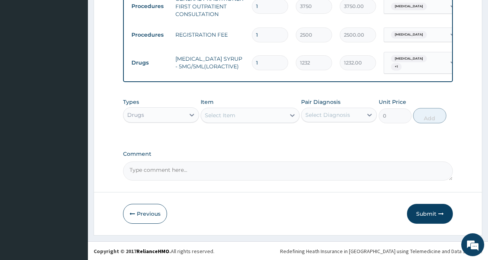
scroll to position [399, 0]
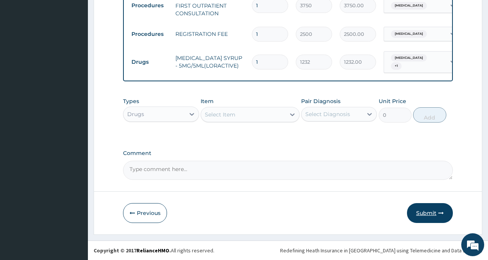
click at [427, 212] on button "Submit" at bounding box center [430, 213] width 46 height 20
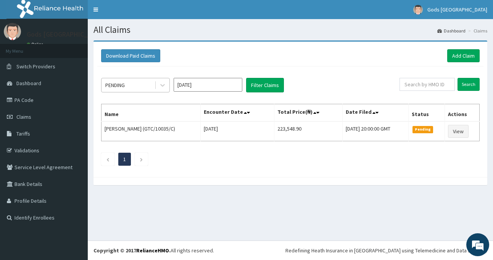
click at [130, 82] on div "PENDING" at bounding box center [128, 85] width 53 height 12
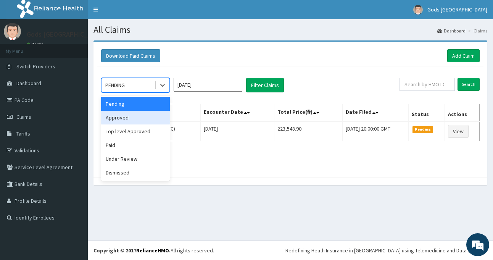
click at [134, 121] on div "Approved" at bounding box center [135, 118] width 69 height 14
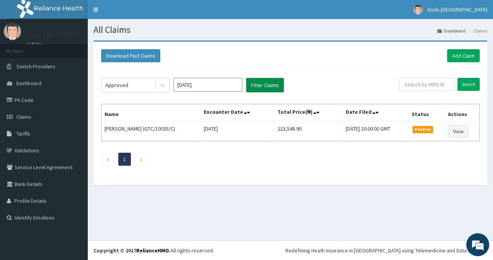
click at [255, 85] on button "Filter Claims" at bounding box center [265, 85] width 38 height 15
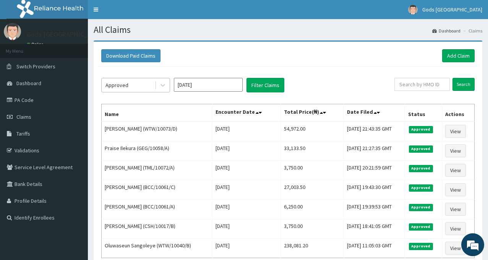
click at [132, 84] on div "Approved" at bounding box center [128, 85] width 53 height 12
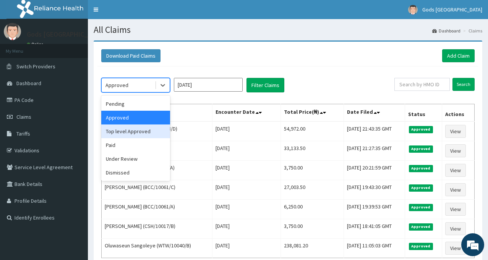
drag, startPoint x: 139, startPoint y: 129, endPoint x: 184, endPoint y: 104, distance: 51.3
click at [139, 129] on div "Top level Approved" at bounding box center [135, 131] width 69 height 14
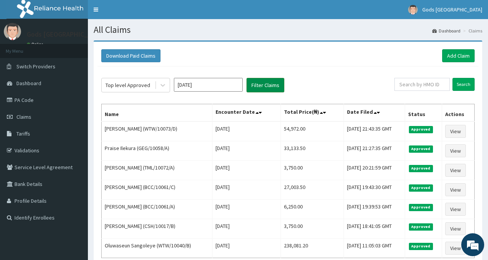
click at [254, 85] on button "Filter Claims" at bounding box center [265, 85] width 38 height 15
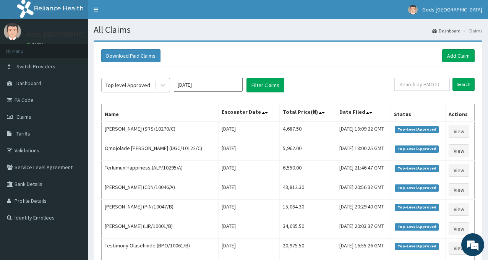
click at [133, 83] on div "Top level Approved" at bounding box center [127, 85] width 45 height 8
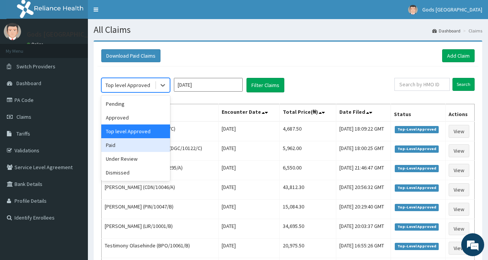
click at [137, 147] on div "Paid" at bounding box center [135, 145] width 69 height 14
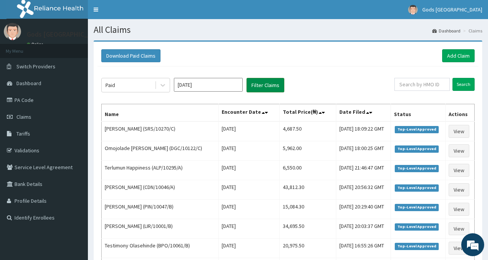
click at [252, 79] on button "Filter Claims" at bounding box center [265, 85] width 38 height 15
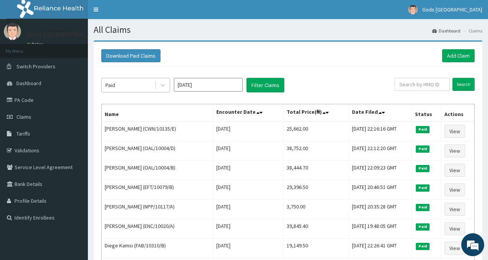
click at [129, 87] on div "Paid" at bounding box center [128, 85] width 53 height 12
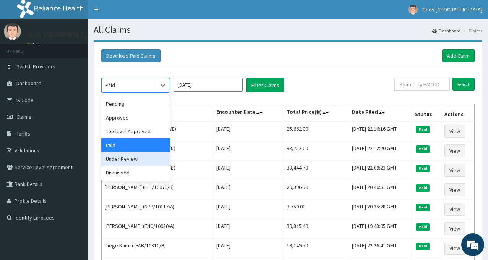
click at [132, 160] on div "Under Review" at bounding box center [135, 159] width 69 height 14
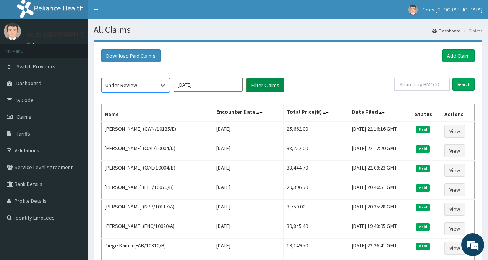
click at [255, 87] on button "Filter Claims" at bounding box center [265, 85] width 38 height 15
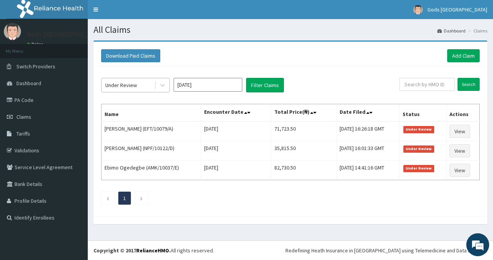
click at [133, 82] on div "Under Review" at bounding box center [121, 85] width 32 height 8
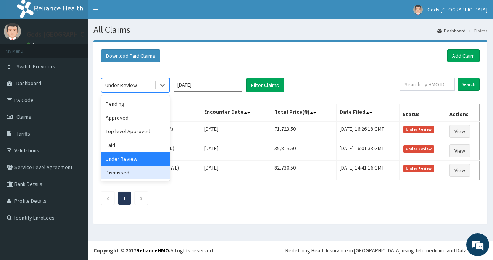
click at [133, 177] on div "Dismissed" at bounding box center [135, 173] width 69 height 14
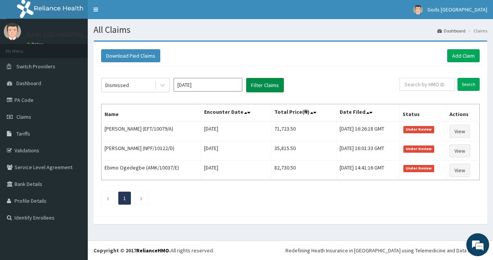
click at [251, 82] on button "Filter Claims" at bounding box center [265, 85] width 38 height 15
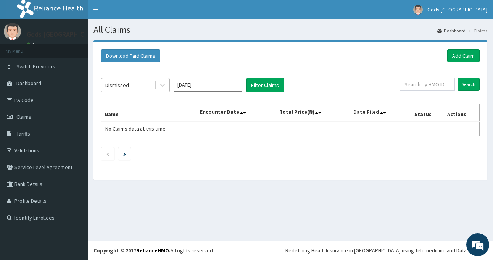
click at [131, 86] on div "Dismissed" at bounding box center [128, 85] width 53 height 12
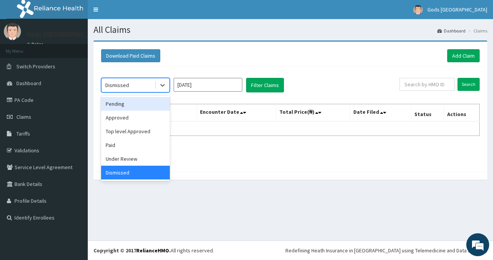
click at [137, 103] on div "Pending" at bounding box center [135, 104] width 69 height 14
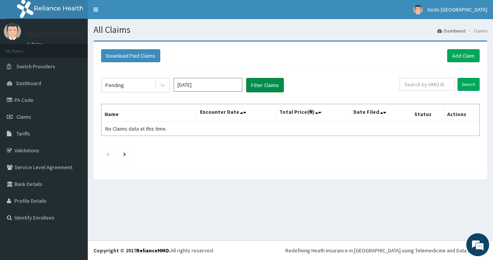
click at [263, 82] on button "Filter Claims" at bounding box center [265, 85] width 38 height 15
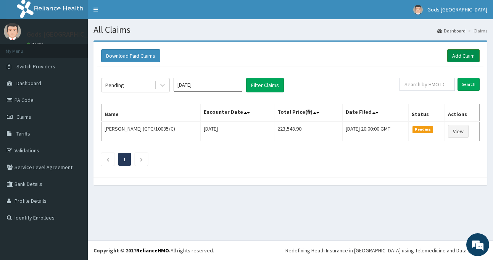
click at [466, 56] on link "Add Claim" at bounding box center [464, 55] width 32 height 13
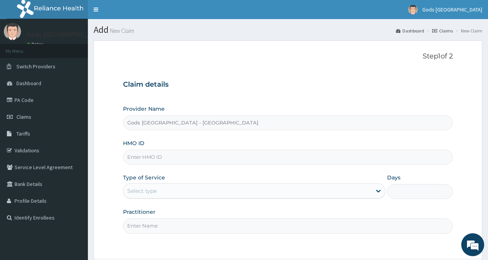
paste input "ALP/10295/F"
type input "ALP/10295/F"
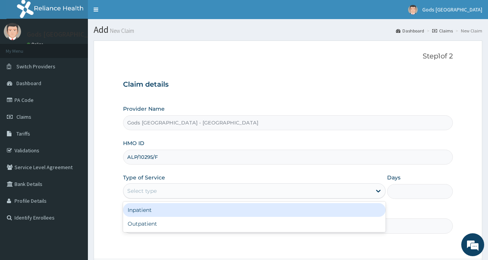
click at [155, 189] on div "Select type" at bounding box center [141, 191] width 29 height 8
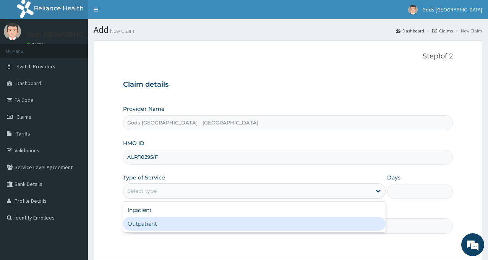
click at [162, 224] on div "Outpatient" at bounding box center [254, 224] width 262 height 14
type input "1"
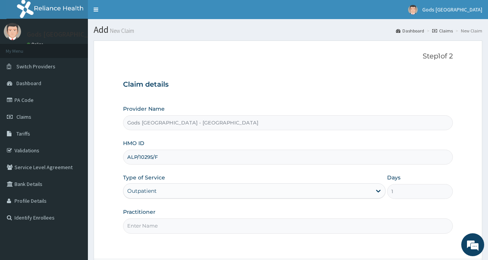
click at [162, 221] on input "Practitioner" at bounding box center [288, 225] width 330 height 15
type input "[PERSON_NAME]"
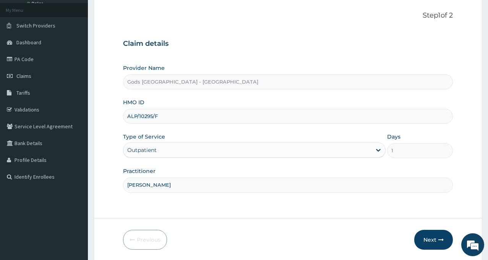
scroll to position [68, 0]
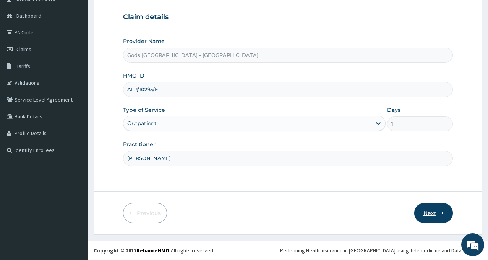
click at [431, 212] on button "Next" at bounding box center [433, 213] width 39 height 20
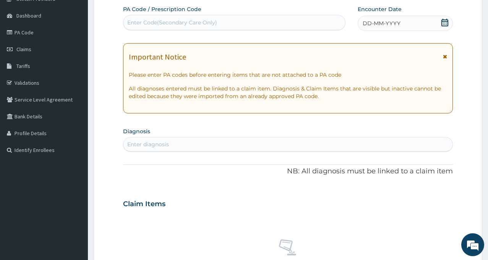
scroll to position [0, 0]
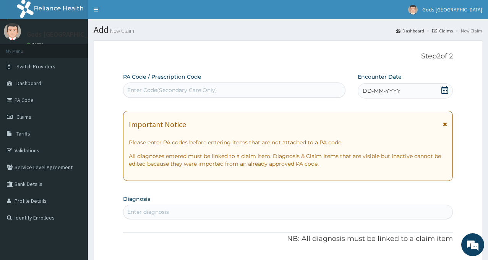
click at [183, 90] on div "Enter Code(Secondary Care Only)" at bounding box center [172, 90] width 90 height 8
paste input "PA/D60B3C"
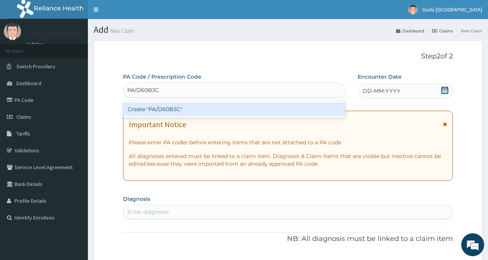
type input "PA/D60B3C"
click at [184, 106] on div "Create "PA/D60B3C"" at bounding box center [234, 109] width 222 height 14
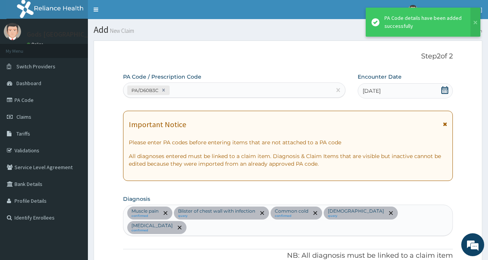
scroll to position [331, 0]
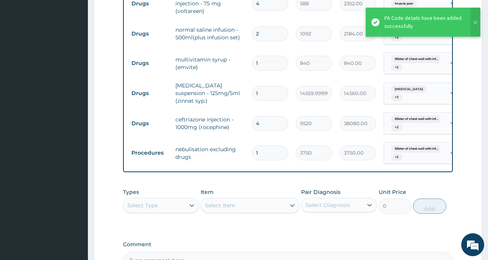
click at [225, 161] on div "PA Code / Prescription Code PA/D60B3C Encounter Date [DATE] Important Notice Pl…" at bounding box center [288, 6] width 330 height 529
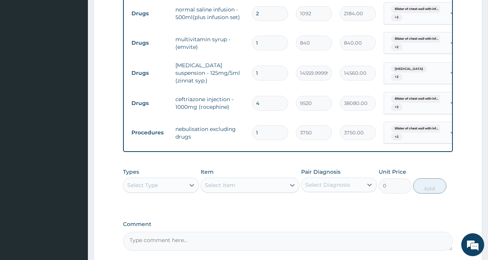
scroll to position [369, 0]
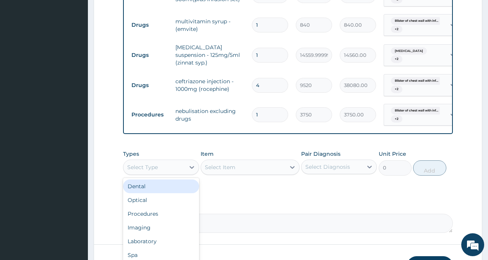
click at [163, 161] on div "Select Type" at bounding box center [153, 167] width 61 height 12
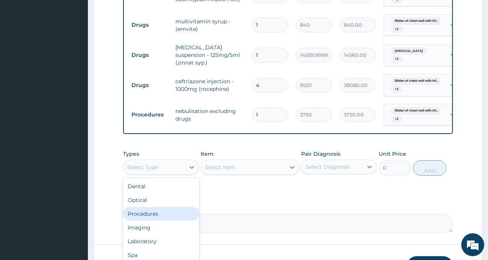
click at [147, 207] on div "Procedures" at bounding box center [161, 214] width 76 height 14
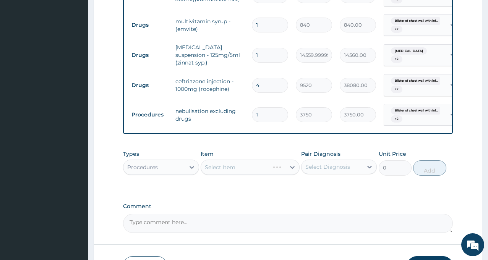
click at [328, 163] on div "Select Diagnosis" at bounding box center [327, 167] width 45 height 8
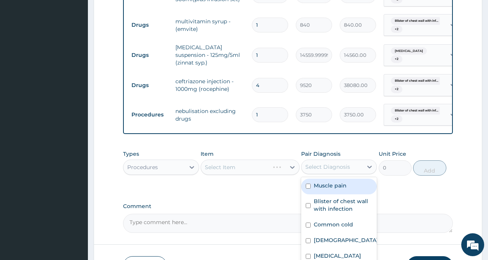
click at [329, 182] on label "Muscle pain" at bounding box center [330, 186] width 33 height 8
checkbox input "true"
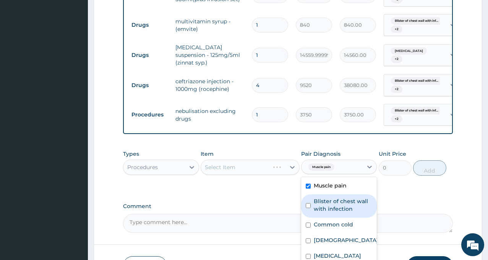
click at [327, 197] on label "Blister of chest wall with infection" at bounding box center [343, 204] width 58 height 15
checkbox input "true"
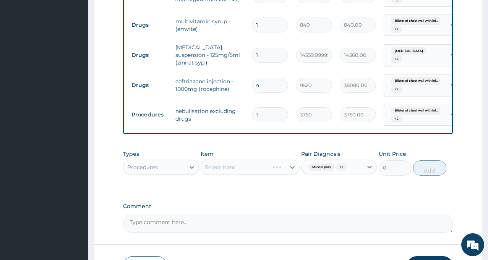
click at [243, 171] on div "Types Procedures Item Select Item Pair Diagnosis Muscle pain + 1 Unit Price 0 A…" at bounding box center [288, 168] width 330 height 44
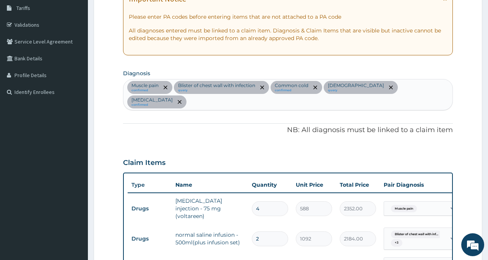
scroll to position [63, 0]
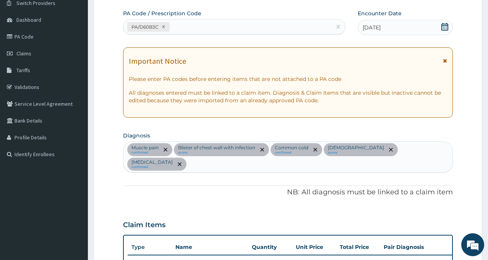
click at [414, 152] on div "Muscle pain confirmed Blister of chest wall with infection query [MEDICAL_DATA]…" at bounding box center [287, 157] width 329 height 31
type input "MALA"
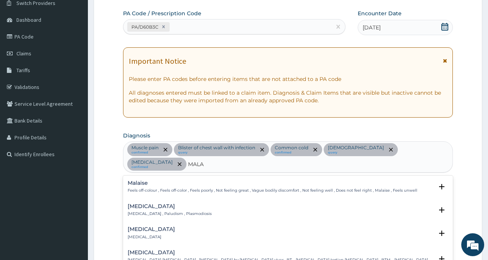
click at [144, 211] on p "[MEDICAL_DATA] , Paludism , Plasmodiosis" at bounding box center [170, 213] width 84 height 5
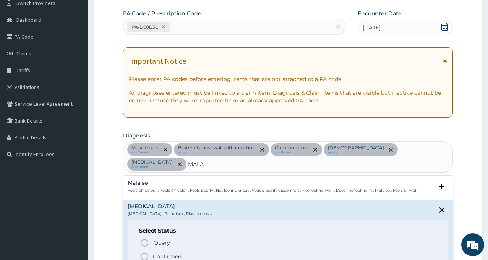
click at [146, 252] on icon "status option filled" at bounding box center [144, 256] width 9 height 9
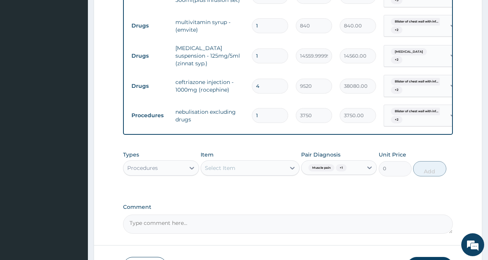
scroll to position [369, 0]
click at [248, 161] on div "Select Item" at bounding box center [243, 167] width 84 height 12
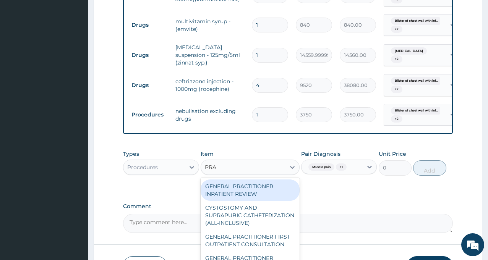
type input "PRAC"
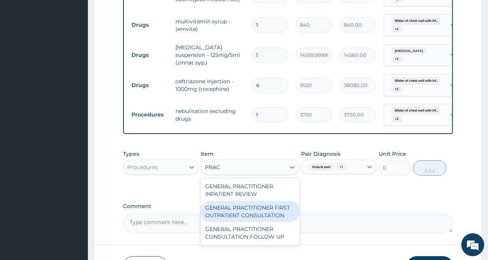
click at [257, 201] on div "GENERAL PRACTITIONER FIRST OUTPATIENT CONSULTATION" at bounding box center [249, 211] width 99 height 21
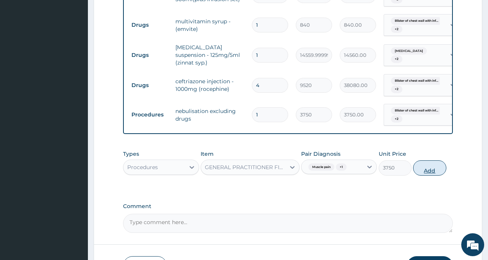
click at [432, 160] on button "Add" at bounding box center [429, 167] width 33 height 15
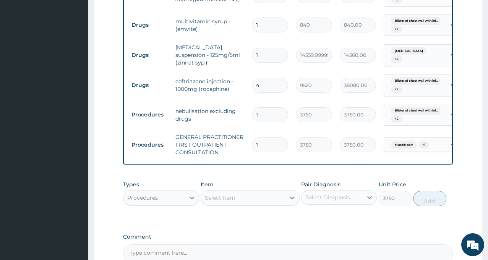
type input "0"
click at [154, 194] on div "Procedures" at bounding box center [142, 198] width 31 height 8
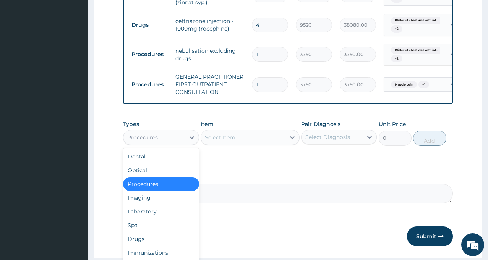
scroll to position [435, 0]
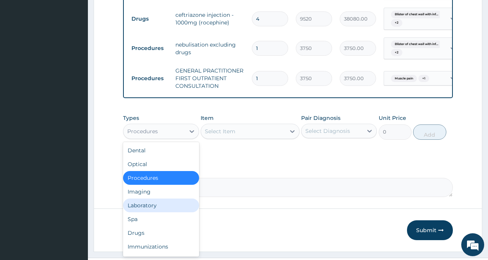
click at [152, 199] on div "Laboratory" at bounding box center [161, 206] width 76 height 14
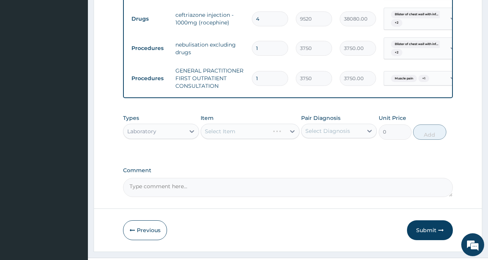
click at [341, 127] on div "Select Diagnosis" at bounding box center [327, 131] width 45 height 8
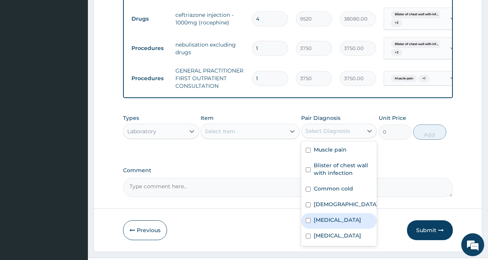
click at [332, 213] on div "Sepsis" at bounding box center [339, 221] width 76 height 16
checkbox input "true"
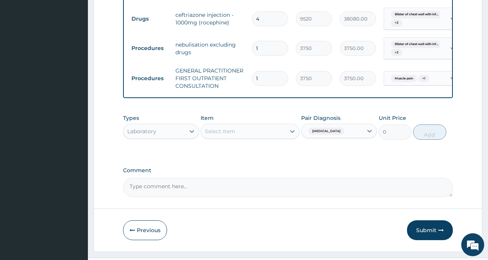
click at [245, 125] on div "Select Item" at bounding box center [243, 131] width 84 height 12
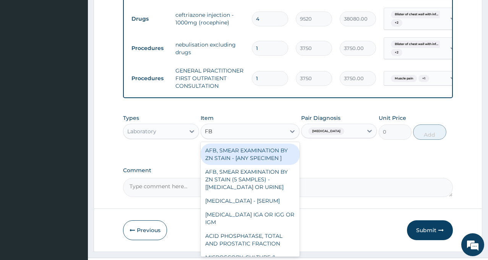
type input "FBC"
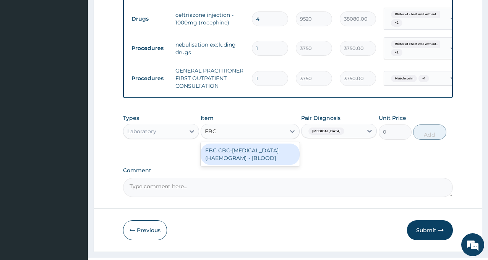
click at [252, 153] on div "FBC CBC-COMPLETE BLOOD COUNT (HAEMOGRAM) - [BLOOD]" at bounding box center [249, 154] width 99 height 21
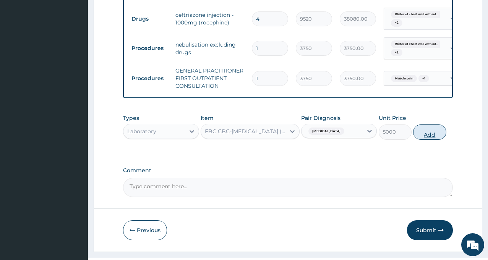
click at [433, 124] on button "Add" at bounding box center [429, 131] width 33 height 15
type input "0"
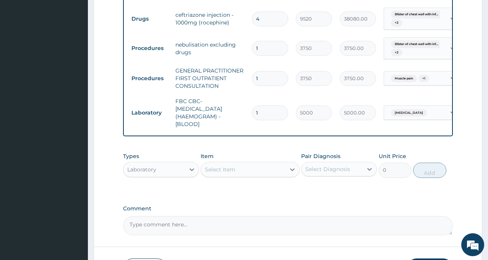
click at [327, 165] on div "Select Diagnosis" at bounding box center [327, 169] width 45 height 8
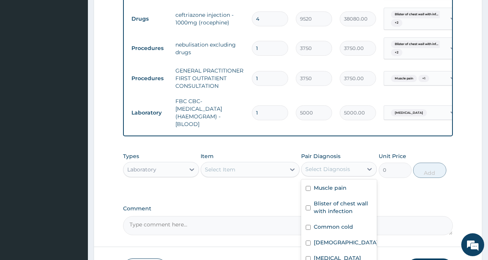
checkbox input "true"
click at [234, 166] on div "Select Item" at bounding box center [220, 170] width 31 height 8
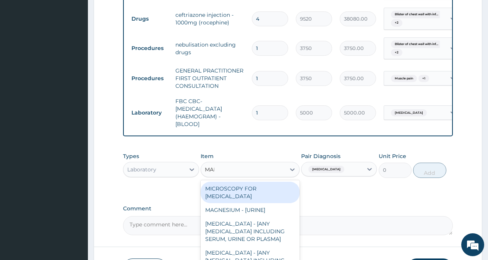
type input "MALA"
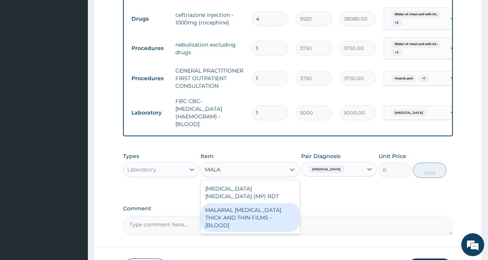
click at [236, 203] on div "MALARIAL PARASITE THICK AND THIN FILMS - [BLOOD]" at bounding box center [249, 217] width 99 height 29
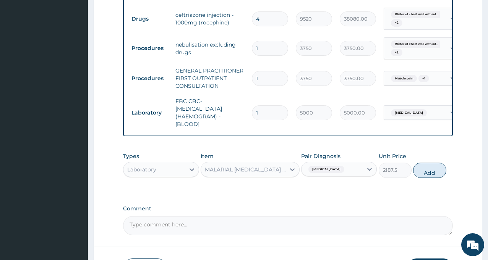
click at [428, 163] on button "Add" at bounding box center [429, 170] width 33 height 15
type input "0"
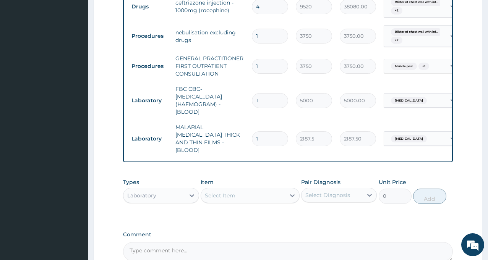
scroll to position [474, 0]
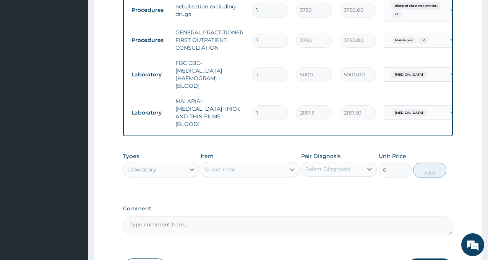
click at [154, 166] on div "Laboratory" at bounding box center [141, 170] width 29 height 8
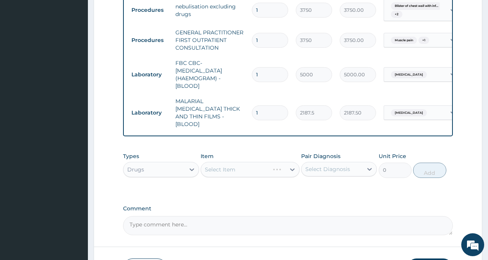
click at [343, 165] on div "Select Diagnosis" at bounding box center [327, 169] width 45 height 8
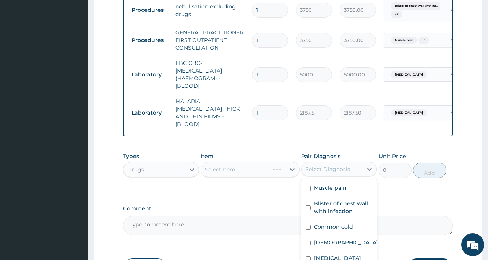
checkbox input "true"
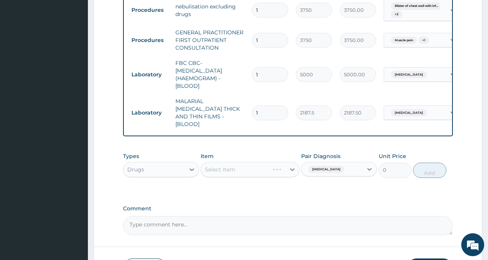
click at [232, 162] on div "Select Item" at bounding box center [249, 169] width 99 height 15
click at [234, 166] on div "Select Item" at bounding box center [220, 170] width 31 height 8
type input "ARTES"
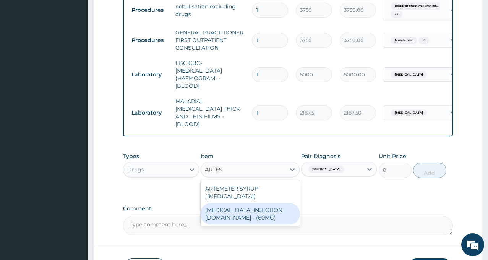
click at [248, 203] on div "ARTESUNATE INJECTION IV.IM - (60MG)" at bounding box center [249, 213] width 99 height 21
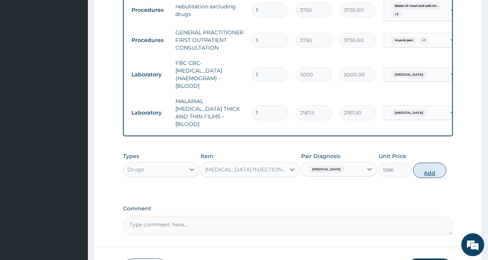
click at [430, 163] on button "Add" at bounding box center [429, 170] width 33 height 15
type input "0"
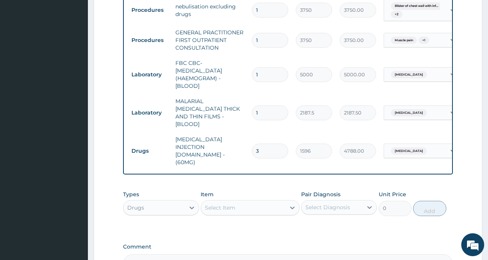
type input "3"
click at [322, 204] on div "Select Diagnosis" at bounding box center [327, 208] width 45 height 8
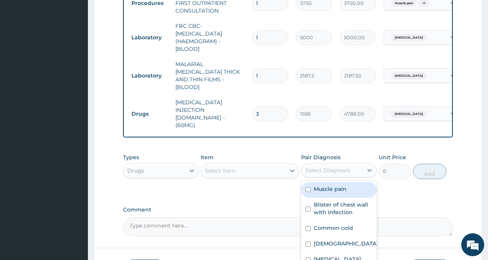
scroll to position [530, 0]
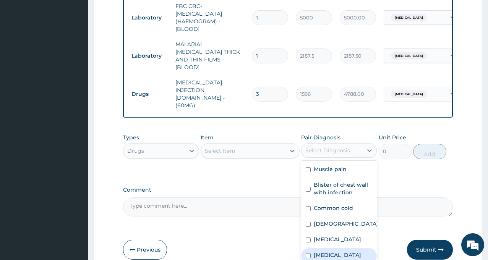
click at [333, 251] on label "Malaria" at bounding box center [337, 255] width 47 height 8
checkbox input "true"
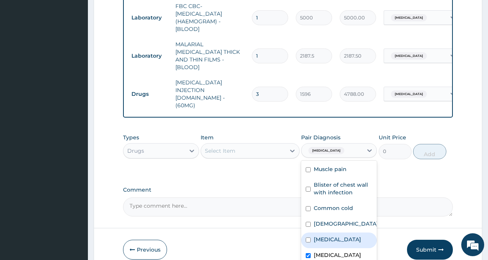
click at [244, 145] on div "Select Item" at bounding box center [243, 151] width 84 height 12
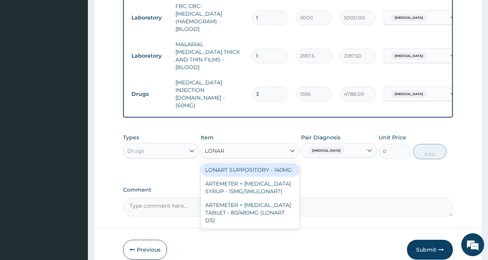
type input "LONART"
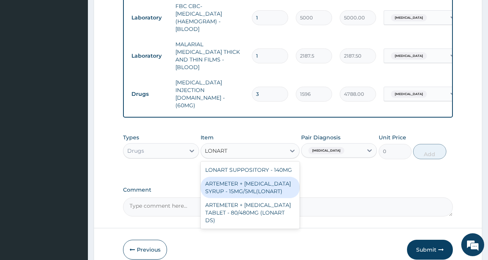
click at [272, 177] on div "ARTEMETER + LUMEFANTRINE SYRUP - 15MG/5ML(LONART)" at bounding box center [249, 187] width 99 height 21
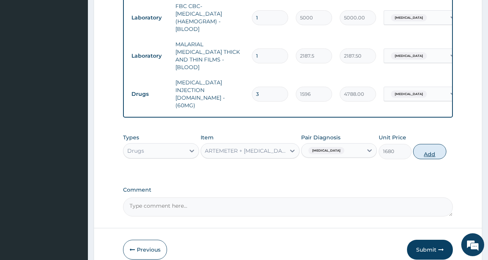
click at [436, 144] on button "Add" at bounding box center [429, 151] width 33 height 15
type input "0"
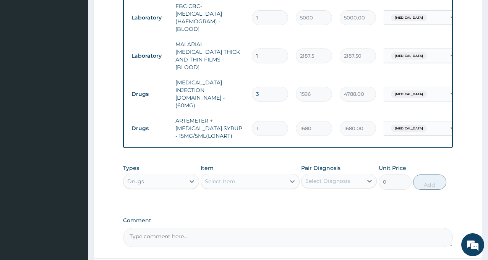
click at [325, 175] on div "Select Diagnosis" at bounding box center [331, 181] width 61 height 12
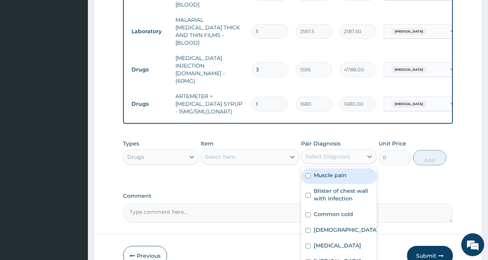
scroll to position [561, 0]
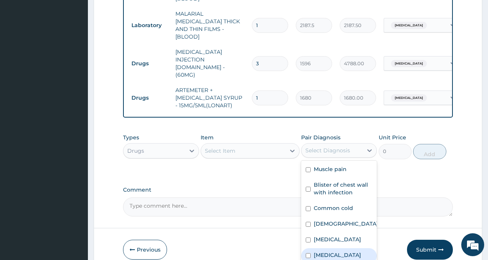
click at [325, 251] on label "Malaria" at bounding box center [337, 255] width 47 height 8
checkbox input "true"
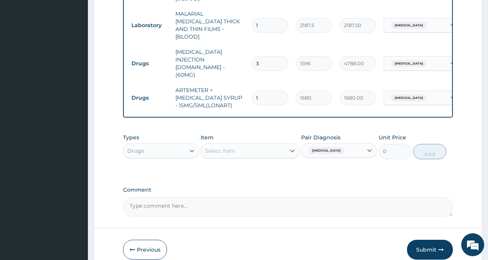
click at [249, 130] on div "Types Drugs Item Select Item Pair Diagnosis Malaria Unit Price 0 Add" at bounding box center [288, 146] width 330 height 33
click at [240, 145] on div "Select Item" at bounding box center [243, 151] width 84 height 12
type input "PARACE"
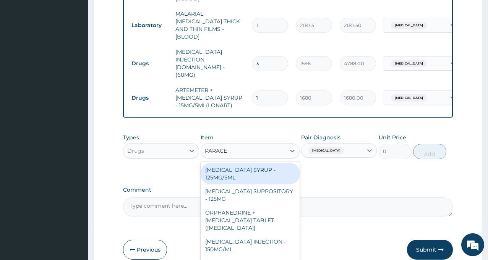
click at [234, 163] on div "PARACETAMOL SYRUP - 125MG/5ML" at bounding box center [249, 173] width 99 height 21
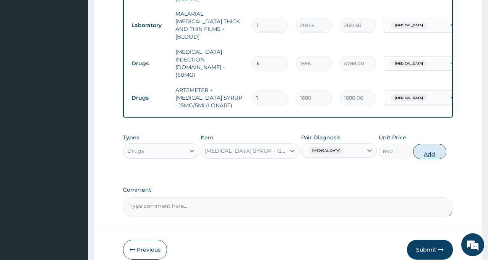
click at [422, 144] on button "Add" at bounding box center [429, 151] width 33 height 15
type input "0"
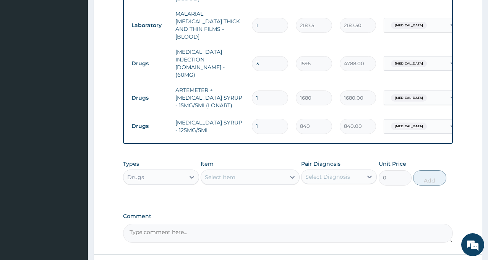
click at [328, 173] on div "Select Diagnosis" at bounding box center [327, 177] width 45 height 8
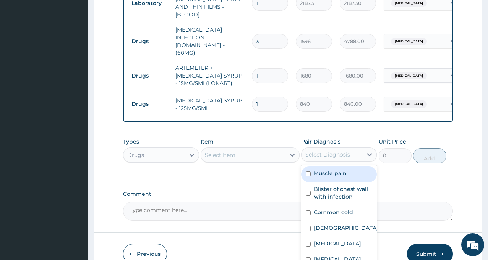
scroll to position [587, 0]
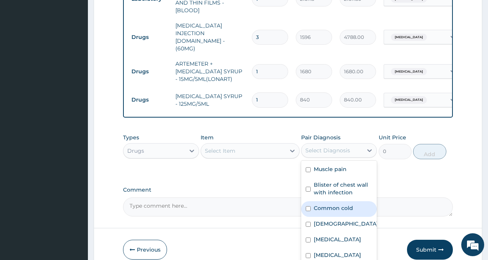
click at [338, 204] on label "Common cold" at bounding box center [333, 208] width 39 height 8
checkbox input "true"
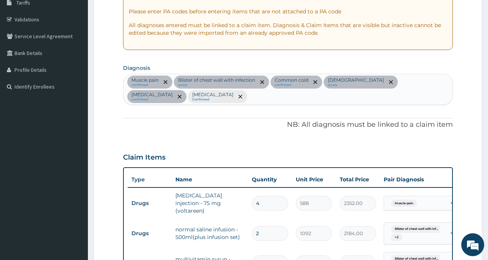
scroll to position [129, 0]
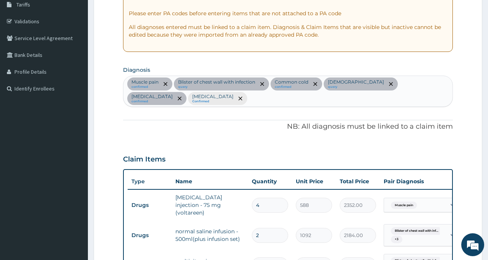
click at [434, 84] on div "Muscle pain confirmed Blister of chest wall with infection query Common cold co…" at bounding box center [287, 91] width 329 height 31
type input "RTI"
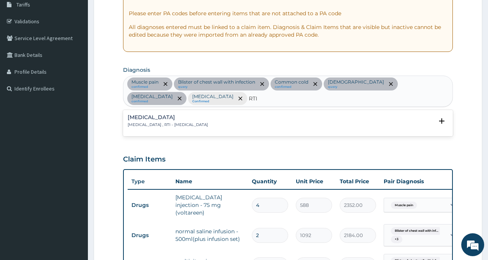
click at [183, 115] on h4 "Respiratory tract infection" at bounding box center [168, 118] width 80 height 6
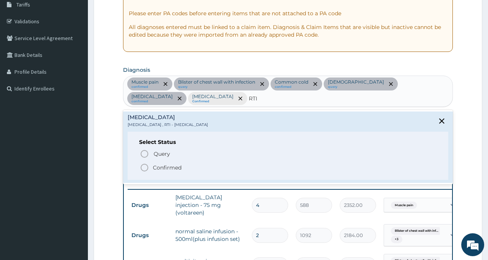
click at [147, 164] on circle "status option filled" at bounding box center [144, 167] width 7 height 7
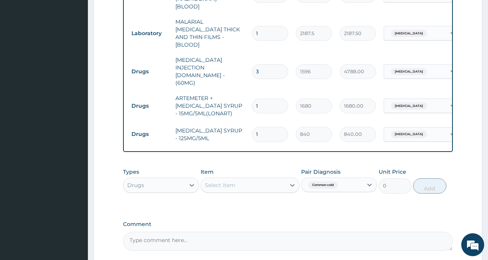
scroll to position [587, 0]
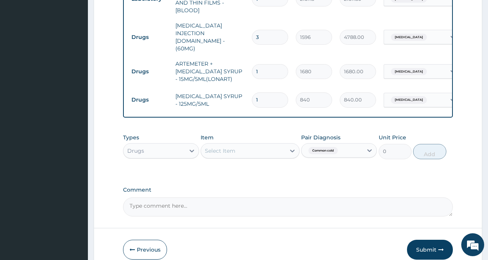
click at [335, 147] on span "Common cold" at bounding box center [322, 151] width 29 height 8
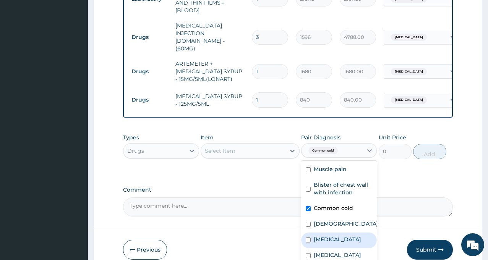
scroll to position [13, 0]
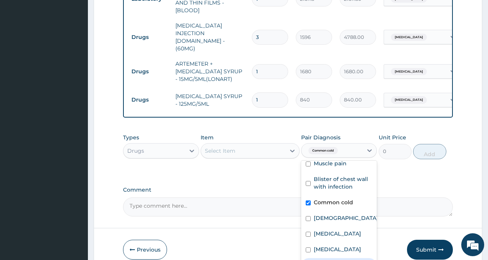
click at [329, 260] on label "Respiratory tract infection" at bounding box center [337, 265] width 47 height 8
checkbox input "true"
click at [242, 145] on div "Select Item" at bounding box center [243, 151] width 84 height 12
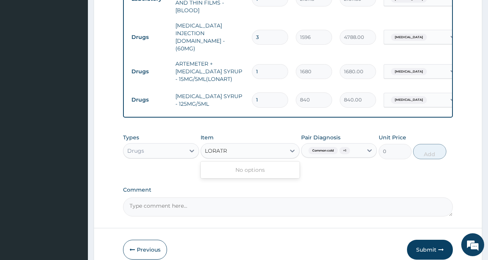
type input "LORAT"
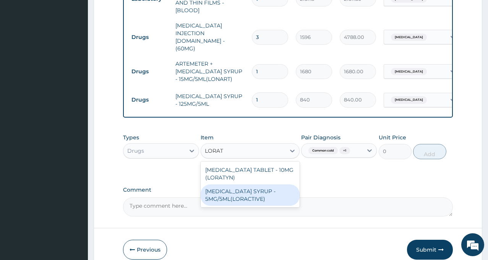
click at [252, 184] on div "LORATADINE SYRUP - 5MG/5ML(LORACTIVE)" at bounding box center [249, 194] width 99 height 21
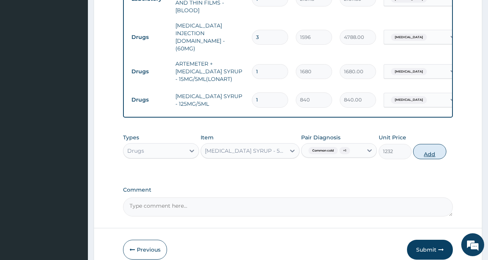
click at [431, 144] on button "Add" at bounding box center [429, 151] width 33 height 15
type input "0"
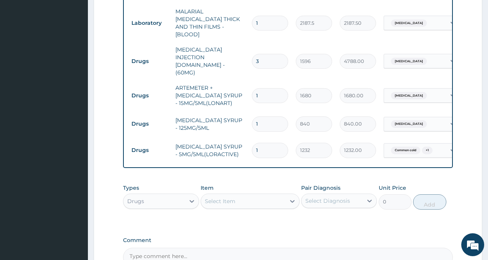
scroll to position [628, 0]
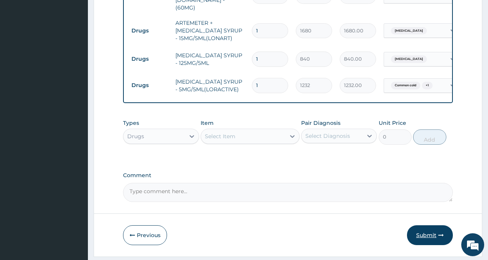
click at [424, 225] on button "Submit" at bounding box center [430, 235] width 46 height 20
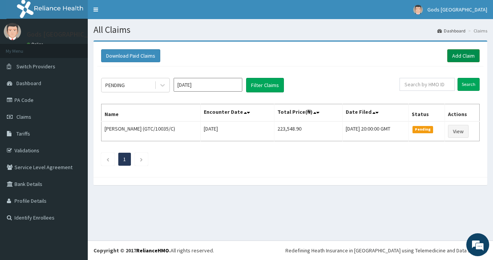
click at [466, 50] on link "Add Claim" at bounding box center [464, 55] width 32 height 13
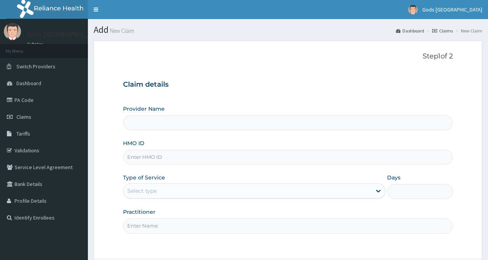
type input "Gods [GEOGRAPHIC_DATA] - [GEOGRAPHIC_DATA]"
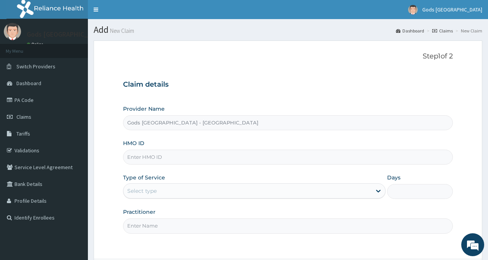
paste input "WTW/10073/C"
type input "WTW/10073/C"
drag, startPoint x: 149, startPoint y: 192, endPoint x: 149, endPoint y: 197, distance: 5.0
click at [149, 192] on div "Select type" at bounding box center [141, 191] width 29 height 8
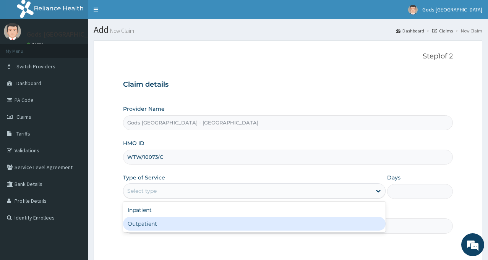
click at [150, 225] on div "Outpatient" at bounding box center [254, 224] width 262 height 14
type input "1"
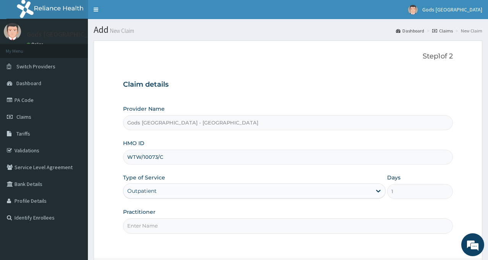
click at [150, 225] on input "Practitioner" at bounding box center [288, 225] width 330 height 15
type input "[PERSON_NAME]"
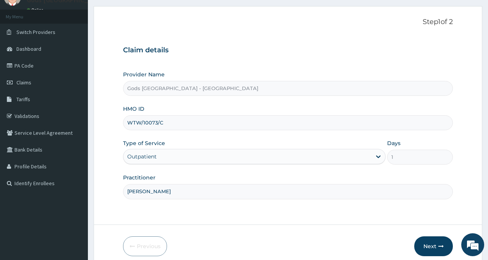
scroll to position [68, 0]
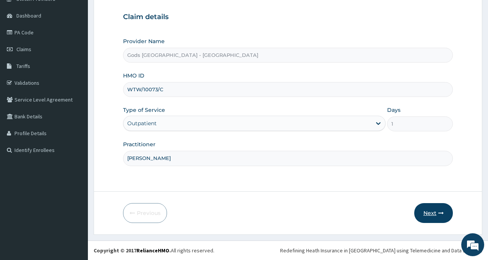
click at [430, 211] on button "Next" at bounding box center [433, 213] width 39 height 20
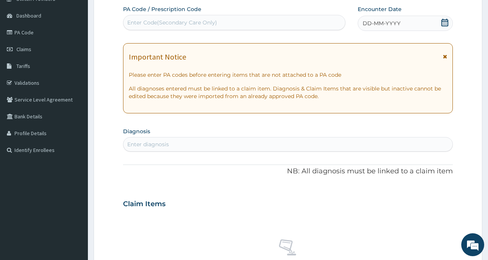
click at [177, 17] on div "Enter Code(Secondary Care Only)" at bounding box center [233, 22] width 221 height 12
paste input "PA/565C85"
type input "PA/565C85"
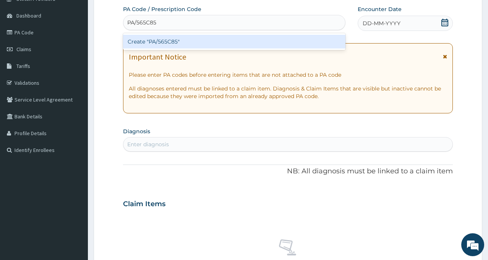
click at [205, 41] on div "Create "PA/565C85"" at bounding box center [234, 42] width 222 height 14
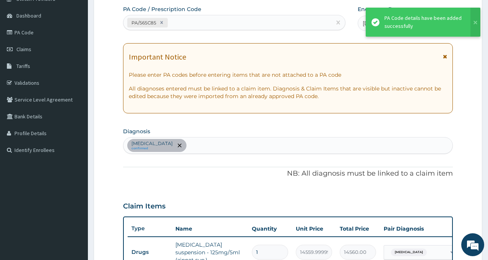
scroll to position [241, 0]
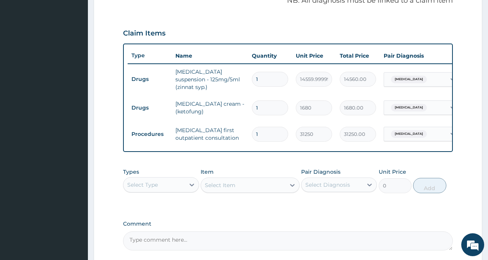
click at [155, 163] on div "PA Code / Prescription Code PA/565C85 Encounter Date [DATE] Important Notice Pl…" at bounding box center [288, 41] width 330 height 418
click at [152, 189] on div "Select Type" at bounding box center [142, 185] width 31 height 8
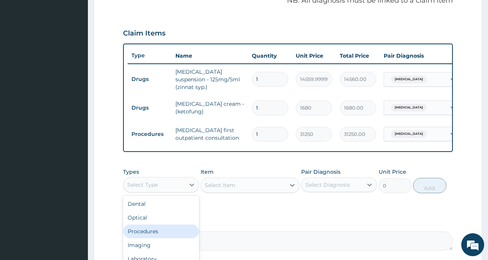
click at [157, 236] on div "Procedures" at bounding box center [161, 232] width 76 height 14
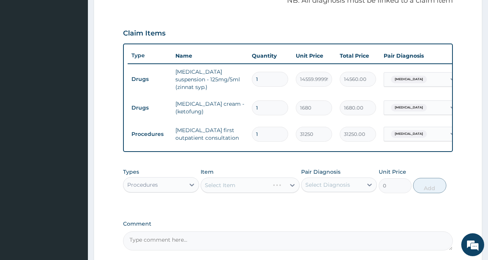
click at [335, 190] on div "Select Diagnosis" at bounding box center [331, 185] width 61 height 12
click at [327, 201] on label "[MEDICAL_DATA]" at bounding box center [337, 204] width 47 height 8
checkbox input "true"
click at [256, 209] on div "Types Procedures Item Select Item Pair Diagnosis [MEDICAL_DATA] Unit Price 0 Add" at bounding box center [288, 186] width 330 height 44
click at [229, 184] on div "Select Item" at bounding box center [249, 185] width 99 height 15
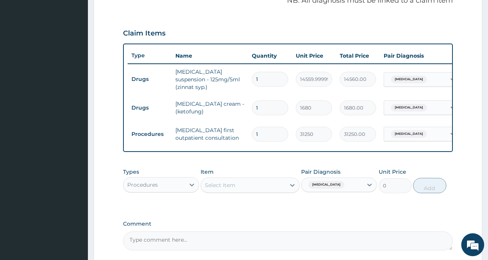
click at [240, 186] on div "Select Item" at bounding box center [243, 185] width 84 height 12
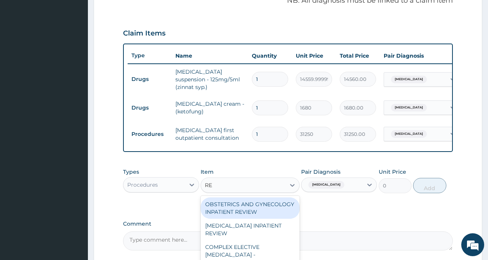
type input "REG"
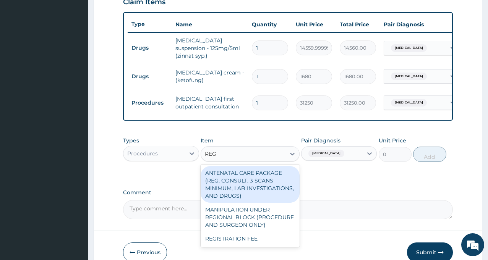
scroll to position [313, 0]
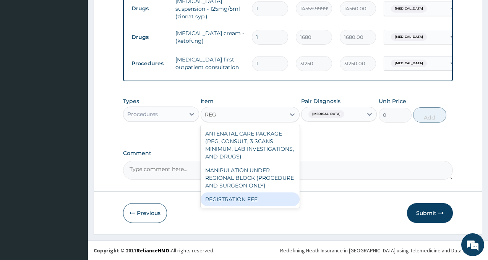
click at [252, 200] on div "REGISTRATION FEE" at bounding box center [249, 199] width 99 height 14
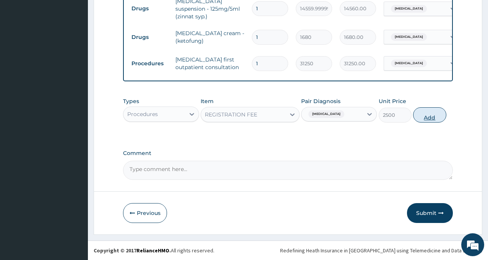
click at [430, 116] on button "Add" at bounding box center [429, 114] width 33 height 15
type input "0"
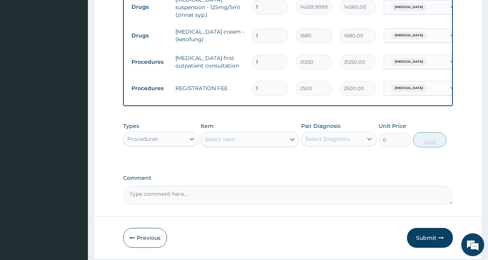
click at [329, 133] on div "Select Diagnosis" at bounding box center [339, 139] width 76 height 15
click at [331, 151] on div "Tinea capitis" at bounding box center [339, 158] width 76 height 19
click at [331, 156] on label "Tinea capitis" at bounding box center [337, 158] width 47 height 8
checkbox input "true"
click at [247, 145] on div "Select Item" at bounding box center [243, 139] width 84 height 12
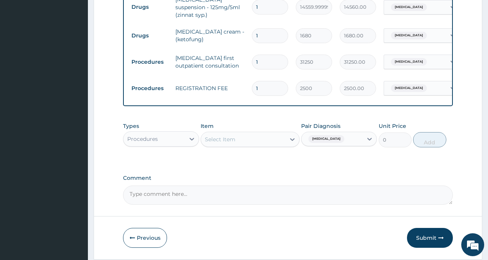
click at [247, 139] on div "Select Item" at bounding box center [243, 139] width 84 height 12
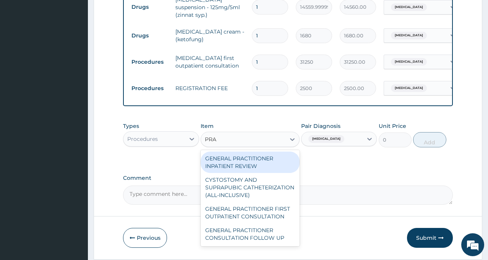
type input "PRAC"
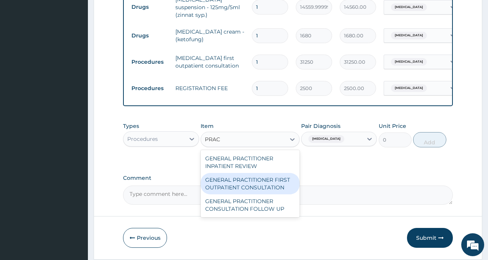
click at [256, 185] on div "GENERAL PRACTITIONER FIRST OUTPATIENT CONSULTATION" at bounding box center [249, 183] width 99 height 21
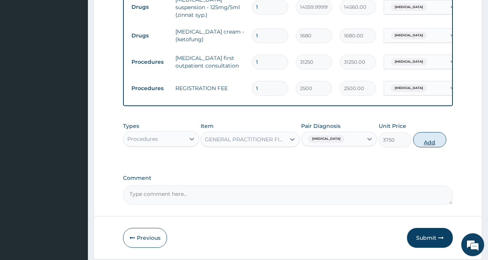
click at [428, 140] on button "Add" at bounding box center [429, 139] width 33 height 15
type input "0"
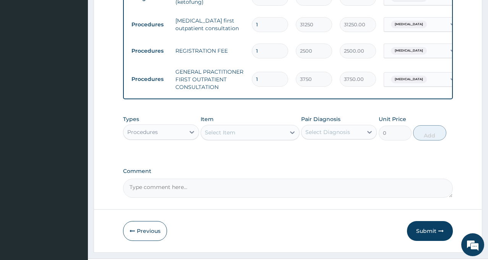
scroll to position [351, 0]
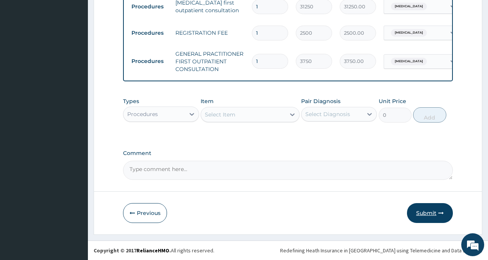
click at [425, 211] on button "Submit" at bounding box center [430, 213] width 46 height 20
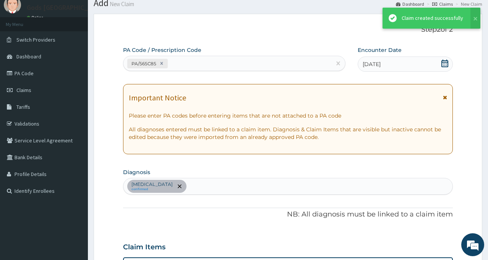
scroll to position [370, 0]
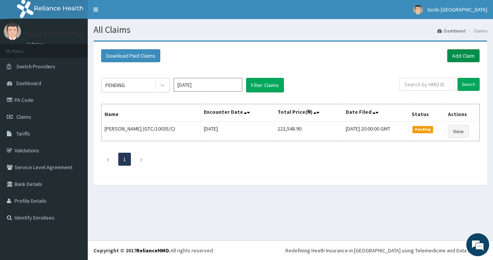
click at [464, 58] on link "Add Claim" at bounding box center [464, 55] width 32 height 13
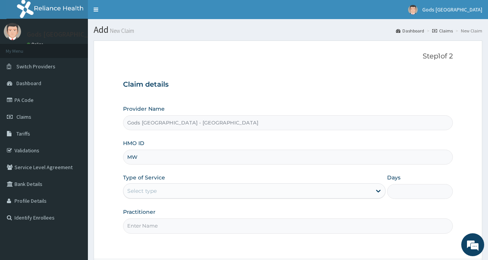
type input "MWX/10015/A"
click at [143, 193] on div "Select type" at bounding box center [141, 191] width 29 height 8
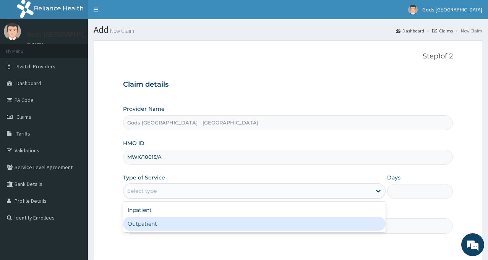
click at [155, 223] on div "Outpatient" at bounding box center [254, 224] width 262 height 14
type input "1"
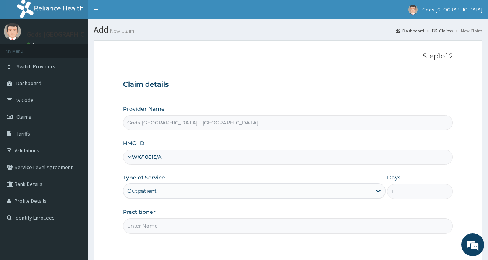
click at [155, 223] on input "Practitioner" at bounding box center [288, 225] width 330 height 15
type input "[PERSON_NAME]"
click at [245, 212] on div "Practitioner [PERSON_NAME]" at bounding box center [288, 220] width 330 height 25
click at [185, 205] on div "Provider Name Gods Apple city Hospital - Ojodu HMO ID MWX/10015/A Type of Servi…" at bounding box center [288, 169] width 330 height 128
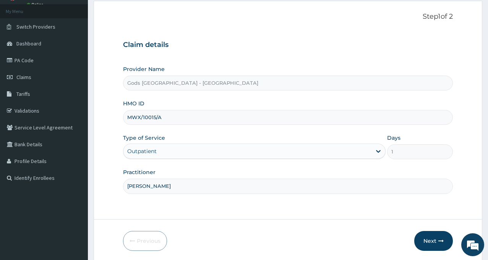
scroll to position [68, 0]
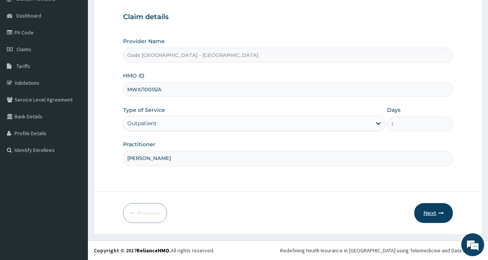
click at [425, 211] on button "Next" at bounding box center [433, 213] width 39 height 20
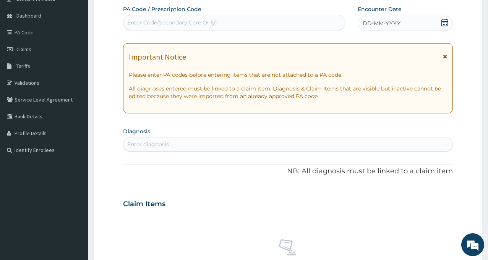
drag, startPoint x: 446, startPoint y: 19, endPoint x: 440, endPoint y: 18, distance: 7.0
click at [446, 19] on icon at bounding box center [444, 23] width 7 height 8
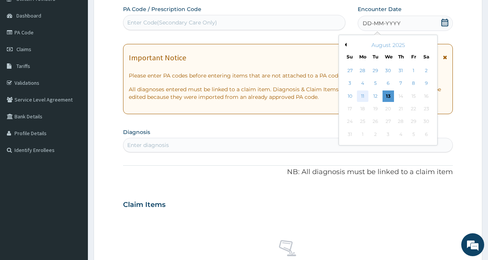
click at [359, 95] on div "11" at bounding box center [362, 96] width 11 height 11
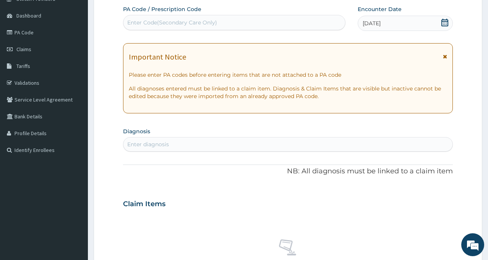
click at [327, 125] on div "PA Code / Prescription Code Enter Code(Secondary Care Only) Encounter Date 11-0…" at bounding box center [288, 202] width 330 height 395
click at [258, 151] on div "Enter diagnosis" at bounding box center [288, 144] width 330 height 15
type input "MALARIA"
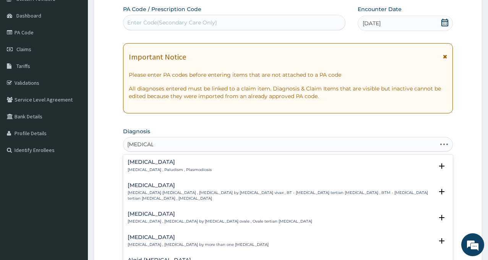
click at [136, 165] on h4 "Malaria" at bounding box center [170, 162] width 84 height 6
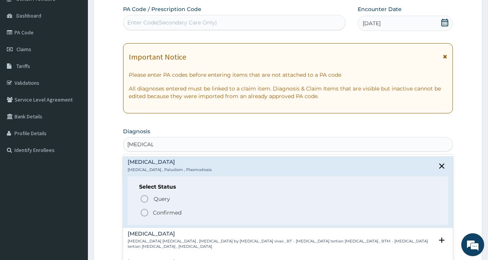
click at [143, 206] on div "Query Query covers suspected (?), Keep in view (kiv), Ruled out (r/o) Confirmed" at bounding box center [287, 205] width 297 height 23
click at [144, 212] on icon "status option filled" at bounding box center [144, 212] width 9 height 9
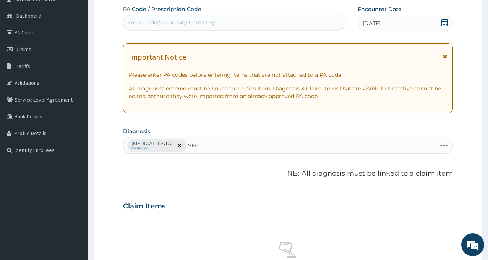
type input "SEPS"
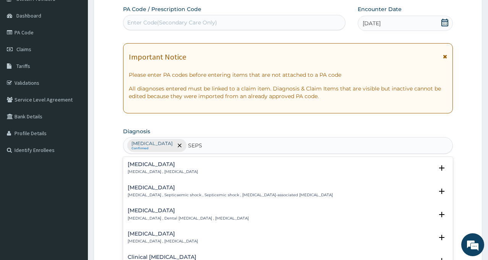
click at [139, 169] on p "[MEDICAL_DATA] , [MEDICAL_DATA]" at bounding box center [163, 171] width 70 height 5
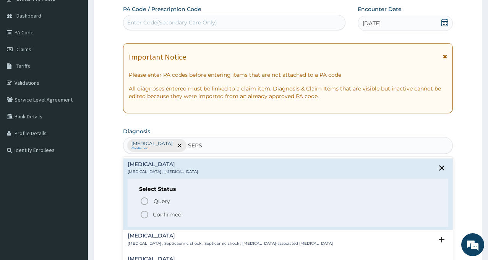
click at [144, 212] on icon "status option filled" at bounding box center [144, 214] width 9 height 9
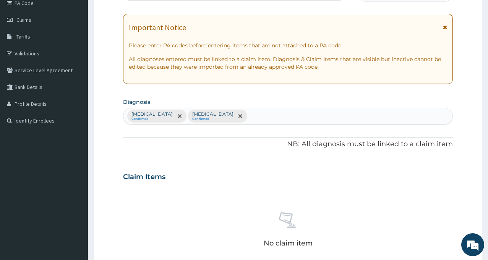
scroll to position [182, 0]
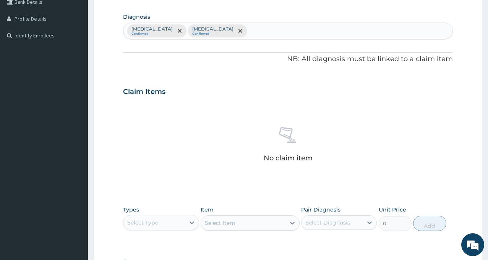
click at [146, 220] on div "Select Type" at bounding box center [142, 223] width 31 height 8
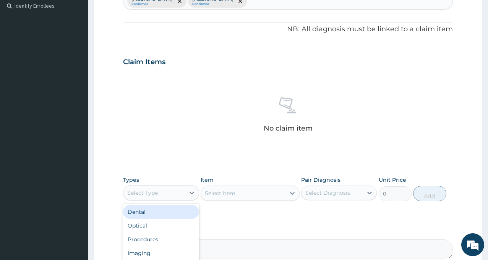
scroll to position [259, 0]
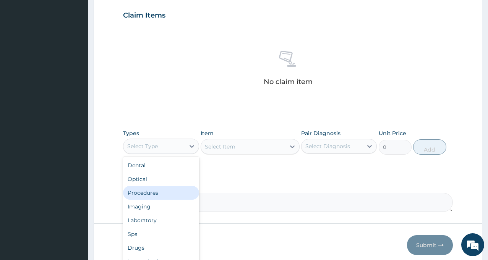
click at [165, 190] on div "Procedures" at bounding box center [161, 193] width 76 height 14
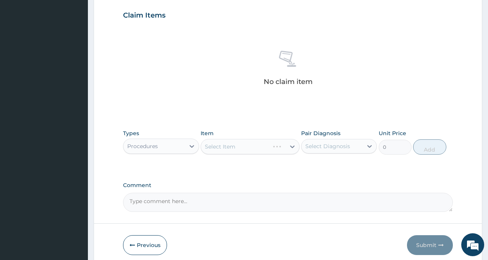
click at [334, 146] on div "Select Diagnosis" at bounding box center [327, 146] width 45 height 8
click at [334, 163] on div "Malaria" at bounding box center [339, 166] width 76 height 16
checkbox input "true"
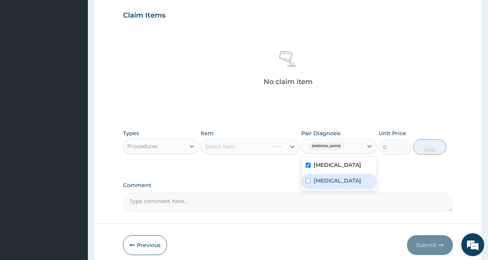
click at [330, 184] on label "[MEDICAL_DATA]" at bounding box center [337, 181] width 47 height 8
checkbox input "true"
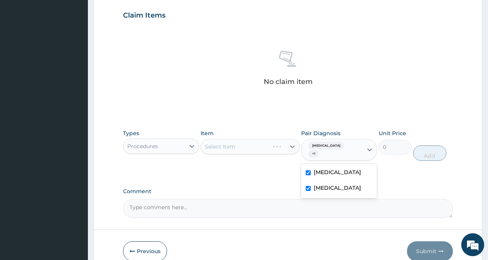
click at [245, 166] on div "Types Procedures Item Select Item Pair Diagnosis option Sepsis, selected. optio…" at bounding box center [288, 151] width 330 height 51
click at [246, 147] on div "Select Item" at bounding box center [249, 146] width 99 height 15
click at [246, 144] on div "Select Item" at bounding box center [243, 147] width 84 height 12
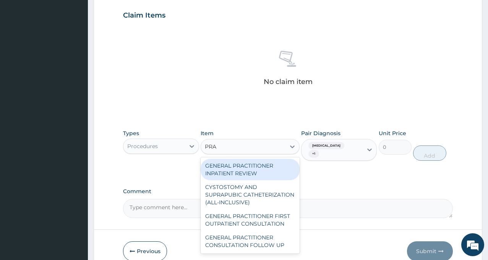
type input "PRAC"
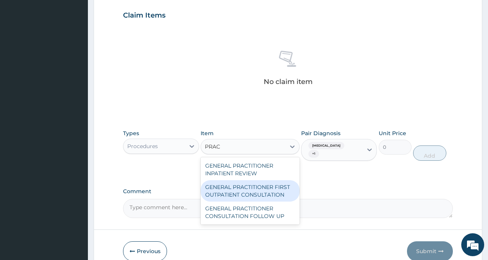
click at [262, 194] on div "GENERAL PRACTITIONER FIRST OUTPATIENT CONSULTATION" at bounding box center [249, 190] width 99 height 21
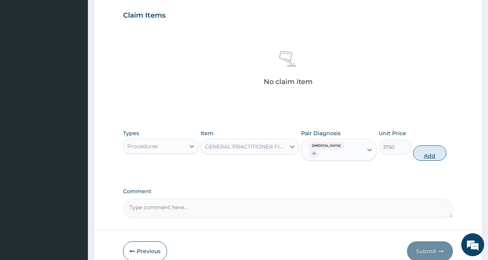
click at [431, 147] on button "Add" at bounding box center [429, 152] width 33 height 15
type input "0"
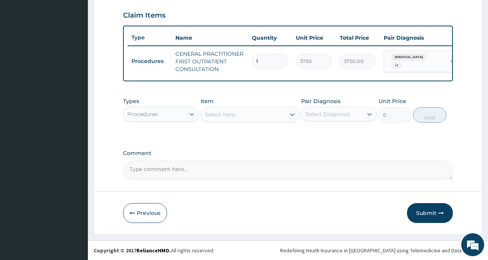
click at [157, 118] on div "Procedures" at bounding box center [142, 114] width 31 height 8
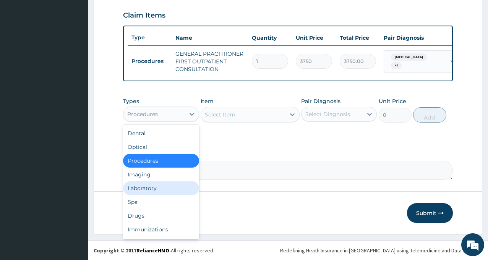
click at [155, 195] on div "Laboratory" at bounding box center [161, 188] width 76 height 14
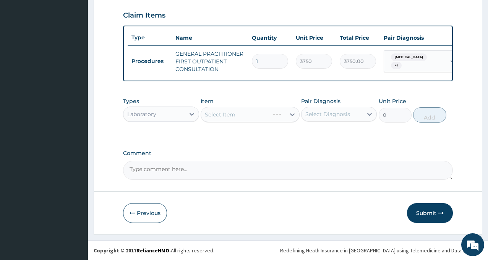
click at [340, 118] on div "Select Diagnosis" at bounding box center [327, 114] width 45 height 8
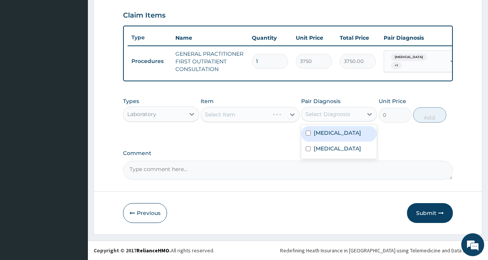
click at [335, 138] on div "Malaria" at bounding box center [339, 134] width 76 height 16
checkbox input "true"
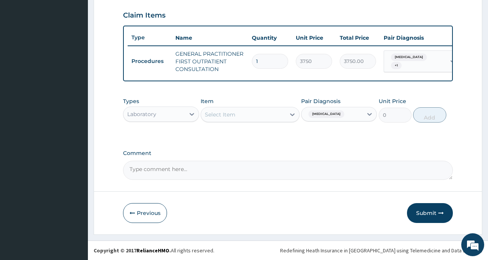
click at [256, 138] on div "Types Laboratory Item Select Item Pair Diagnosis Malaria Unit Price 0 Add" at bounding box center [288, 116] width 330 height 44
click at [237, 118] on div "Select Item" at bounding box center [243, 114] width 84 height 12
type input "PARACE"
click at [140, 118] on div "Laboratory" at bounding box center [141, 114] width 29 height 8
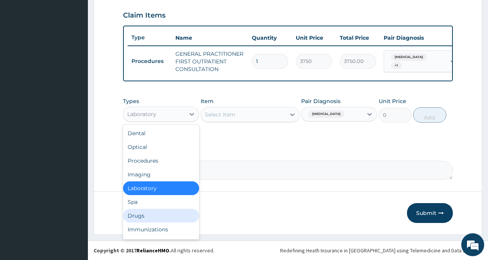
click at [142, 221] on div "Drugs" at bounding box center [161, 216] width 76 height 14
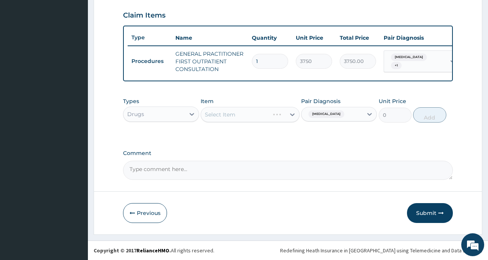
click at [247, 117] on div "Select Item" at bounding box center [249, 114] width 99 height 15
click at [245, 120] on div "Select Item" at bounding box center [243, 114] width 84 height 12
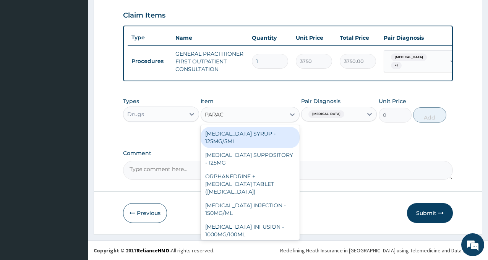
type input "PARACE"
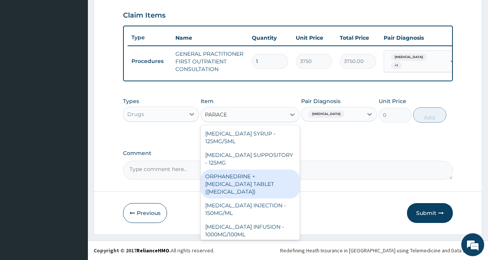
scroll to position [76, 0]
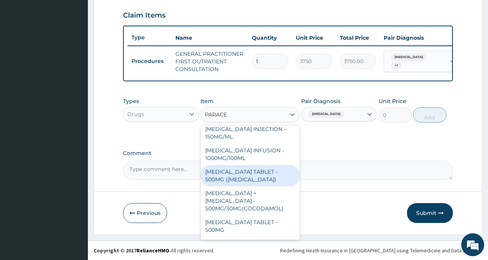
click at [243, 181] on div "PARACETAMOL TABLET - 500MG (PANADOL)" at bounding box center [249, 175] width 99 height 21
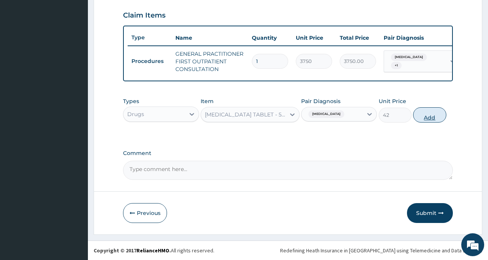
click at [415, 123] on button "Add" at bounding box center [429, 114] width 33 height 15
type input "0"
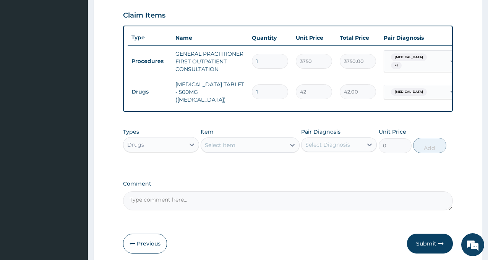
type input "18"
type input "756.00"
type input "18"
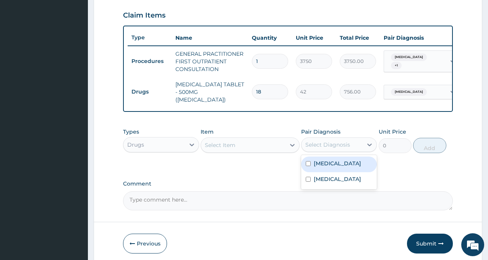
click at [343, 145] on div "Select Diagnosis" at bounding box center [327, 145] width 45 height 8
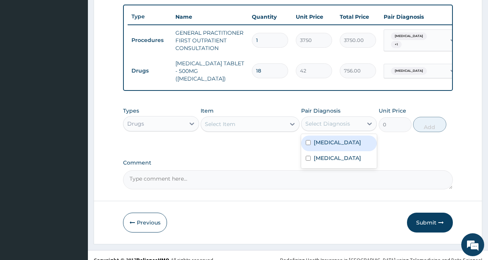
scroll to position [291, 0]
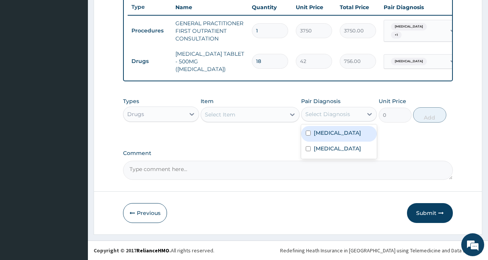
click at [331, 134] on label "[MEDICAL_DATA]" at bounding box center [337, 133] width 47 height 8
checkbox input "true"
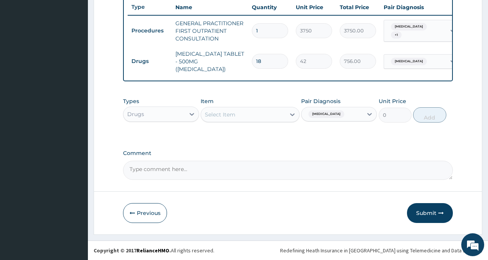
click at [237, 106] on div "Item Select Item" at bounding box center [249, 109] width 99 height 25
click at [237, 113] on div "Select Item" at bounding box center [243, 114] width 84 height 12
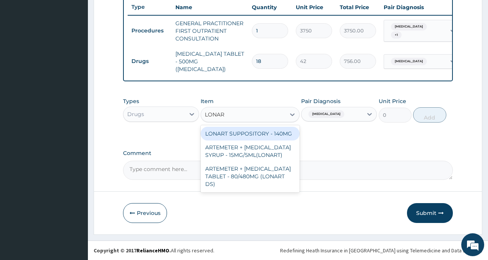
type input "LONART"
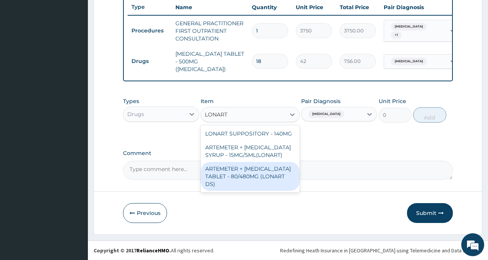
click at [249, 171] on div "ARTEMETER + [MEDICAL_DATA] TABLET - 80/480MG (LONART DS)" at bounding box center [249, 176] width 99 height 29
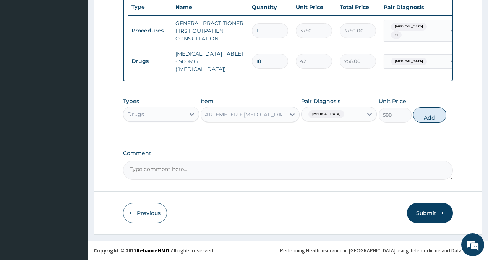
click at [433, 114] on button "Add" at bounding box center [429, 114] width 33 height 15
type input "0"
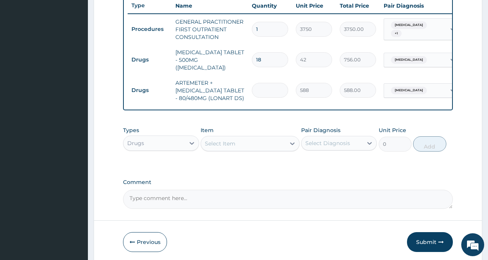
type input "0.00"
type input "6"
type input "3528.00"
type input "6"
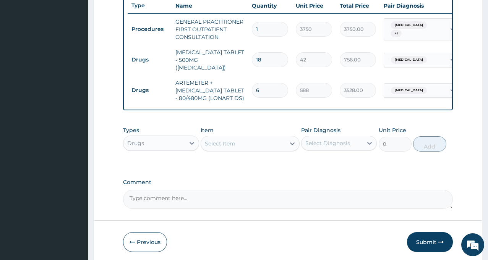
click at [421, 236] on button "Submit" at bounding box center [430, 242] width 46 height 20
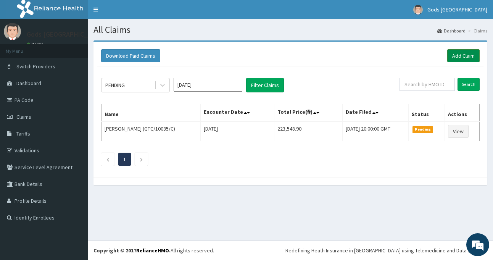
click at [472, 58] on link "Add Claim" at bounding box center [464, 55] width 32 height 13
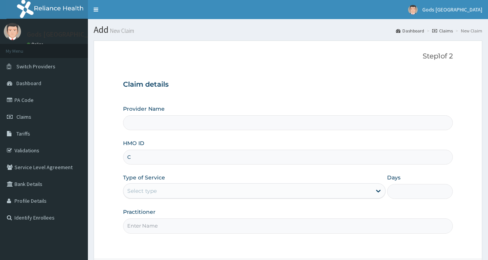
type input "CT"
type input "Gods [GEOGRAPHIC_DATA] - [GEOGRAPHIC_DATA]"
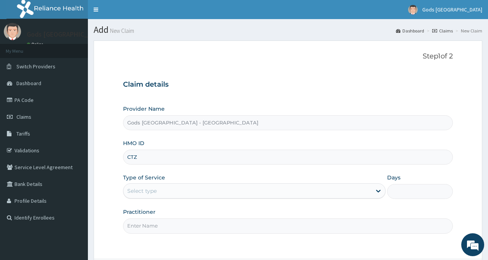
type input "CTZ/10009/A"
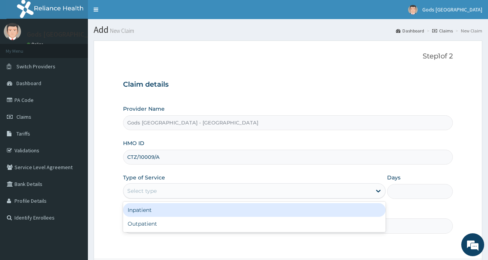
click at [168, 189] on div "Select type" at bounding box center [247, 191] width 248 height 12
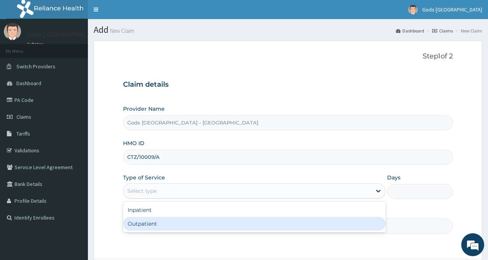
click at [155, 228] on div "Outpatient" at bounding box center [254, 224] width 262 height 14
type input "1"
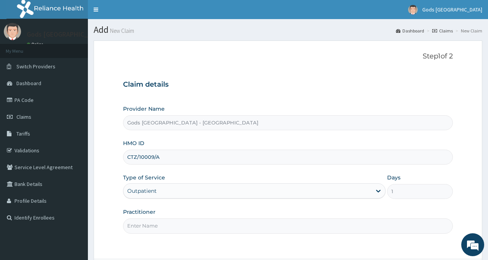
click at [155, 227] on input "Practitioner" at bounding box center [288, 225] width 330 height 15
type input "[PERSON_NAME]"
click at [199, 210] on div "Practitioner [PERSON_NAME]" at bounding box center [288, 220] width 330 height 25
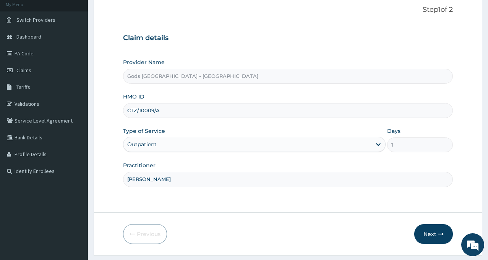
scroll to position [68, 0]
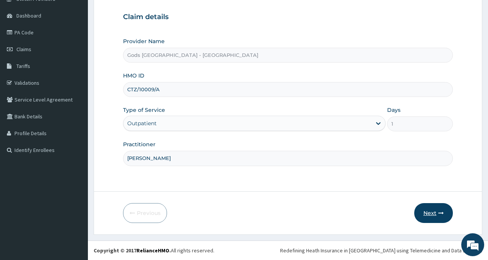
click at [431, 207] on button "Next" at bounding box center [433, 213] width 39 height 20
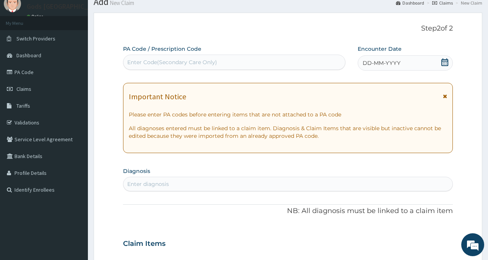
scroll to position [0, 0]
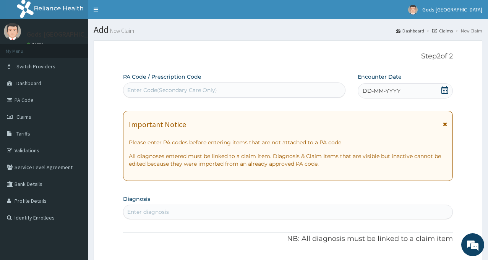
click at [442, 91] on icon at bounding box center [445, 90] width 8 height 8
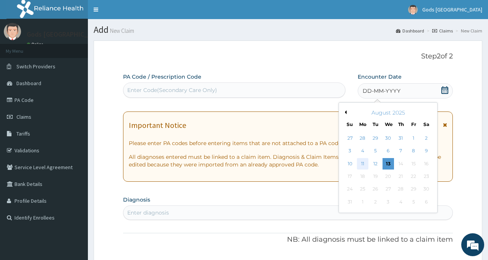
click at [359, 163] on div "11" at bounding box center [362, 163] width 11 height 11
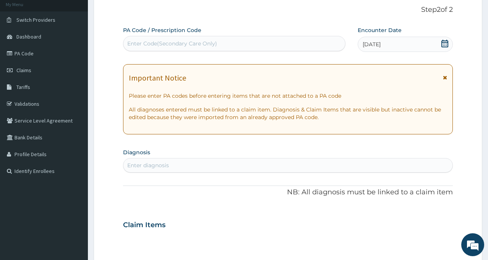
scroll to position [153, 0]
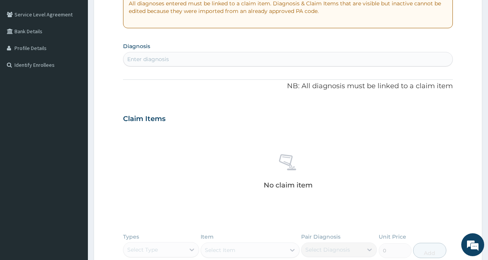
click at [180, 60] on div "Enter diagnosis" at bounding box center [287, 59] width 329 height 12
type input "MALAR"
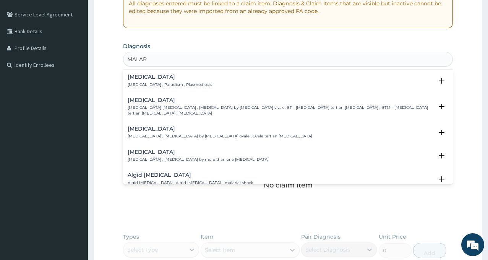
click at [140, 78] on h4 "Malaria" at bounding box center [170, 77] width 84 height 6
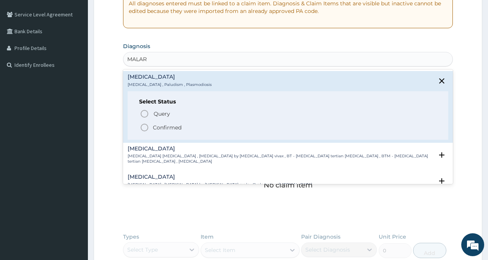
click at [142, 128] on icon "status option filled" at bounding box center [144, 127] width 9 height 9
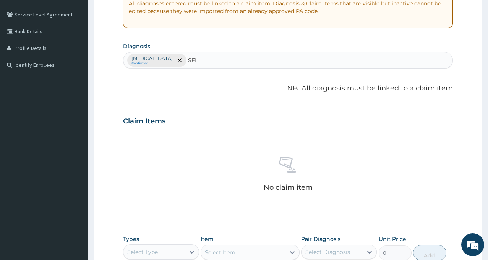
type input "SEPS"
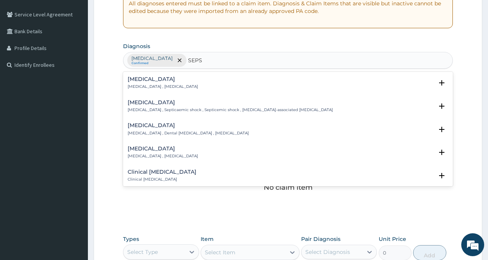
click at [135, 84] on div "Sepsis Systemic infection , Sepsis" at bounding box center [163, 82] width 70 height 13
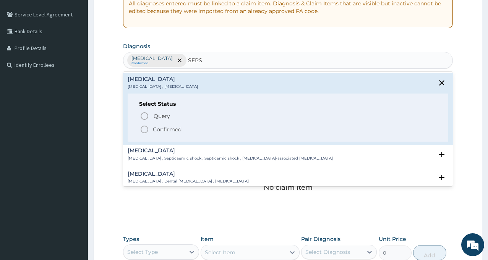
click at [144, 127] on icon "status option filled" at bounding box center [144, 129] width 9 height 9
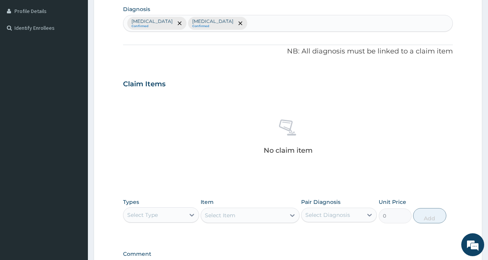
scroll to position [291, 0]
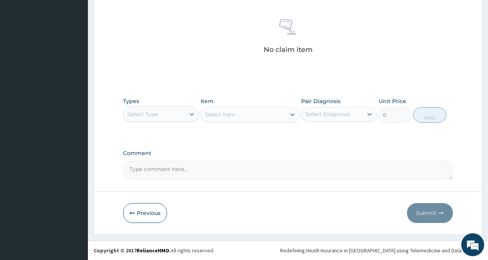
click at [165, 116] on div "Select Type" at bounding box center [153, 114] width 61 height 12
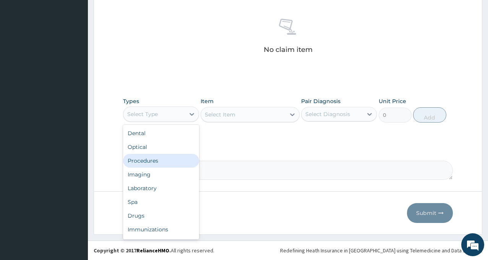
click at [155, 162] on div "Procedures" at bounding box center [161, 161] width 76 height 14
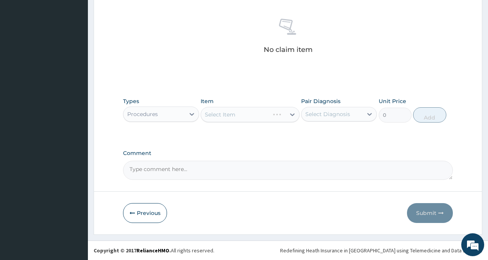
click at [320, 114] on div "Select Diagnosis" at bounding box center [327, 114] width 45 height 8
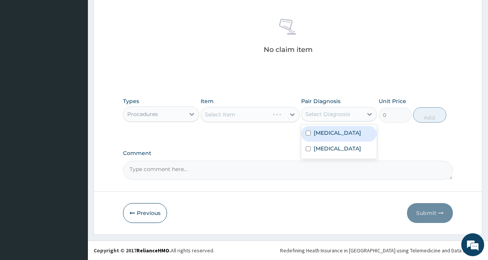
click at [327, 133] on label "Malaria" at bounding box center [337, 133] width 47 height 8
checkbox input "true"
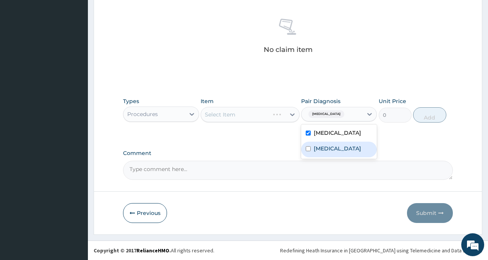
click at [325, 147] on label "[MEDICAL_DATA]" at bounding box center [337, 149] width 47 height 8
checkbox input "true"
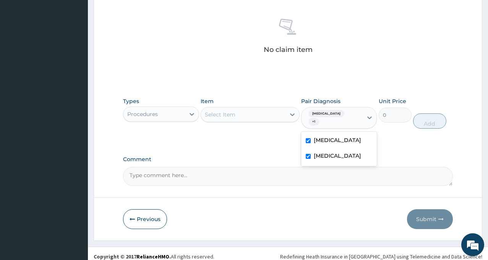
click at [246, 120] on div "Select Item" at bounding box center [243, 114] width 84 height 12
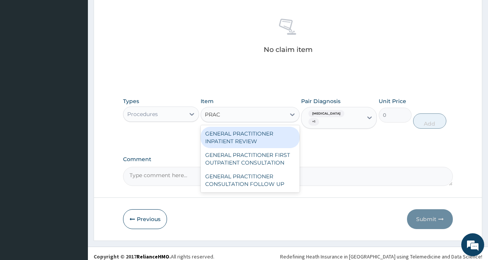
type input "PRACT"
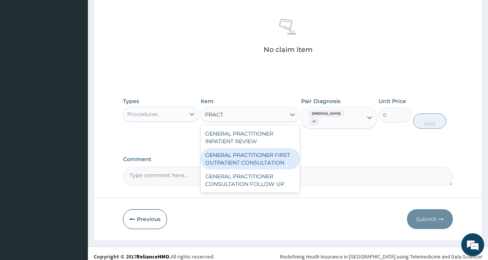
click at [254, 156] on div "GENERAL PRACTITIONER FIRST OUTPATIENT CONSULTATION" at bounding box center [249, 158] width 99 height 21
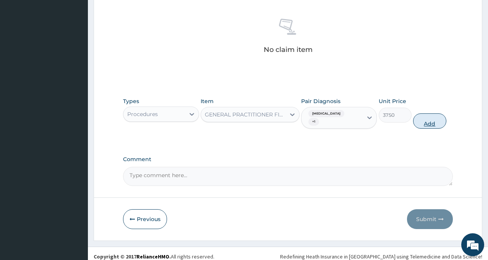
click at [429, 119] on button "Add" at bounding box center [429, 120] width 33 height 15
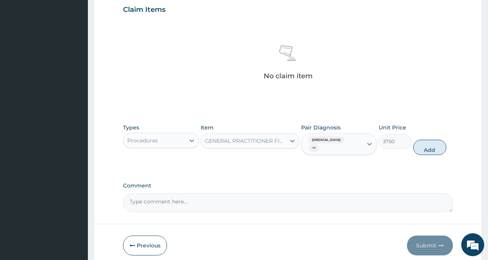
type input "0"
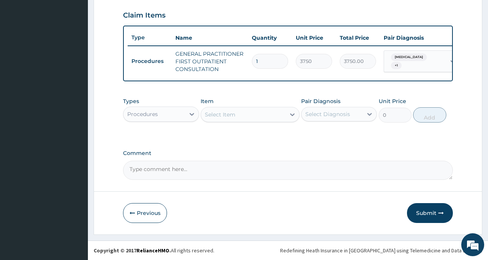
click at [159, 115] on div "Procedures" at bounding box center [153, 114] width 61 height 12
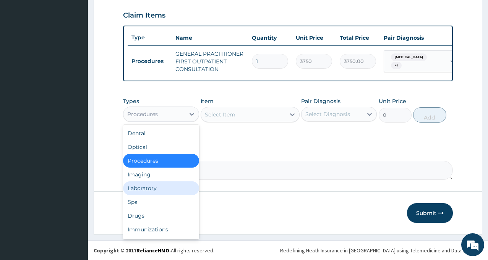
click at [159, 187] on div "Laboratory" at bounding box center [161, 188] width 76 height 14
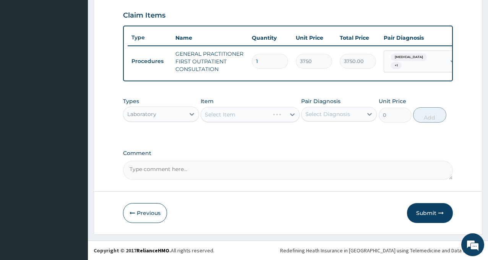
click at [337, 111] on div "Select Diagnosis" at bounding box center [327, 114] width 45 height 8
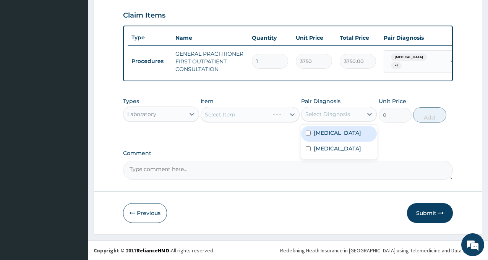
click at [330, 132] on label "Malaria" at bounding box center [337, 133] width 47 height 8
checkbox input "true"
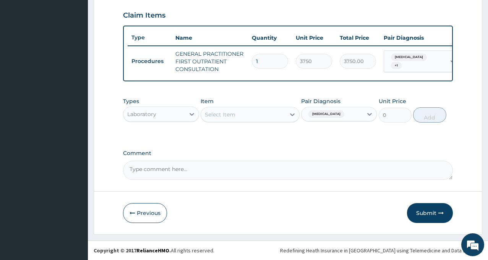
click at [242, 114] on div "Select Item" at bounding box center [243, 114] width 84 height 12
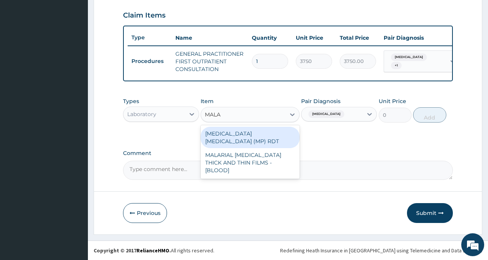
type input "MALAR"
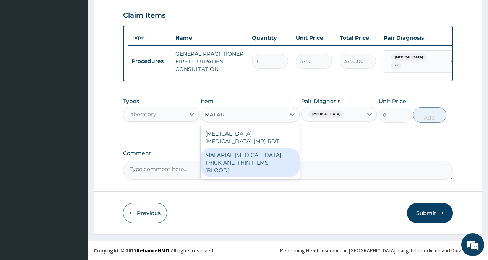
drag, startPoint x: 247, startPoint y: 147, endPoint x: 377, endPoint y: 114, distance: 134.9
click at [247, 148] on div "MALARIAL [MEDICAL_DATA] THICK AND THIN FILMS - [BLOOD]" at bounding box center [249, 162] width 99 height 29
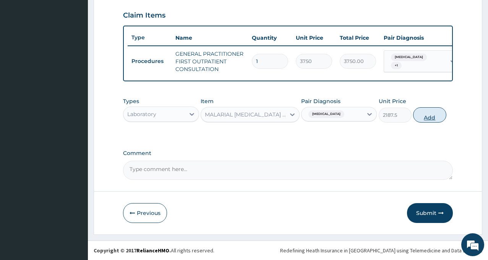
click at [434, 109] on button "Add" at bounding box center [429, 114] width 33 height 15
type input "0"
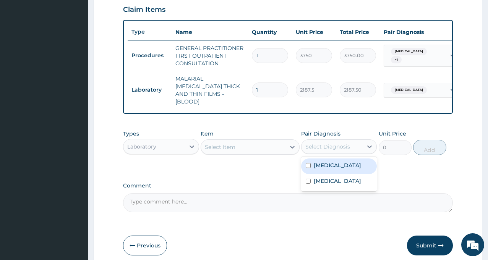
drag, startPoint x: 339, startPoint y: 139, endPoint x: 336, endPoint y: 154, distance: 15.7
click at [339, 141] on div "Select Diagnosis" at bounding box center [331, 147] width 61 height 12
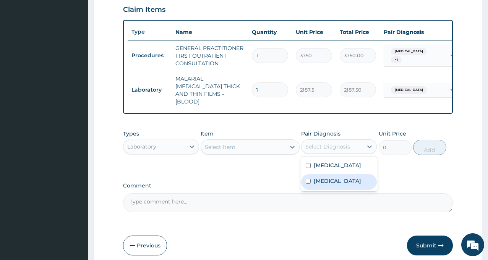
click at [334, 179] on div "[MEDICAL_DATA]" at bounding box center [339, 182] width 76 height 16
checkbox input "true"
click at [234, 144] on div "Select Item" at bounding box center [220, 147] width 31 height 8
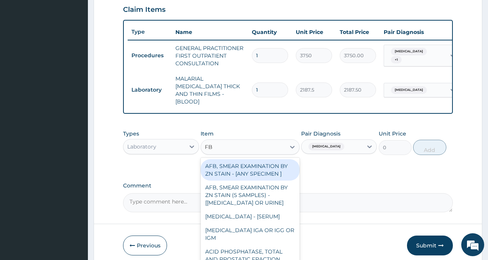
type input "FBC"
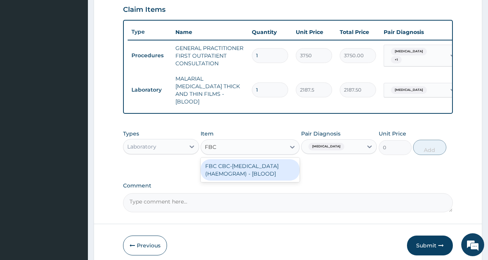
click at [239, 163] on div "FBC CBC-[MEDICAL_DATA] (HAEMOGRAM) - [BLOOD]" at bounding box center [249, 169] width 99 height 21
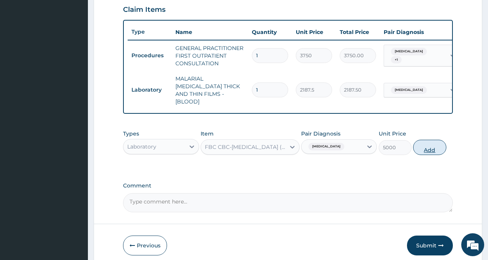
click at [441, 145] on button "Add" at bounding box center [429, 147] width 33 height 15
type input "0"
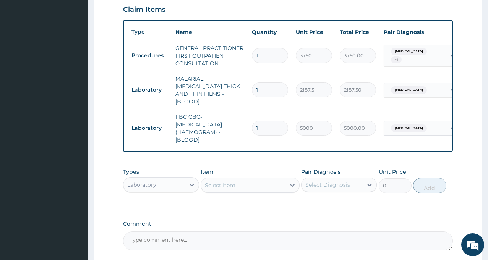
scroll to position [333, 0]
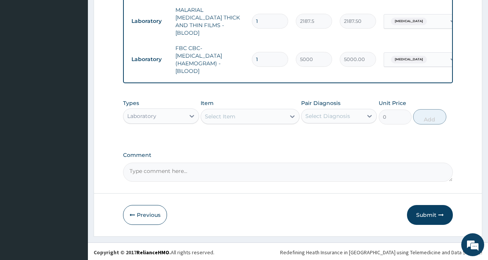
click at [149, 116] on div "Laboratory" at bounding box center [141, 116] width 29 height 8
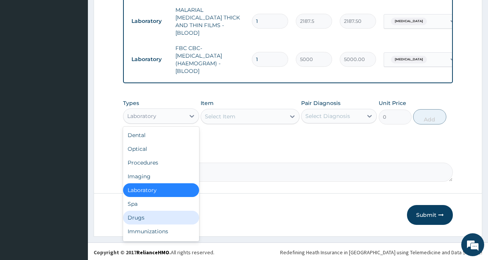
click at [145, 218] on div "Drugs" at bounding box center [161, 218] width 76 height 14
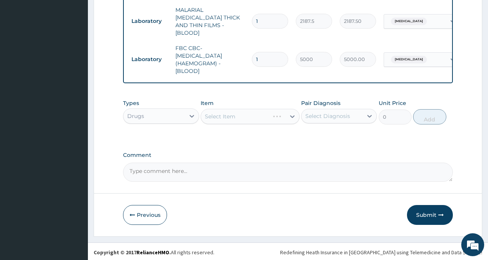
click at [332, 112] on div "Select Diagnosis" at bounding box center [327, 116] width 45 height 8
click at [332, 131] on label "Malaria" at bounding box center [337, 135] width 47 height 8
checkbox input "true"
click at [258, 136] on div "Types Drugs Item Select Item Pair Diagnosis Malaria Unit Price 0 Add" at bounding box center [288, 117] width 330 height 44
click at [230, 113] on div "Select Item" at bounding box center [220, 117] width 31 height 8
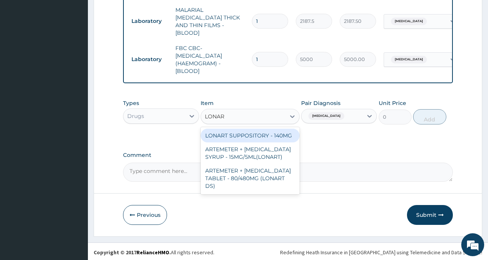
type input "LONART"
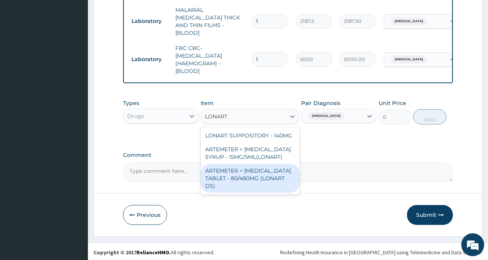
click at [259, 182] on div "ARTEMETER + LUMEFANTRINE TABLET - 80/480MG (LONART DS)" at bounding box center [249, 178] width 99 height 29
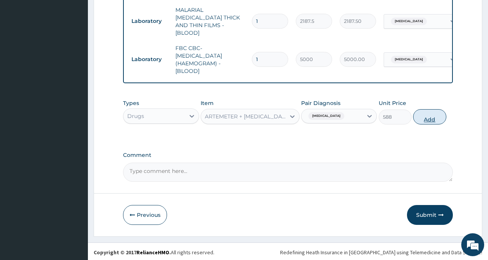
click at [431, 115] on button "Add" at bounding box center [429, 116] width 33 height 15
type input "0"
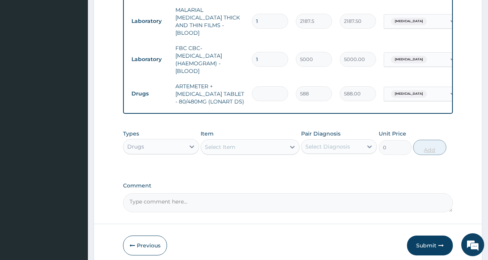
type input "0.00"
type input "6"
type input "3528.00"
type input "6"
click at [326, 147] on div "Select Diagnosis" at bounding box center [327, 147] width 45 height 8
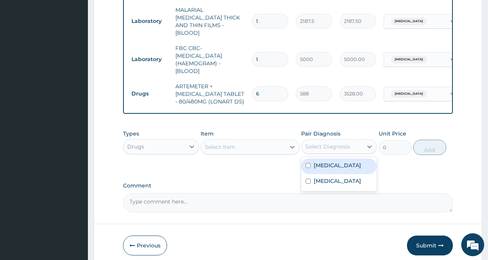
click at [326, 162] on label "Malaria" at bounding box center [337, 166] width 47 height 8
checkbox input "true"
click at [265, 145] on div "Select Item" at bounding box center [243, 147] width 84 height 12
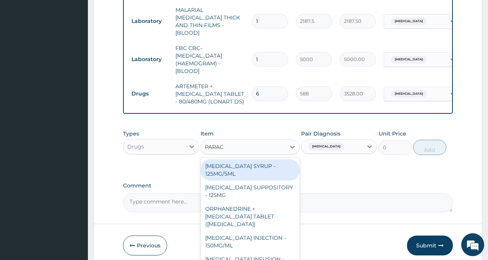
type input "PARACE"
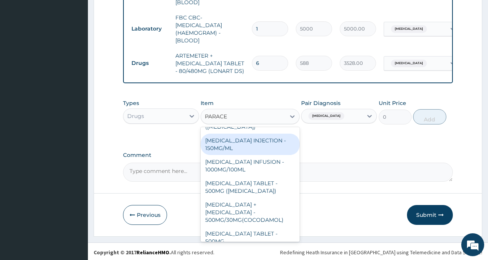
scroll to position [89, 0]
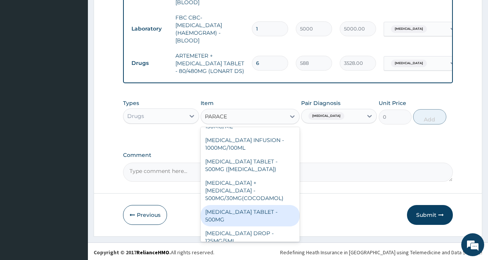
click at [236, 206] on div "[MEDICAL_DATA] TABLET - 500MG" at bounding box center [249, 215] width 99 height 21
type input "33.599999999999994"
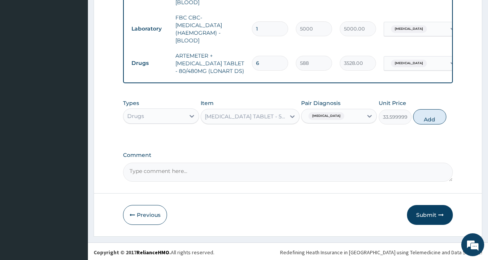
click at [230, 115] on div "[MEDICAL_DATA] TABLET - 500MG" at bounding box center [245, 117] width 81 height 8
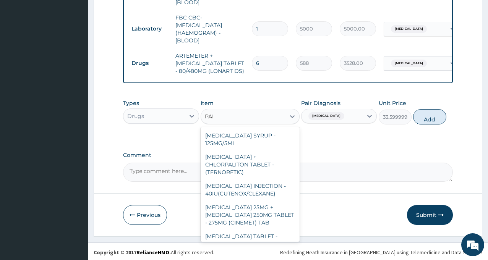
type input "PARACE"
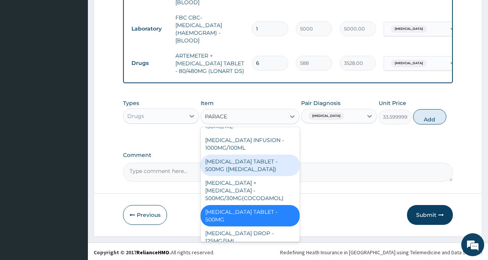
click at [246, 157] on div "[MEDICAL_DATA] TABLET - 500MG ([MEDICAL_DATA])" at bounding box center [249, 165] width 99 height 21
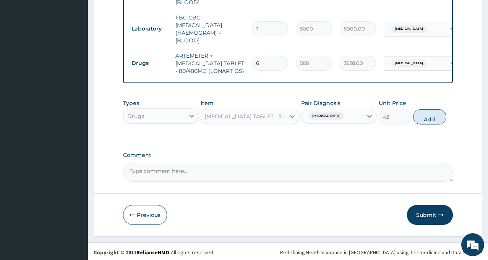
click at [433, 113] on button "Add" at bounding box center [429, 116] width 33 height 15
type input "0"
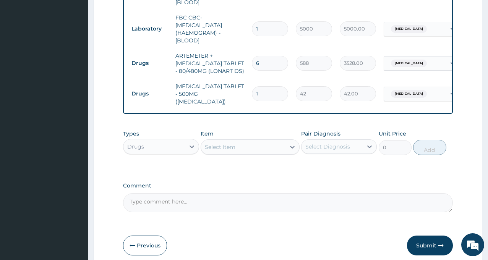
type input "18"
type input "756.00"
type input "18"
click at [328, 141] on div "Select Diagnosis" at bounding box center [331, 147] width 61 height 12
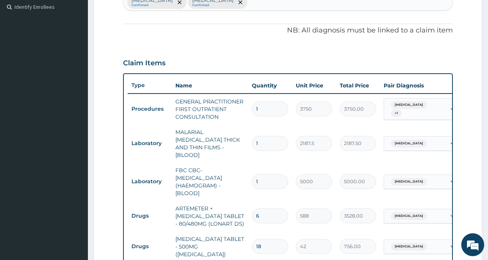
scroll to position [134, 0]
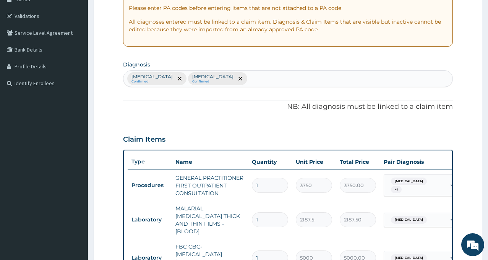
click at [231, 80] on div "Malaria Confirmed Sepsis Confirmed" at bounding box center [287, 79] width 329 height 16
type input "RTI"
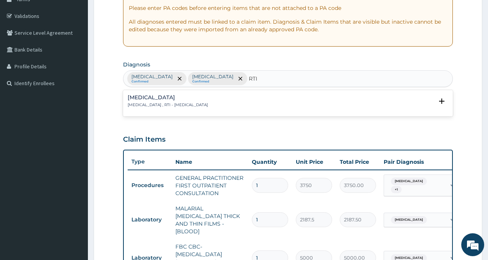
click at [157, 102] on div "Respiratory tract infection Respiratory tract infection , RTI - Respiratory tra…" at bounding box center [168, 101] width 80 height 13
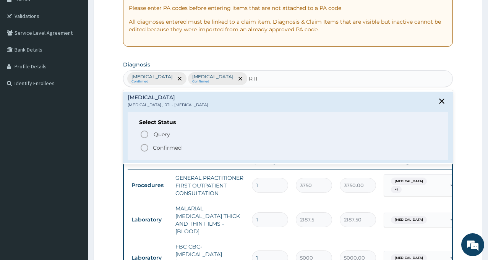
click at [151, 149] on span "Confirmed" at bounding box center [288, 147] width 297 height 9
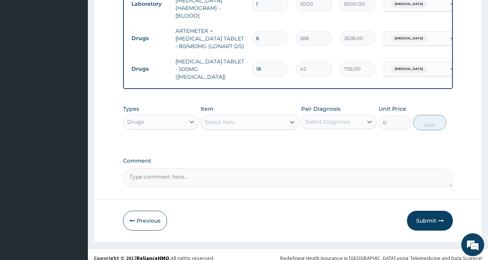
scroll to position [390, 0]
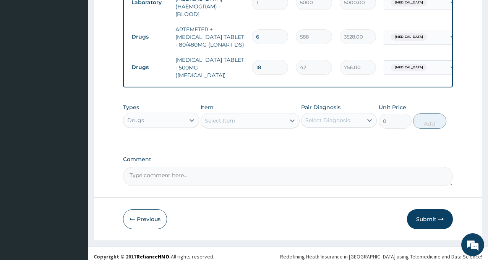
click at [336, 116] on div "Select Diagnosis" at bounding box center [327, 120] width 45 height 8
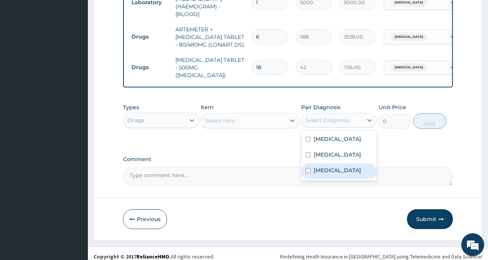
click at [326, 169] on label "Respiratory tract infection" at bounding box center [337, 170] width 47 height 8
checkbox input "true"
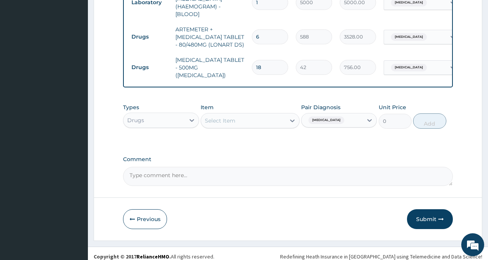
click at [234, 118] on div "Select Item" at bounding box center [220, 121] width 31 height 8
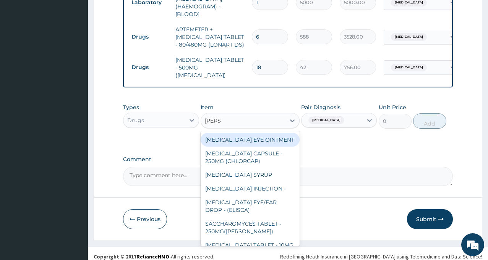
type input "LORAT"
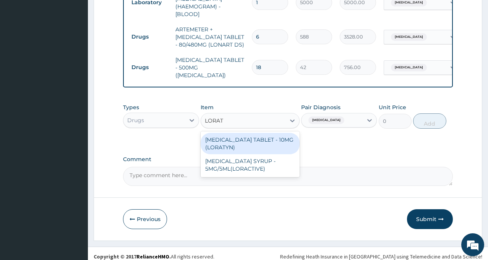
click at [251, 138] on div "LORATADINE TABLET - 10MG (LORATYN)" at bounding box center [249, 143] width 99 height 21
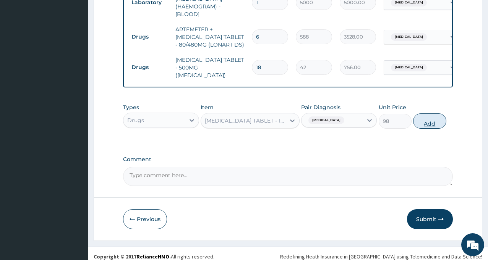
click at [420, 117] on button "Add" at bounding box center [429, 120] width 33 height 15
type input "0"
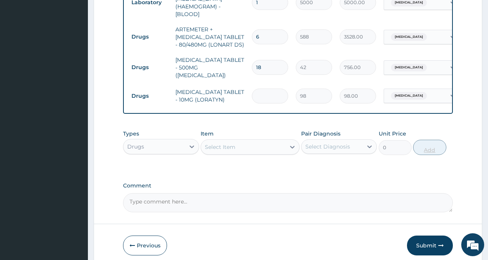
type input "0.00"
type input "5"
type input "490.00"
type input "5"
click at [382, 126] on div "Types Drugs Item Select Item Pair Diagnosis Select Diagnosis Unit Price 0 Add" at bounding box center [288, 142] width 330 height 33
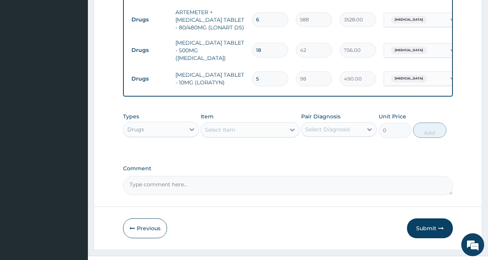
scroll to position [416, 0]
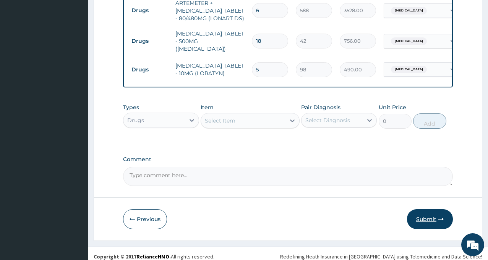
click at [417, 209] on button "Submit" at bounding box center [430, 219] width 46 height 20
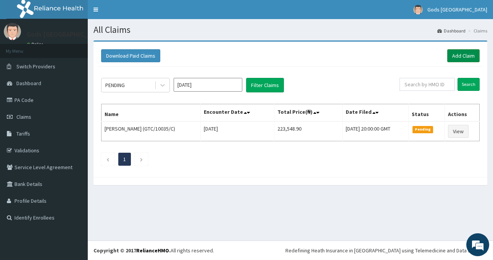
click at [461, 57] on link "Add Claim" at bounding box center [464, 55] width 32 height 13
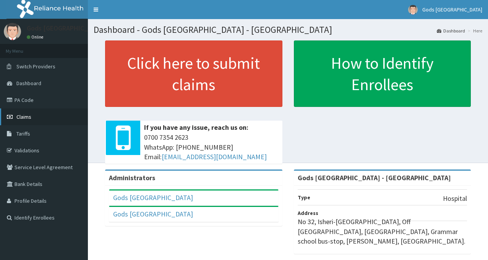
click at [22, 113] on link "Claims" at bounding box center [44, 116] width 88 height 17
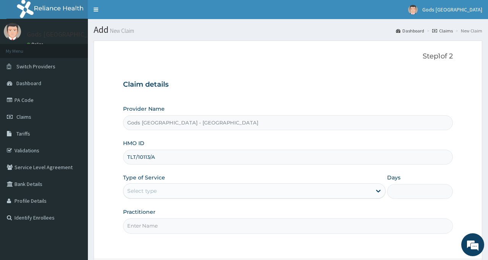
type input "TLT/10113/A"
click at [154, 187] on div "Select type" at bounding box center [141, 191] width 29 height 8
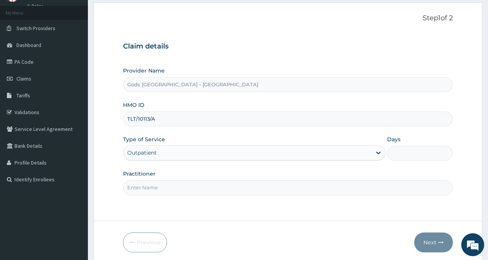
type input "1"
drag, startPoint x: 154, startPoint y: 154, endPoint x: 159, endPoint y: 181, distance: 28.0
click at [159, 181] on input "Practitioner" at bounding box center [288, 187] width 330 height 15
type input "[PERSON_NAME]"
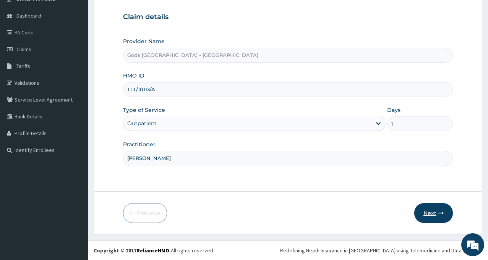
click at [433, 209] on button "Next" at bounding box center [433, 213] width 39 height 20
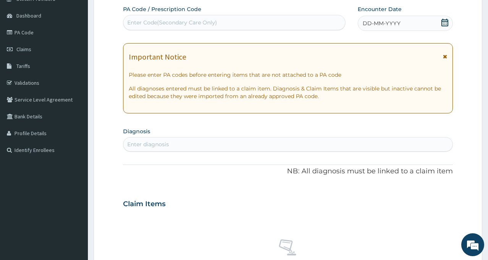
scroll to position [0, 0]
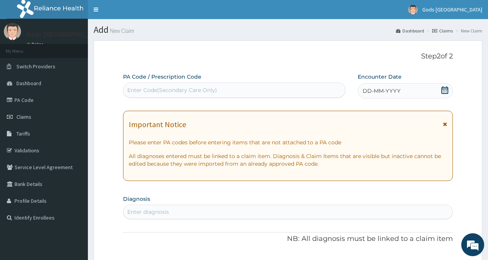
click at [161, 87] on div "Enter Code(Secondary Care Only)" at bounding box center [172, 90] width 90 height 8
paste input "PA/778734"
type input "PA/778734"
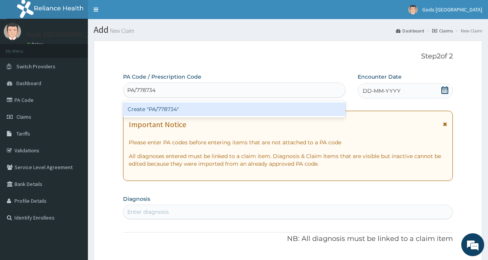
click at [174, 108] on div "Create "PA/778734"" at bounding box center [234, 109] width 222 height 14
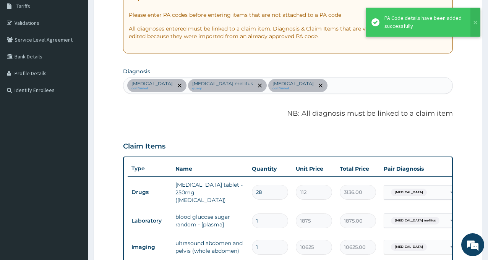
scroll to position [126, 0]
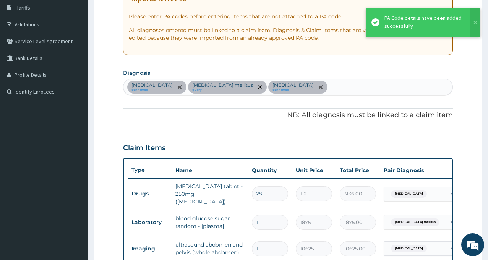
click at [338, 87] on div "[MEDICAL_DATA] confirmed [MEDICAL_DATA] mellitus query [MEDICAL_DATA] confirmed" at bounding box center [287, 87] width 329 height 16
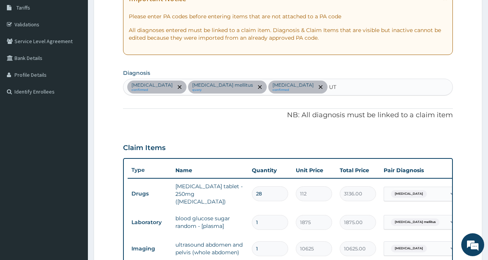
type input "UTI"
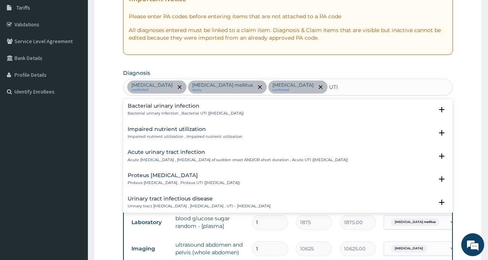
click at [165, 204] on p "Urinary tract [MEDICAL_DATA] , [MEDICAL_DATA] , UTI - [MEDICAL_DATA]" at bounding box center [199, 206] width 143 height 5
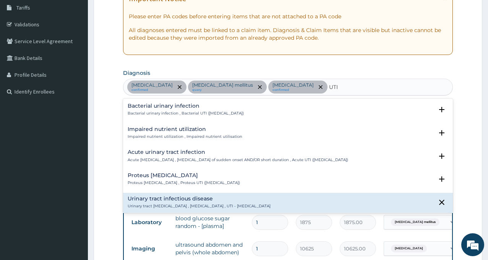
scroll to position [76, 0]
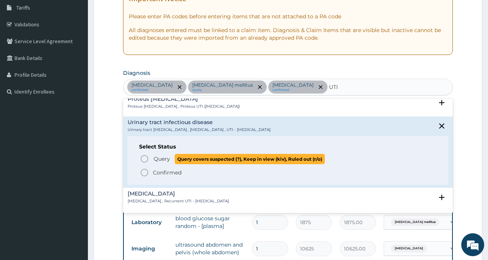
click at [155, 160] on span "Query" at bounding box center [162, 159] width 16 height 8
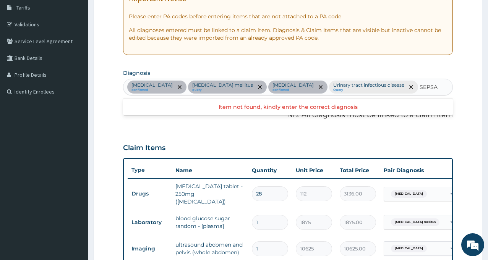
type input "SEPS"
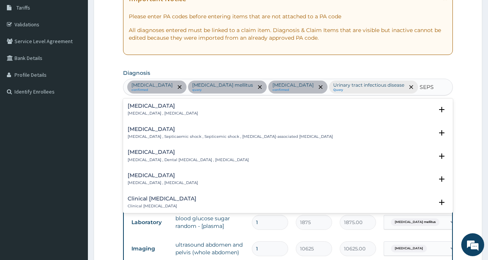
click at [146, 113] on p "[MEDICAL_DATA] , [MEDICAL_DATA]" at bounding box center [163, 113] width 70 height 5
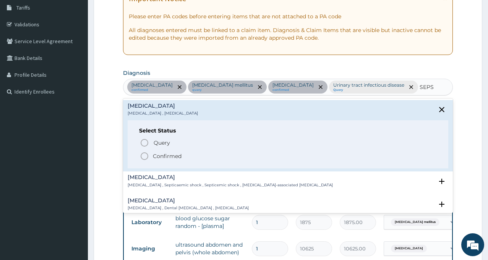
click at [146, 155] on icon "status option filled" at bounding box center [144, 156] width 9 height 9
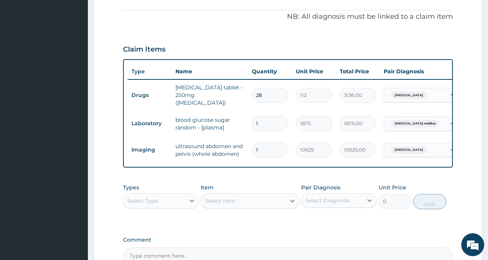
scroll to position [317, 0]
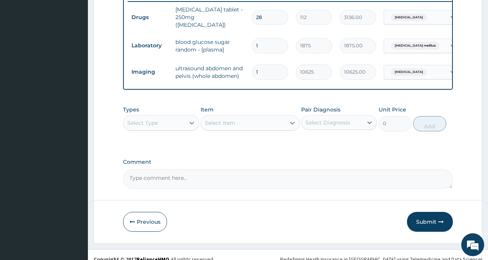
click at [155, 122] on div "Select Type" at bounding box center [142, 123] width 31 height 8
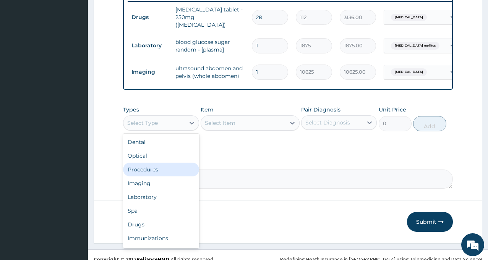
click at [153, 174] on div "Procedures" at bounding box center [161, 170] width 76 height 14
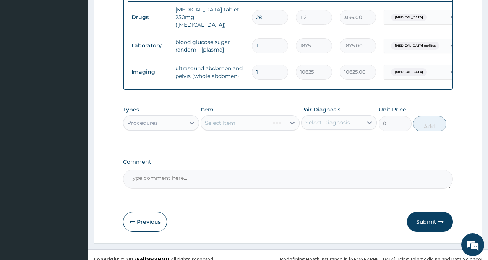
click at [327, 124] on div "Select Diagnosis" at bounding box center [327, 123] width 45 height 8
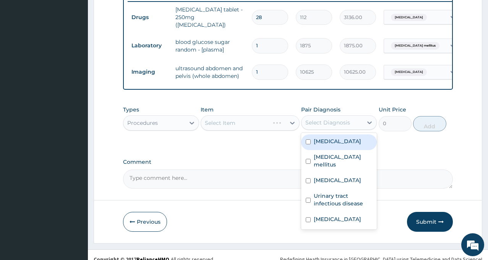
drag, startPoint x: 332, startPoint y: 155, endPoint x: 333, endPoint y: 169, distance: 13.4
click at [332, 161] on div "[MEDICAL_DATA] [MEDICAL_DATA] mellitus [MEDICAL_DATA] Urinary tract [MEDICAL_DA…" at bounding box center [339, 181] width 76 height 97
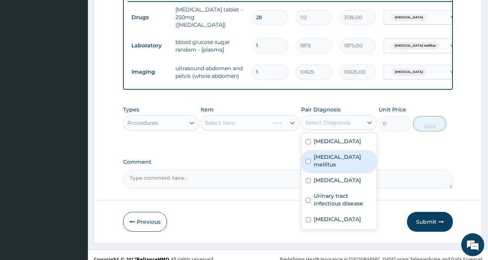
click at [333, 168] on label "[MEDICAL_DATA] mellitus" at bounding box center [343, 160] width 58 height 15
checkbox input "true"
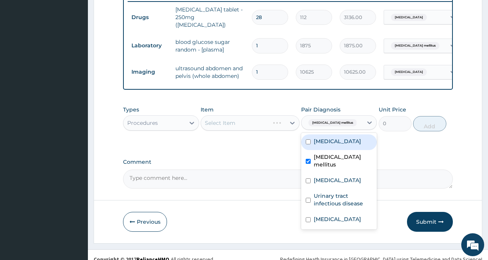
click at [355, 145] on label "[MEDICAL_DATA]" at bounding box center [337, 141] width 47 height 8
checkbox input "true"
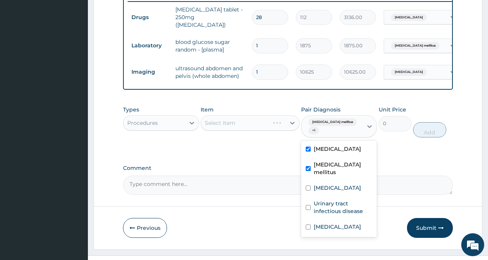
click at [239, 140] on div "Types Procedures Item Select Item Pair Diagnosis option [MEDICAL_DATA], selecte…" at bounding box center [288, 121] width 330 height 39
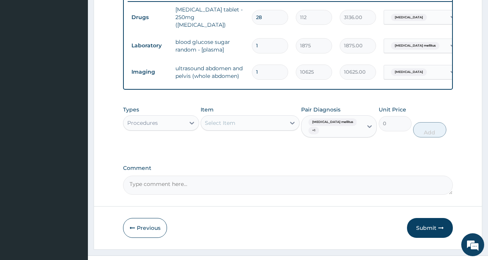
click at [233, 123] on div "Select Item" at bounding box center [220, 123] width 31 height 8
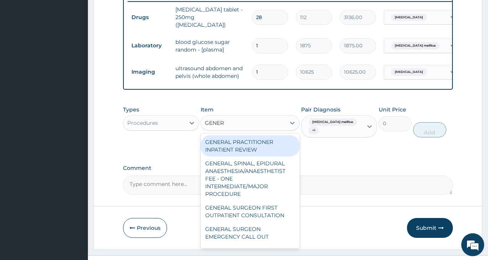
type input "GENERA"
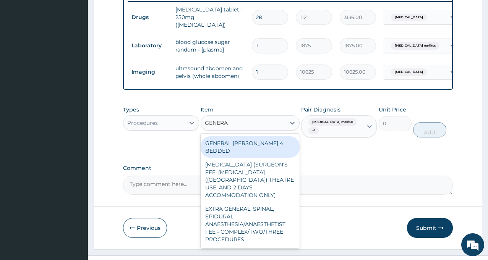
scroll to position [267, 0]
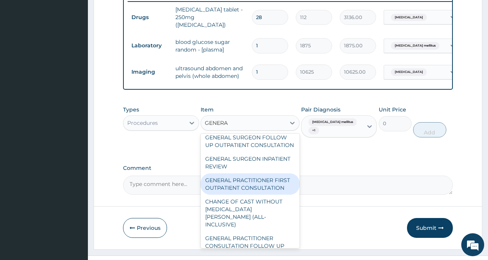
click at [251, 193] on div "GENERAL PRACTITIONER FIRST OUTPATIENT CONSULTATION" at bounding box center [249, 183] width 99 height 21
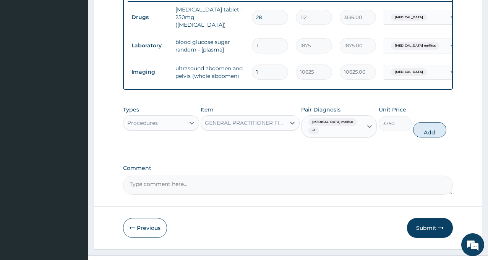
click at [427, 133] on button "Add" at bounding box center [429, 129] width 33 height 15
type input "0"
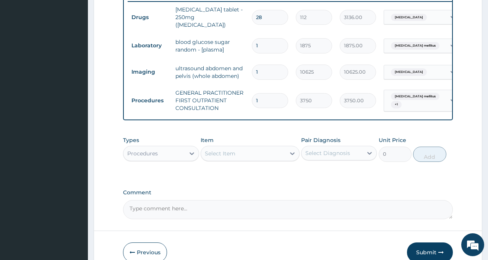
click at [168, 158] on div "Procedures" at bounding box center [153, 153] width 61 height 12
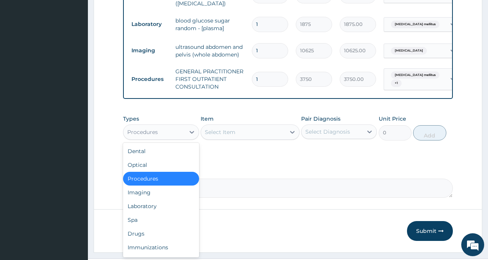
scroll to position [358, 0]
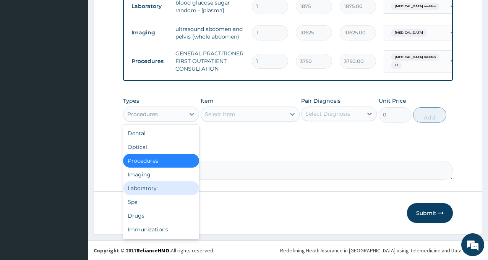
click at [143, 189] on div "Laboratory" at bounding box center [161, 188] width 76 height 14
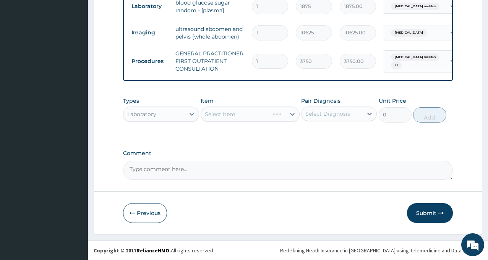
click at [330, 114] on div "Select Diagnosis" at bounding box center [327, 114] width 45 height 8
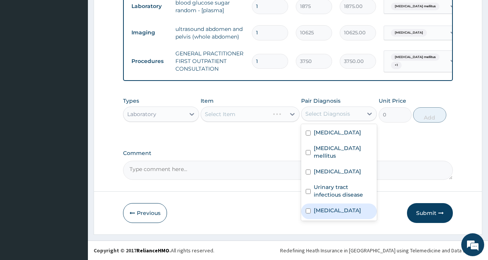
click at [325, 207] on label "[MEDICAL_DATA]" at bounding box center [337, 211] width 47 height 8
checkbox input "true"
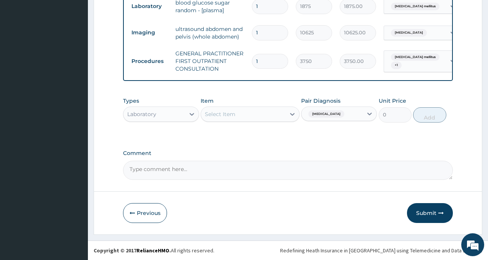
click at [231, 112] on div "Select Item" at bounding box center [220, 114] width 31 height 8
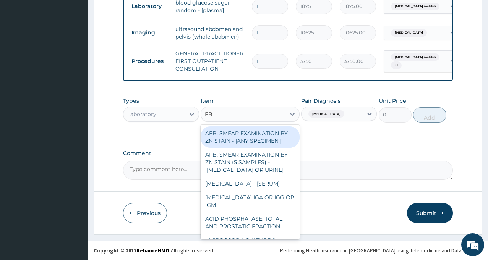
type input "FBC"
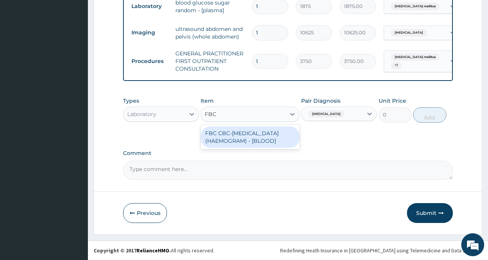
click at [257, 139] on div "FBC CBC-[MEDICAL_DATA] (HAEMOGRAM) - [BLOOD]" at bounding box center [249, 136] width 99 height 21
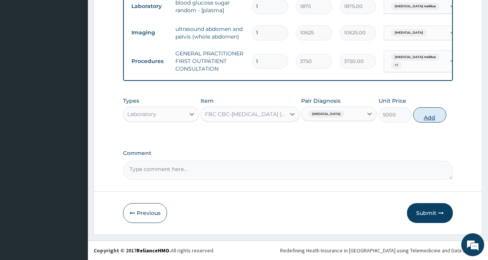
click at [430, 116] on button "Add" at bounding box center [429, 114] width 33 height 15
type input "0"
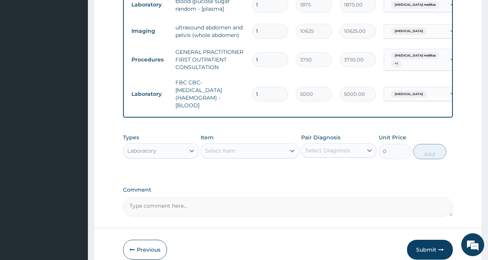
click at [324, 153] on div "Select Diagnosis" at bounding box center [327, 151] width 45 height 8
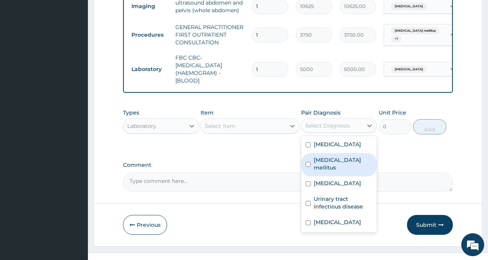
scroll to position [396, 0]
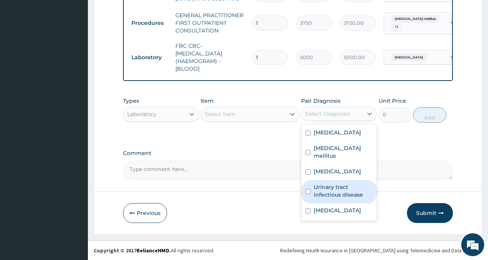
click at [326, 194] on label "Urinary tract infectious disease" at bounding box center [343, 190] width 58 height 15
checkbox input "true"
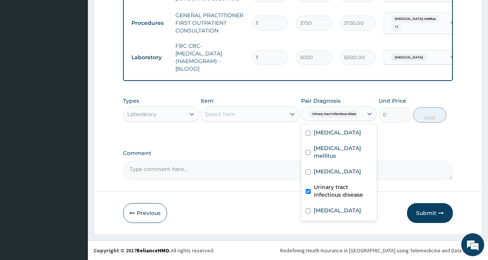
click at [231, 113] on div "Select Item" at bounding box center [220, 114] width 31 height 8
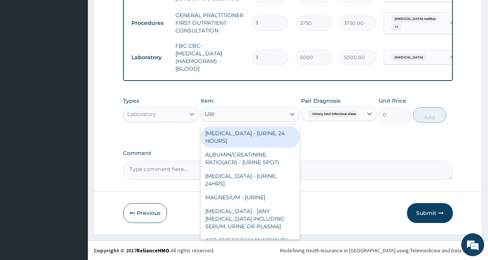
type input "URIN"
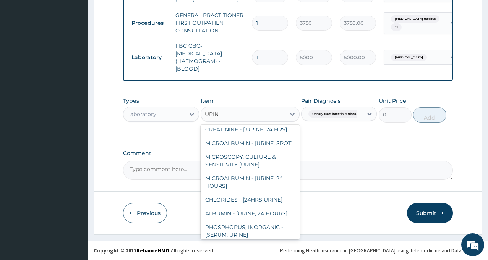
scroll to position [306, 0]
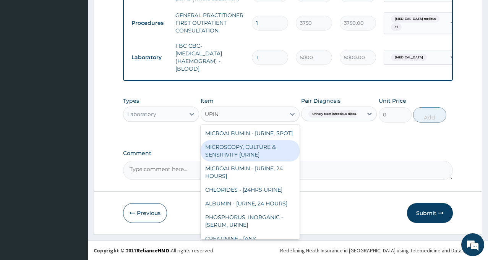
click at [234, 162] on div "MICROSCOPY, CULTURE & SENSITIVITY [URINE]" at bounding box center [249, 150] width 99 height 21
type input "5000"
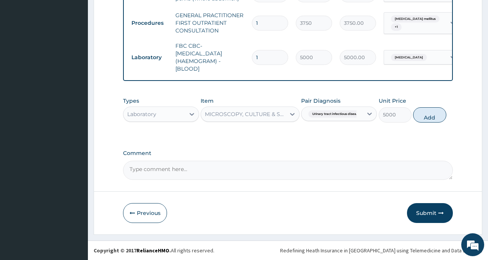
click at [243, 112] on div "MICROSCOPY, CULTURE & SENSITIVITY [URINE]" at bounding box center [245, 114] width 81 height 8
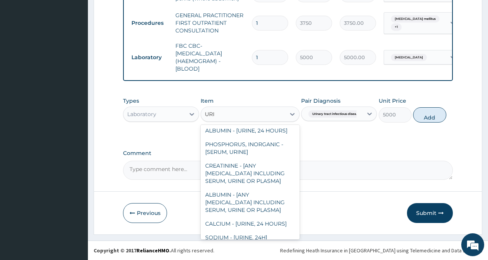
scroll to position [328, 0]
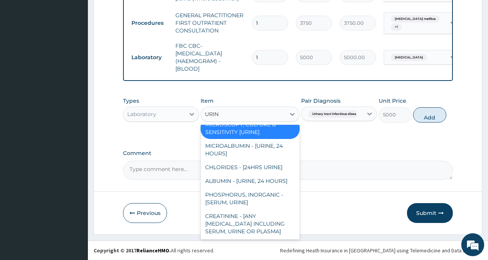
type input "URINA"
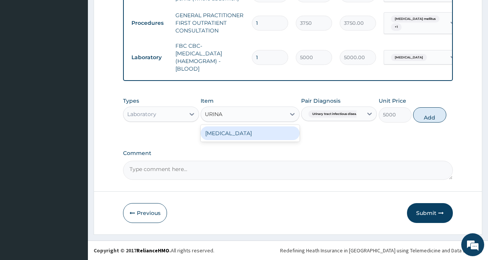
scroll to position [0, 0]
click at [251, 135] on div "[MEDICAL_DATA]" at bounding box center [249, 133] width 99 height 14
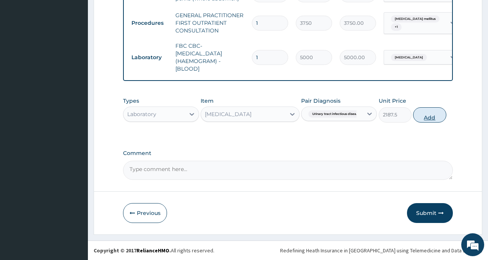
click at [429, 116] on button "Add" at bounding box center [429, 114] width 33 height 15
type input "0"
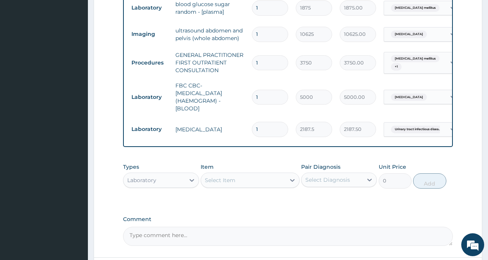
scroll to position [358, 0]
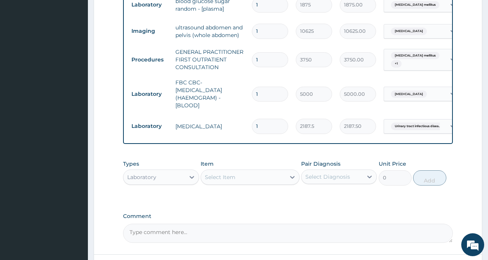
click at [219, 97] on td "FBC CBC-[MEDICAL_DATA] (HAEMOGRAM) - [BLOOD]" at bounding box center [209, 94] width 76 height 38
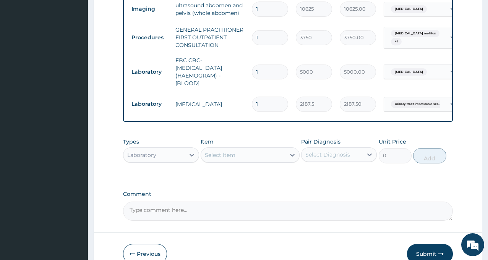
scroll to position [422, 0]
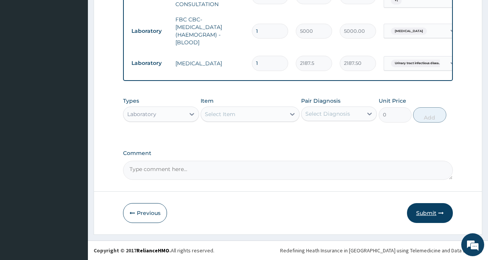
click at [421, 212] on button "Submit" at bounding box center [430, 213] width 46 height 20
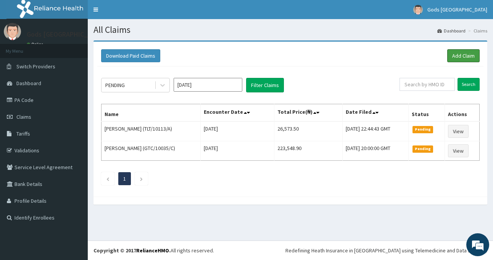
click at [464, 55] on link "Add Claim" at bounding box center [464, 55] width 32 height 13
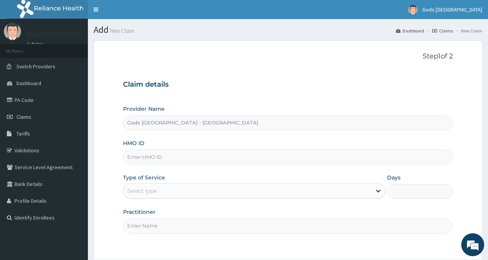
type input "Gods [GEOGRAPHIC_DATA] - [GEOGRAPHIC_DATA]"
paste input "TLT/10113/A"
type input "TLT/10113/A"
click at [149, 194] on div "Select type" at bounding box center [141, 191] width 29 height 8
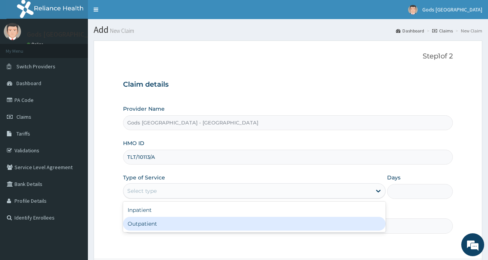
click at [158, 229] on div "Outpatient" at bounding box center [254, 224] width 262 height 14
type input "1"
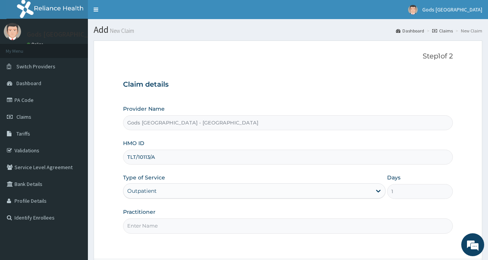
click at [158, 225] on input "Practitioner" at bounding box center [288, 225] width 330 height 15
type input "[PERSON_NAME]"
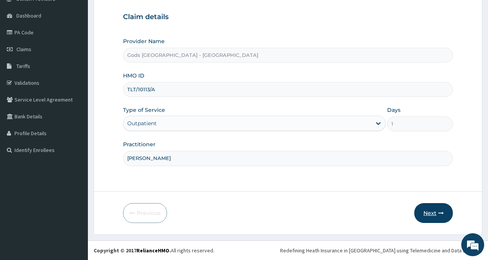
click at [429, 213] on button "Next" at bounding box center [433, 213] width 39 height 20
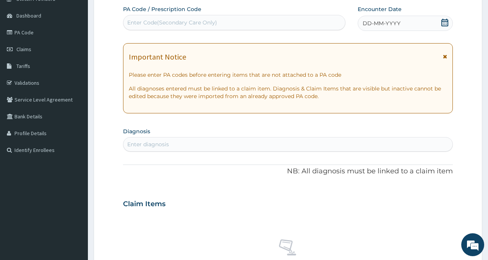
scroll to position [0, 0]
click at [444, 26] on icon at bounding box center [444, 23] width 7 height 8
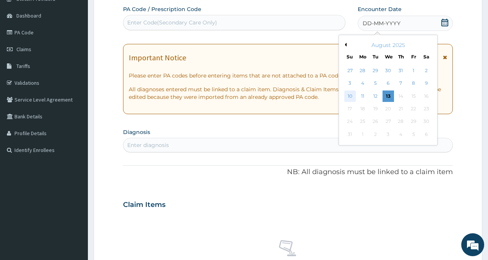
click at [345, 98] on div "10" at bounding box center [349, 96] width 11 height 11
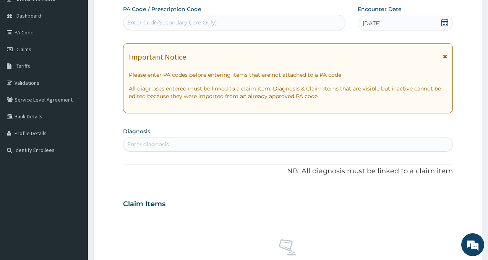
click at [191, 145] on div "Enter diagnosis" at bounding box center [287, 144] width 329 height 12
type input "PREGNA"
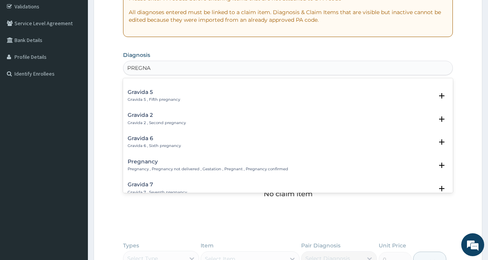
scroll to position [76, 0]
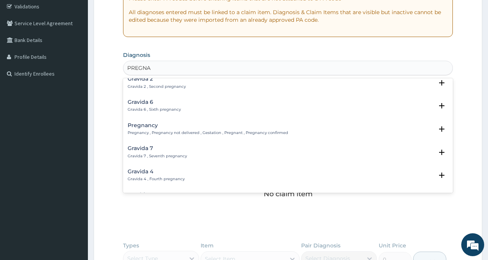
click at [142, 125] on h4 "Pregnancy" at bounding box center [208, 126] width 160 height 6
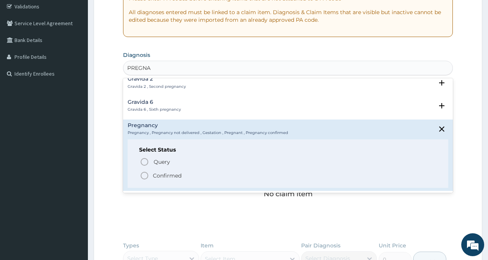
click at [143, 175] on icon "status option filled" at bounding box center [144, 175] width 9 height 9
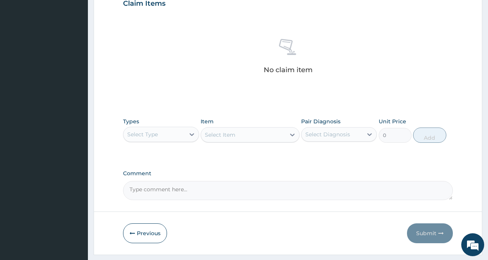
scroll to position [291, 0]
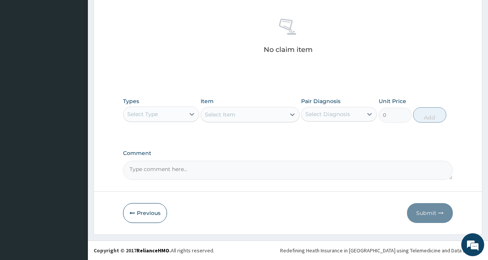
click at [170, 113] on div "Select Type" at bounding box center [153, 114] width 61 height 12
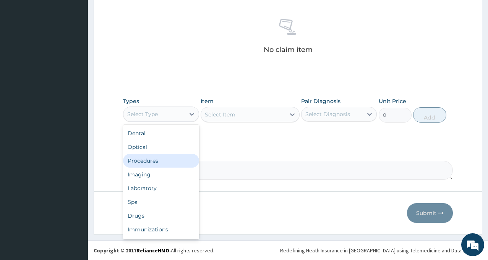
click at [162, 162] on div "Procedures" at bounding box center [161, 161] width 76 height 14
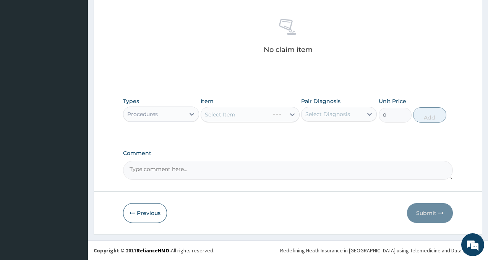
click at [347, 114] on div "Select Diagnosis" at bounding box center [327, 114] width 45 height 8
click at [335, 133] on label "Pregnancy" at bounding box center [329, 133] width 30 height 8
click at [236, 113] on div "Select Item" at bounding box center [243, 114] width 84 height 12
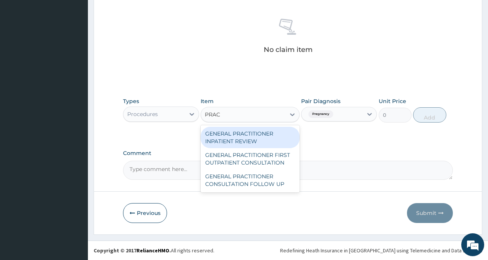
type input "PRACT"
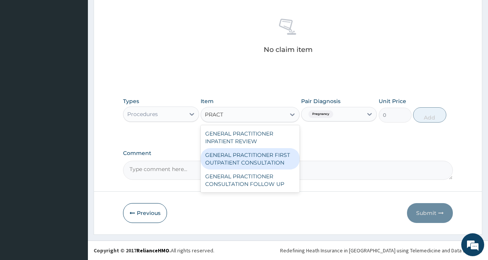
click at [237, 157] on div "GENERAL PRACTITIONER FIRST OUTPATIENT CONSULTATION" at bounding box center [249, 158] width 99 height 21
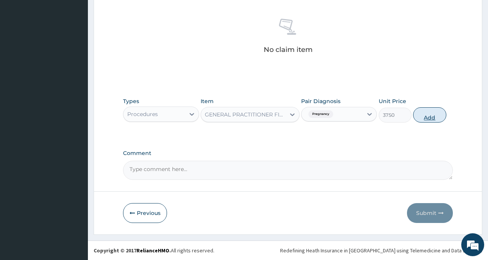
click at [427, 116] on button "Add" at bounding box center [429, 114] width 33 height 15
type input "0"
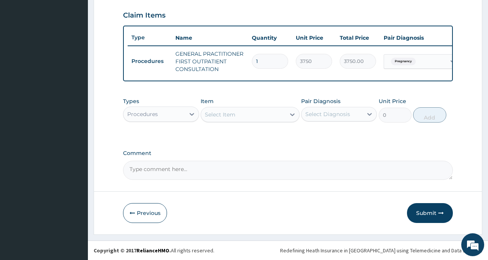
scroll to position [264, 0]
click at [426, 212] on button "Submit" at bounding box center [430, 213] width 46 height 20
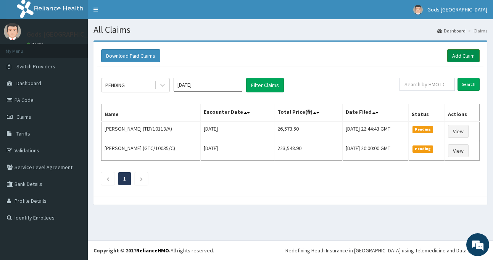
click at [461, 58] on link "Add Claim" at bounding box center [464, 55] width 32 height 13
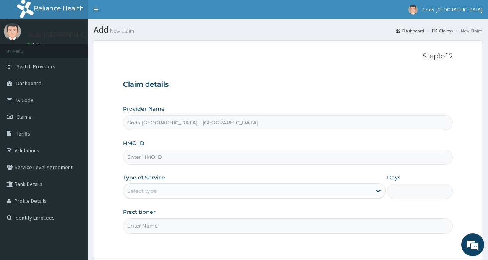
paste input "GTC/10035/D"
type input "GTC/10035/D"
click at [140, 189] on div "Select type" at bounding box center [141, 191] width 29 height 8
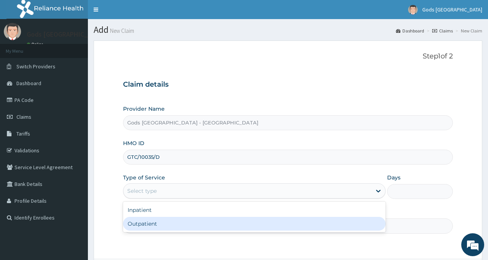
click at [153, 225] on div "Outpatient" at bounding box center [254, 224] width 262 height 14
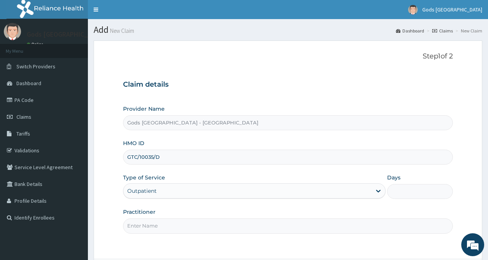
type input "1"
click at [153, 225] on input "Practitioner" at bounding box center [288, 225] width 330 height 15
type input "[PERSON_NAME]"
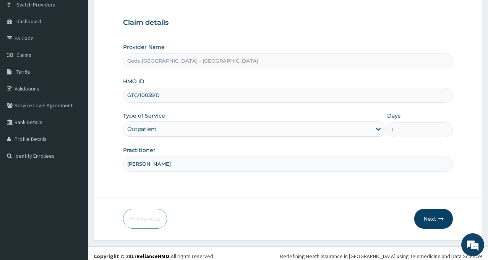
scroll to position [68, 0]
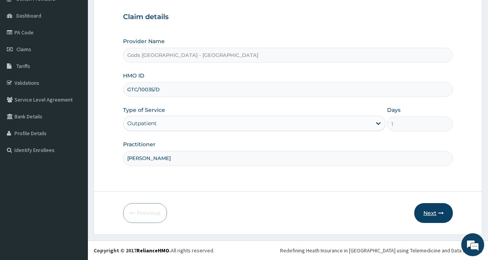
click at [436, 212] on button "Next" at bounding box center [433, 213] width 39 height 20
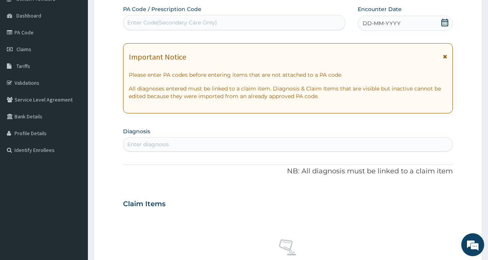
scroll to position [0, 0]
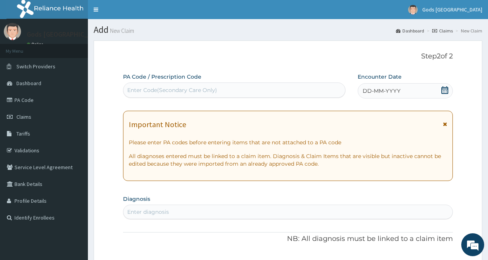
click at [162, 92] on div "Enter Code(Secondary Care Only)" at bounding box center [172, 90] width 90 height 8
paste input "PA/527033"
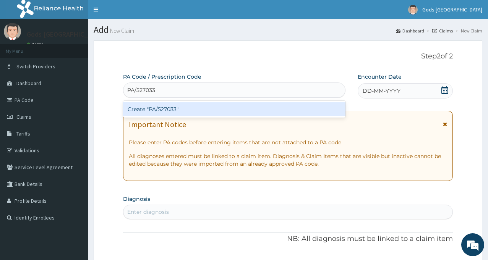
type input "PA/527033"
click at [152, 107] on div "Create "PA/527033"" at bounding box center [234, 109] width 222 height 14
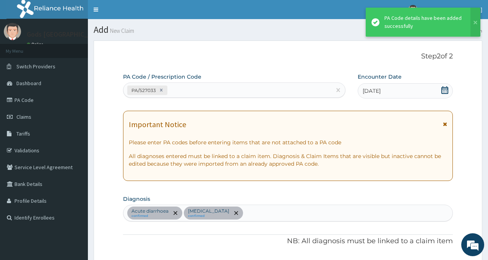
scroll to position [267, 0]
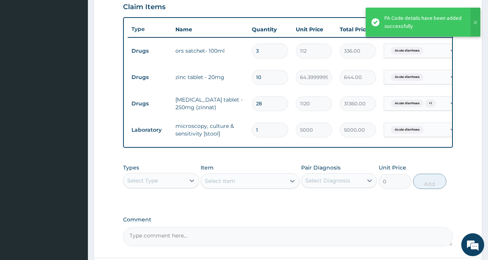
click at [207, 163] on div "PA Code / Prescription Code PA/527033 Encounter Date [DATE] Important Notice Pl…" at bounding box center [288, 26] width 330 height 440
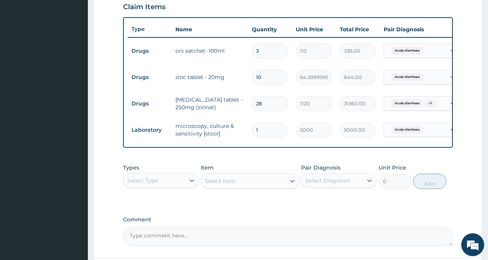
click at [170, 187] on div "Select Type" at bounding box center [153, 181] width 61 height 12
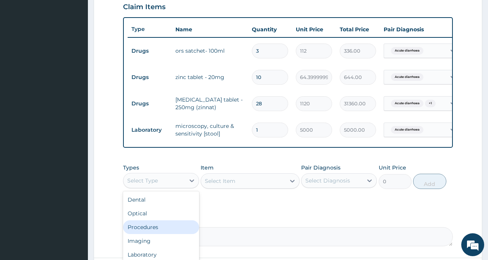
click at [157, 228] on div "Procedures" at bounding box center [161, 227] width 76 height 14
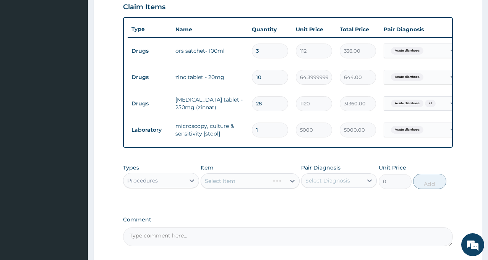
click at [325, 184] on div "Select Diagnosis" at bounding box center [327, 181] width 45 height 8
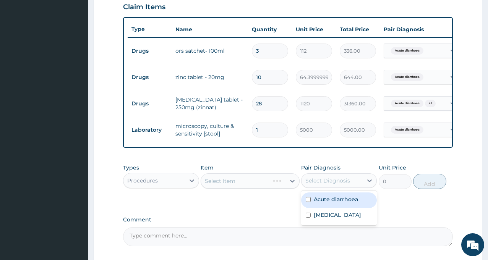
drag, startPoint x: 326, startPoint y: 207, endPoint x: 325, endPoint y: 220, distance: 13.0
click at [326, 203] on label "Acute diarrhoea" at bounding box center [336, 200] width 44 height 8
checkbox input "true"
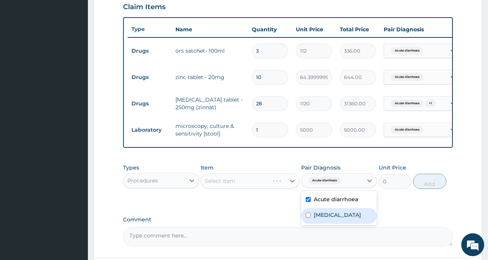
click at [325, 219] on label "[MEDICAL_DATA]" at bounding box center [337, 215] width 47 height 8
checkbox input "true"
click at [262, 204] on div "Types Procedures Item Select Item Pair Diagnosis option [MEDICAL_DATA], selecte…" at bounding box center [288, 182] width 330 height 44
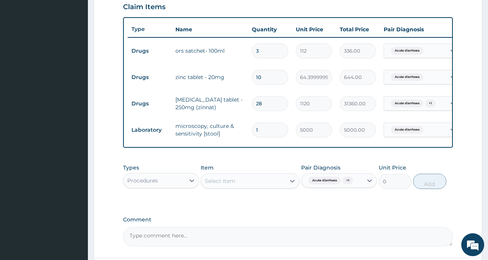
click at [254, 187] on div "Select Item" at bounding box center [243, 181] width 84 height 12
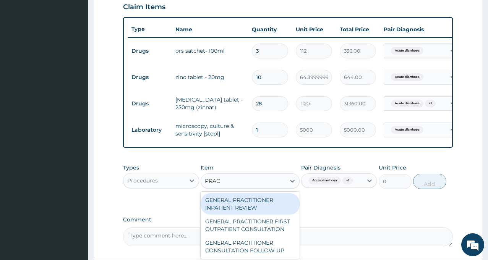
type input "PRACT"
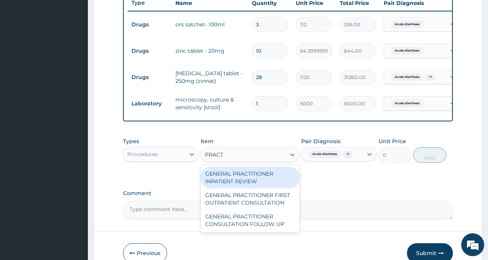
scroll to position [305, 0]
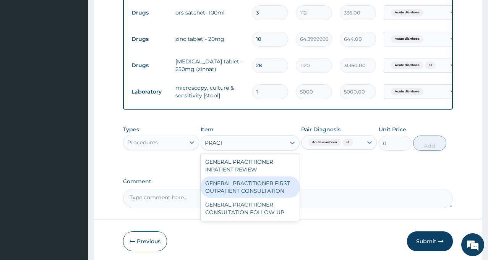
click at [251, 198] on div "GENERAL PRACTITIONER FIRST OUTPATIENT CONSULTATION" at bounding box center [249, 186] width 99 height 21
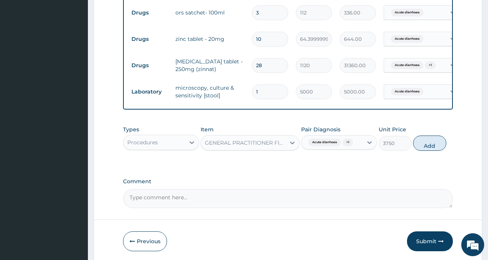
click at [431, 150] on button "Add" at bounding box center [429, 143] width 33 height 15
type input "0"
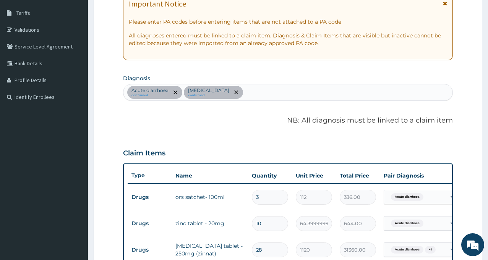
scroll to position [114, 0]
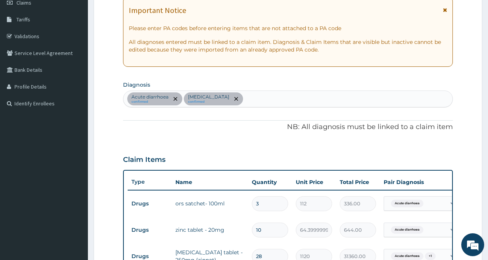
click at [239, 98] on div "Acute diarrhoea confirmed [MEDICAL_DATA] confirmed" at bounding box center [287, 99] width 329 height 16
type input "MALA"
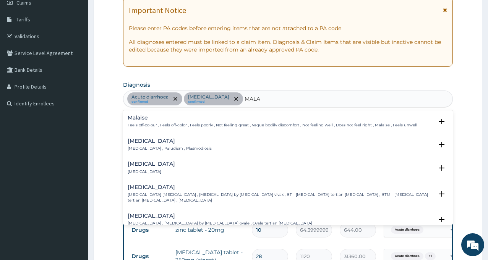
click at [144, 140] on h4 "[MEDICAL_DATA]" at bounding box center [170, 141] width 84 height 6
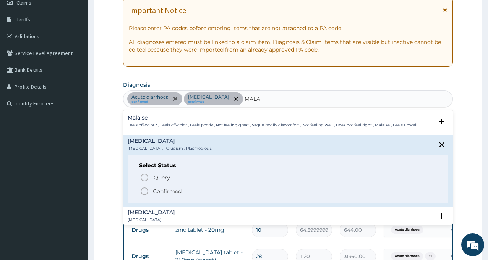
click at [149, 191] on icon "status option filled" at bounding box center [144, 191] width 9 height 9
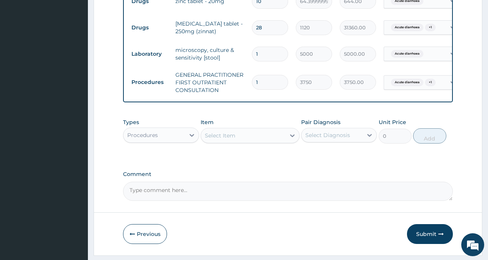
scroll to position [343, 0]
click at [156, 139] on div "Procedures" at bounding box center [142, 135] width 31 height 8
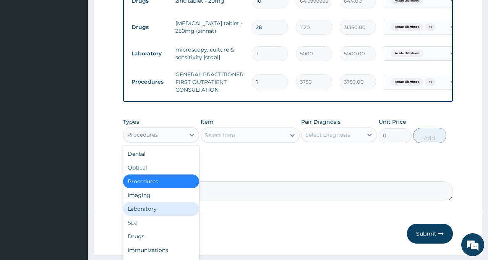
click at [157, 216] on div "Laboratory" at bounding box center [161, 209] width 76 height 14
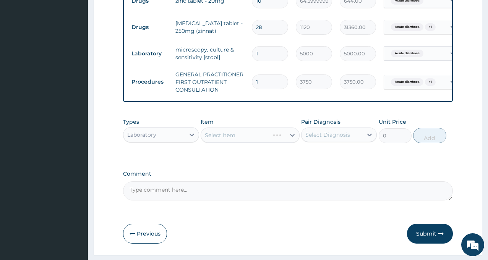
click at [333, 139] on div "Select Diagnosis" at bounding box center [327, 135] width 45 height 8
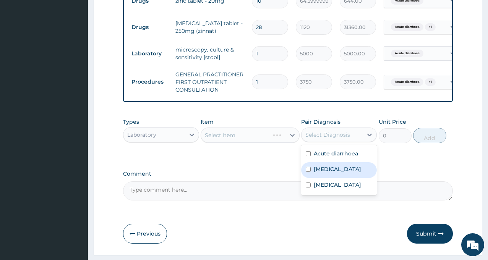
click at [332, 175] on div "Sepsis" at bounding box center [339, 170] width 76 height 16
checkbox input "true"
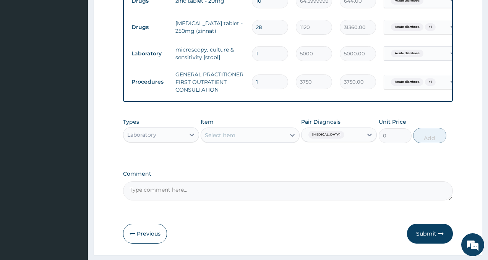
click at [246, 158] on div "Types Laboratory Item Select Item Pair Diagnosis Sepsis Unit Price 0 Add" at bounding box center [288, 136] width 330 height 44
click at [242, 138] on div "Select Item" at bounding box center [243, 135] width 84 height 12
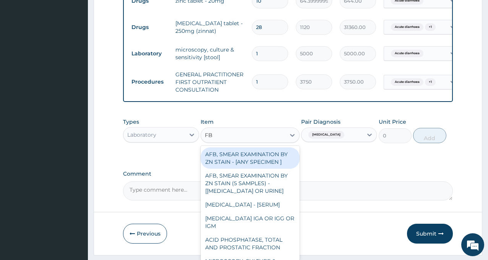
type input "FBC"
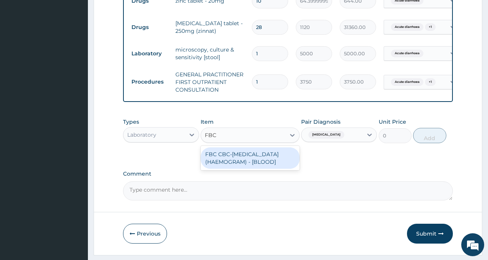
click at [252, 169] on div "FBC CBC-COMPLETE BLOOD COUNT (HAEMOGRAM) - [BLOOD]" at bounding box center [249, 157] width 99 height 21
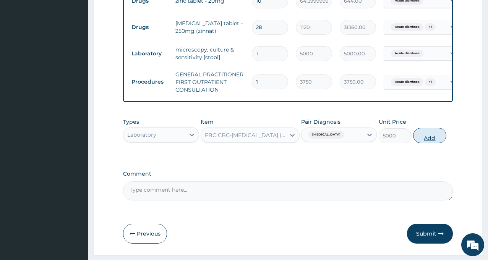
click at [425, 143] on button "Add" at bounding box center [429, 135] width 33 height 15
type input "0"
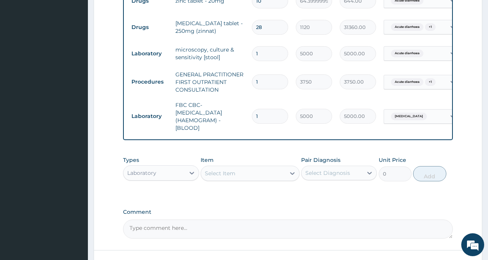
click at [326, 176] on div "Select Diagnosis" at bounding box center [327, 173] width 45 height 8
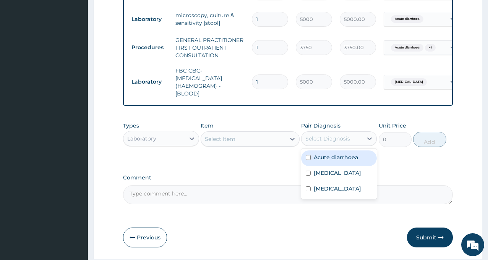
scroll to position [408, 0]
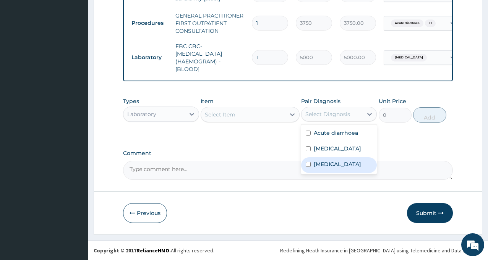
click at [328, 168] on div "Malaria" at bounding box center [339, 165] width 76 height 16
checkbox input "true"
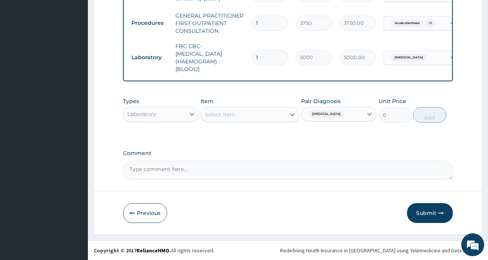
click at [245, 132] on div "Types Laboratory Item Select Item Pair Diagnosis Malaria Unit Price 0 Add" at bounding box center [288, 116] width 330 height 44
click at [240, 112] on div "Select Item" at bounding box center [243, 114] width 84 height 12
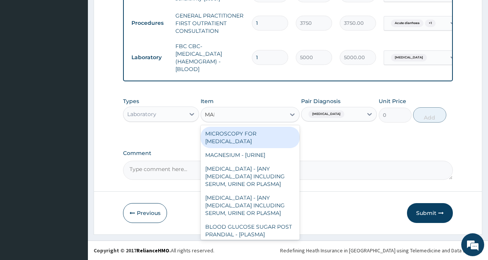
type input "MALA"
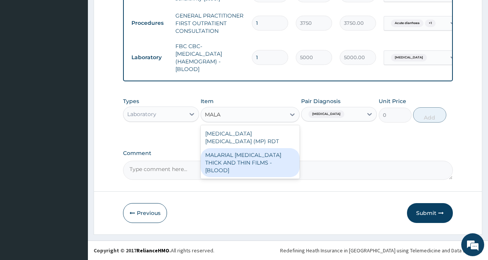
click at [244, 150] on div "MALARIAL PARASITE THICK AND THIN FILMS - [BLOOD]" at bounding box center [249, 162] width 99 height 29
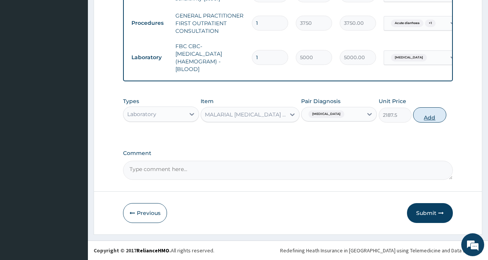
click at [431, 112] on button "Add" at bounding box center [429, 114] width 33 height 15
type input "0"
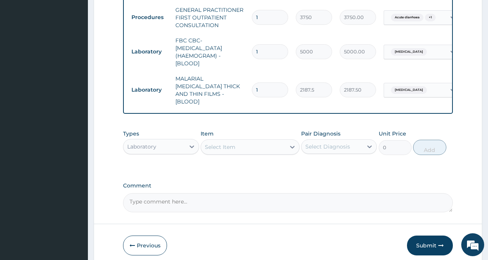
click at [162, 143] on div "Laboratory" at bounding box center [153, 147] width 61 height 12
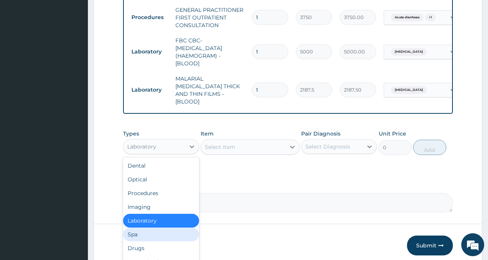
click at [162, 239] on div "Spa" at bounding box center [161, 235] width 76 height 14
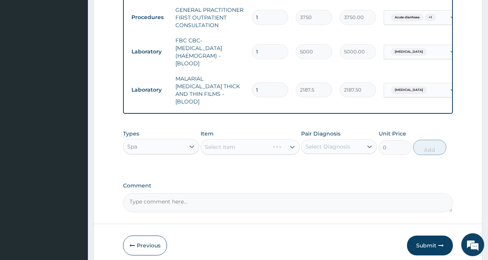
click at [160, 145] on div "Spa" at bounding box center [153, 147] width 61 height 12
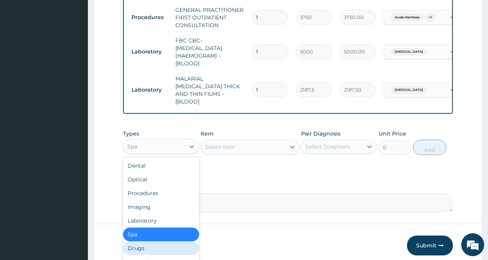
click at [160, 244] on div "Drugs" at bounding box center [161, 248] width 76 height 14
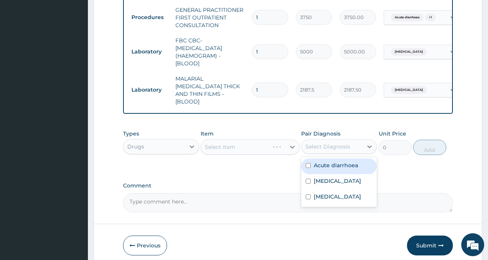
click at [331, 143] on div "Select Diagnosis" at bounding box center [327, 147] width 45 height 8
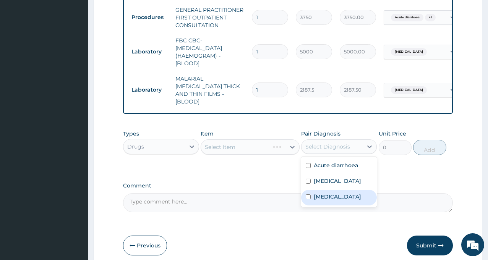
click at [339, 194] on div "Malaria" at bounding box center [339, 198] width 76 height 16
checkbox input "true"
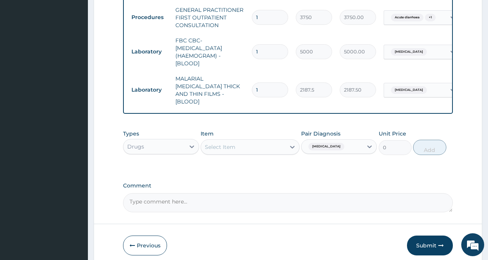
click at [241, 144] on div "Select Item" at bounding box center [243, 147] width 84 height 12
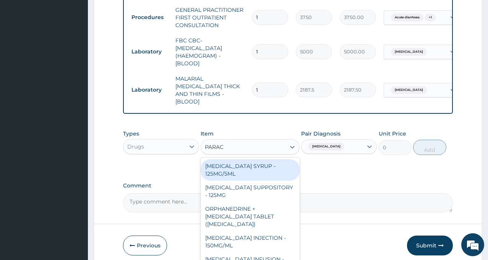
type input "PARACE"
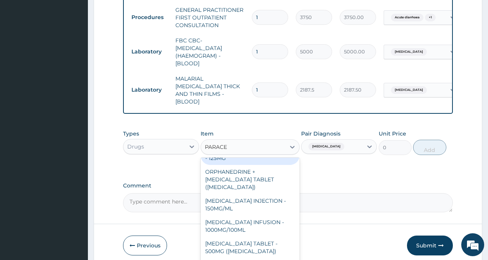
scroll to position [76, 0]
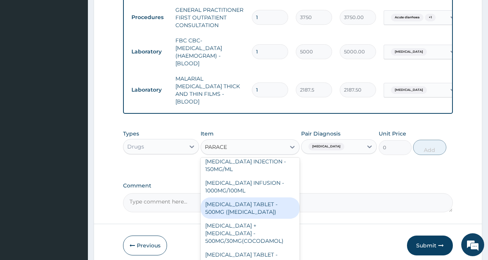
click at [242, 205] on div "PARACETAMOL TABLET - 500MG (PANADOL)" at bounding box center [249, 207] width 99 height 21
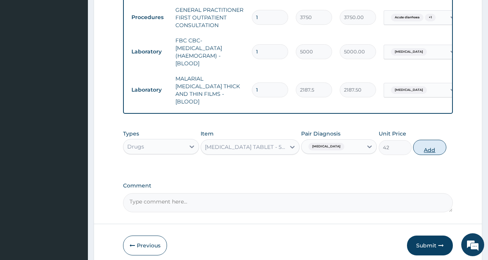
click at [424, 148] on button "Add" at bounding box center [429, 147] width 33 height 15
type input "0"
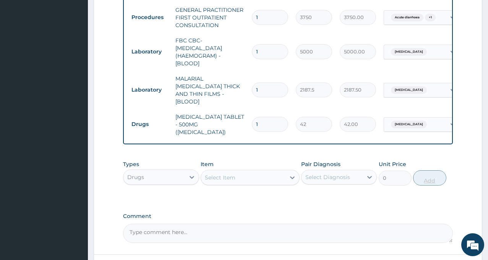
type input "18"
type input "756.00"
type input "1"
type input "42.00"
type input "9"
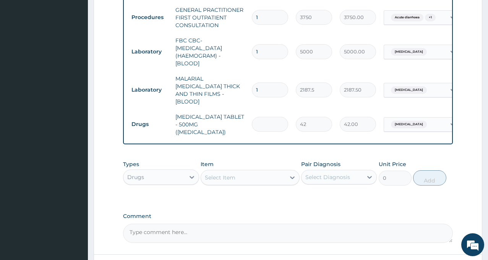
type input "378.00"
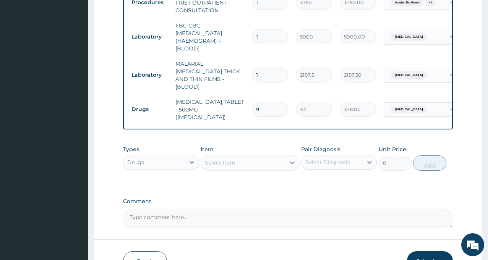
scroll to position [446, 0]
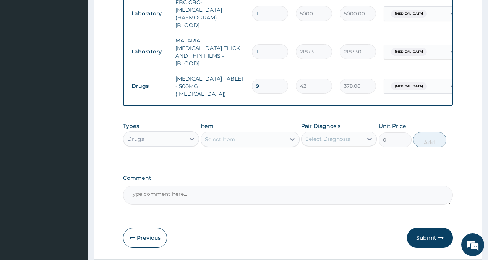
type input "9"
click at [328, 135] on div "Select Diagnosis" at bounding box center [327, 139] width 45 height 8
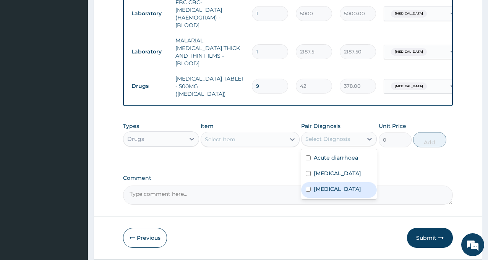
click at [339, 183] on div "Malaria" at bounding box center [339, 190] width 76 height 16
checkbox input "true"
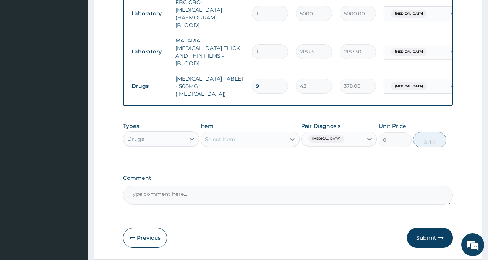
click at [250, 133] on div "Select Item" at bounding box center [243, 139] width 84 height 12
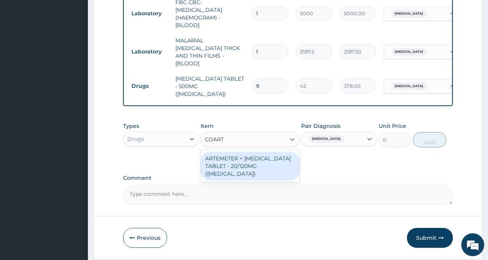
type input "COARTE"
click at [250, 158] on div "ARTEMETER + LUMEFANTRINE TABLET - 20/120MG (COARTEM)" at bounding box center [249, 166] width 99 height 29
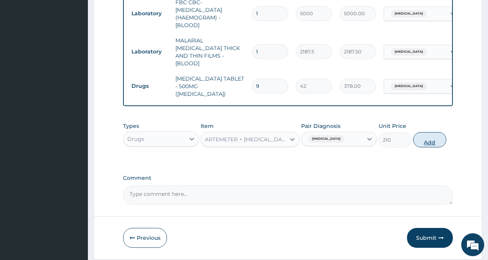
click at [431, 133] on button "Add" at bounding box center [429, 139] width 33 height 15
type input "0"
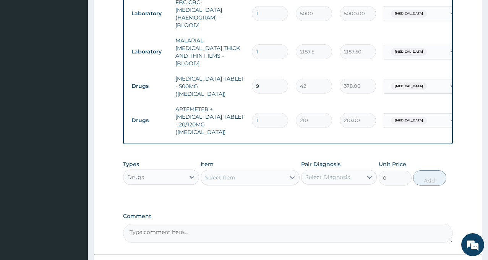
type input "18"
type input "3780.00"
type input "18"
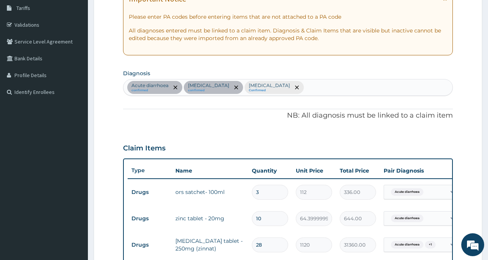
scroll to position [102, 0]
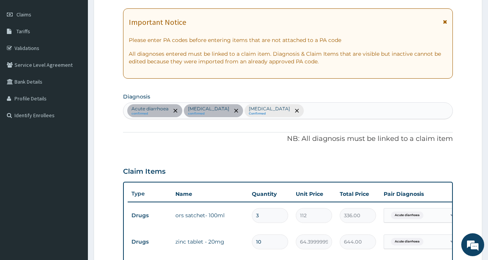
click at [269, 105] on div "Acute diarrhoea confirmed Sepsis confirmed Malaria Confirmed" at bounding box center [287, 111] width 329 height 16
type input "HELMIN"
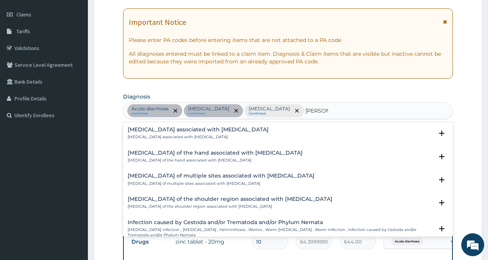
click at [166, 135] on p "Arthropathy associated with helminthiasis" at bounding box center [198, 136] width 141 height 5
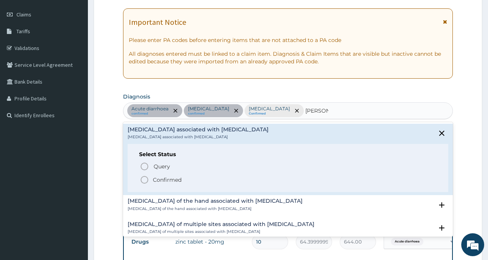
click at [160, 179] on p "Confirmed" at bounding box center [167, 180] width 29 height 8
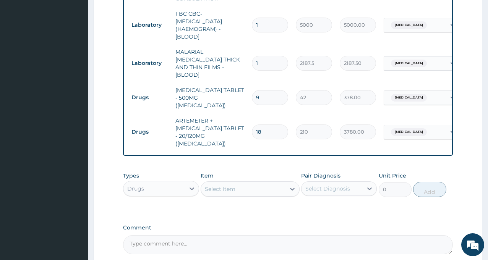
scroll to position [446, 0]
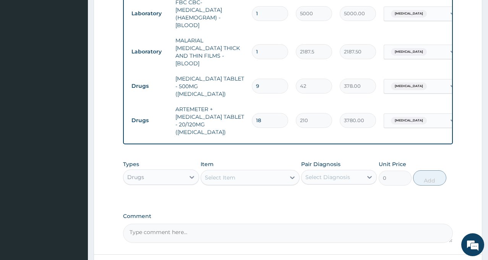
click at [336, 173] on div "Select Diagnosis" at bounding box center [327, 177] width 45 height 8
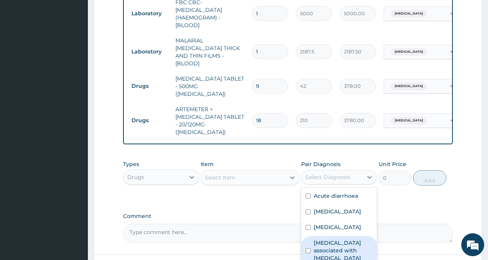
click at [331, 239] on label "Arthropathy associated with helminthiasis" at bounding box center [343, 250] width 58 height 23
checkbox input "true"
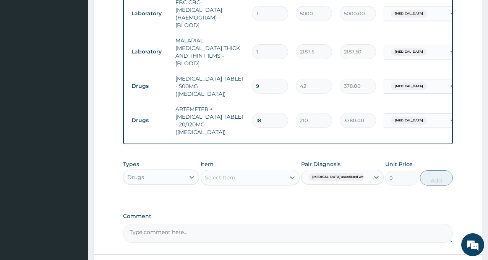
click at [252, 171] on div "Select Item" at bounding box center [243, 177] width 84 height 12
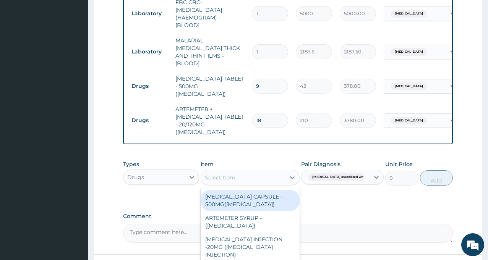
click at [252, 171] on div "Select Item" at bounding box center [243, 177] width 84 height 12
type input "ALBEN"
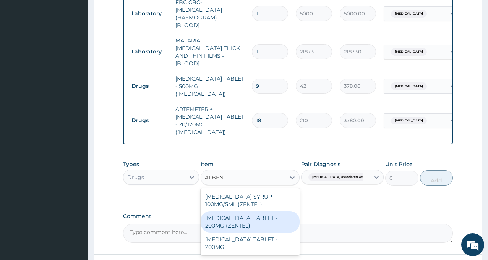
click at [272, 211] on div "ALBENDAZOLE TABLET - 200MG (ZENTEL)" at bounding box center [249, 221] width 99 height 21
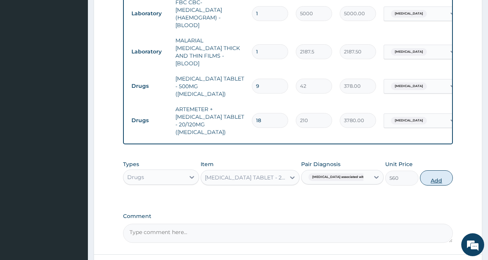
click at [427, 170] on button "Add" at bounding box center [436, 177] width 33 height 15
type input "0"
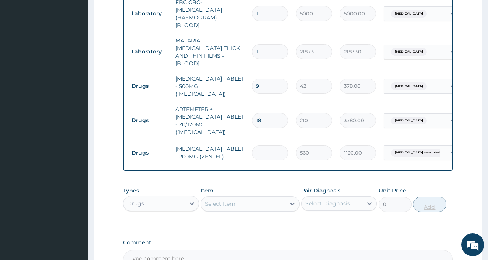
type input "2"
type input "1120.00"
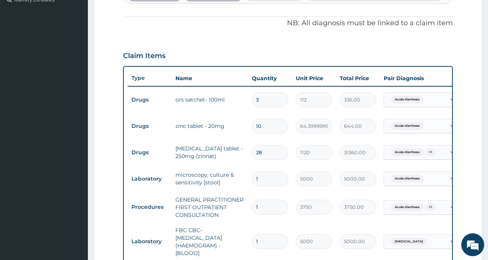
scroll to position [217, 0]
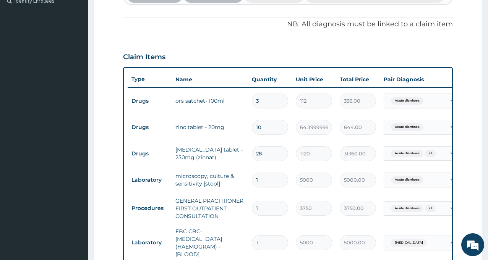
type input "2"
click at [236, 120] on td "zinc tablet - 20mg" at bounding box center [209, 127] width 76 height 15
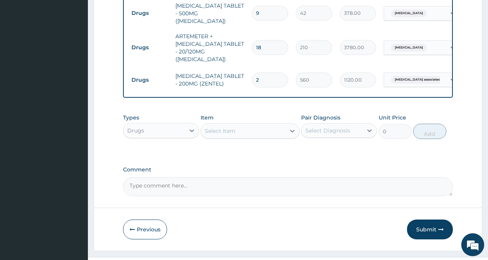
scroll to position [522, 0]
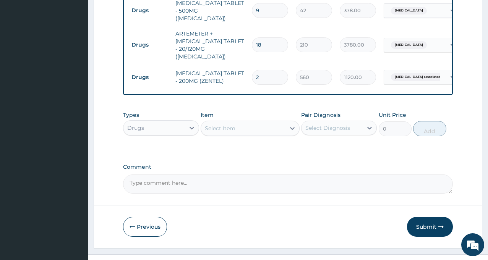
click at [263, 132] on div "Types Drugs Item Select Item Pair Diagnosis Select Diagnosis Unit Price 0 Add" at bounding box center [288, 129] width 330 height 44
click at [425, 217] on button "Submit" at bounding box center [430, 227] width 46 height 20
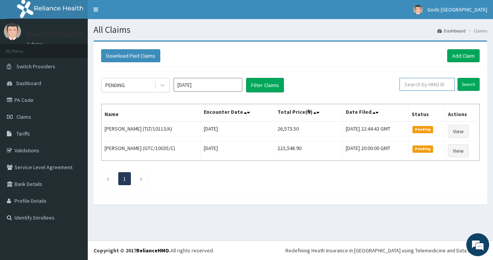
paste input "GTC/10035/D"
type input "GTC/10035/D"
click at [472, 82] on input "Search" at bounding box center [469, 84] width 22 height 13
